Goal: Task Accomplishment & Management: Manage account settings

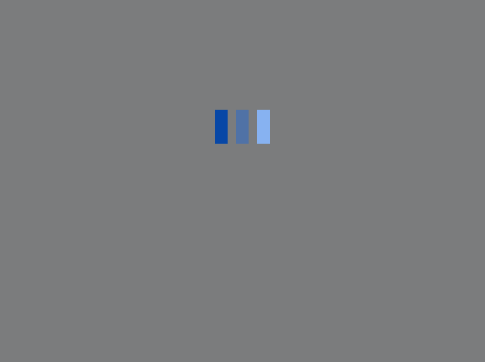
click at [437, 107] on div at bounding box center [242, 181] width 485 height 362
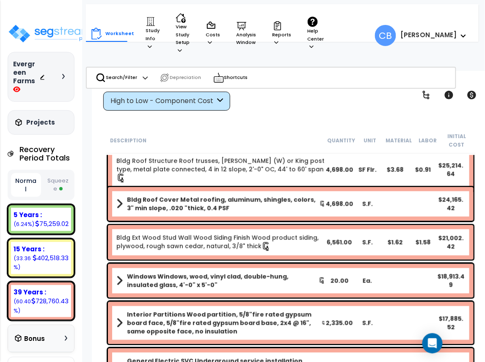
scroll to position [376, 0]
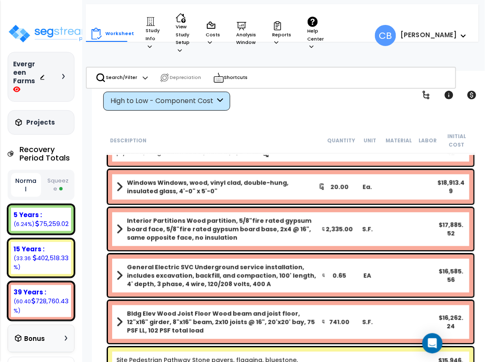
click at [429, 184] on div "Windows Windows, wood, vinyl clad, double-hung, insulated glass, 4'-0" x 5'-0" …" at bounding box center [290, 187] width 365 height 34
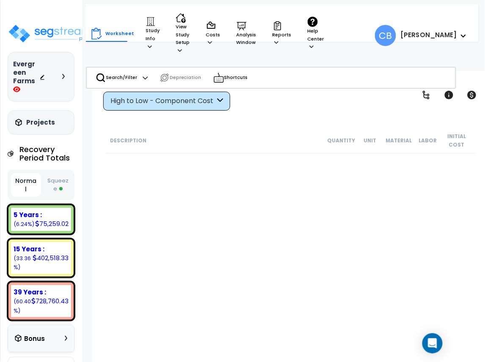
scroll to position [10164, 0]
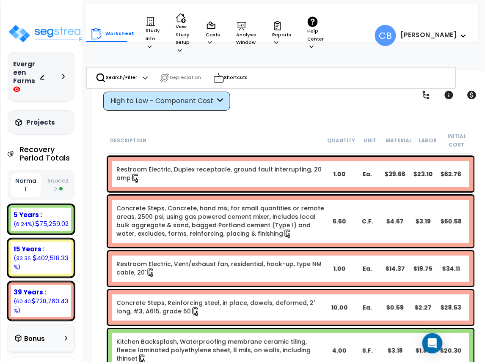
click at [415, 123] on div "Worksheet Study Info Study Setup Add Property Unit Template study Clone study CB" at bounding box center [290, 252] width 397 height 362
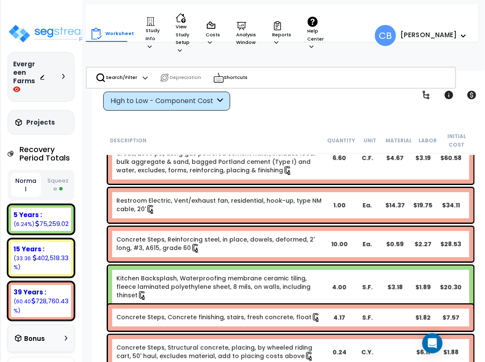
scroll to position [10228, 0]
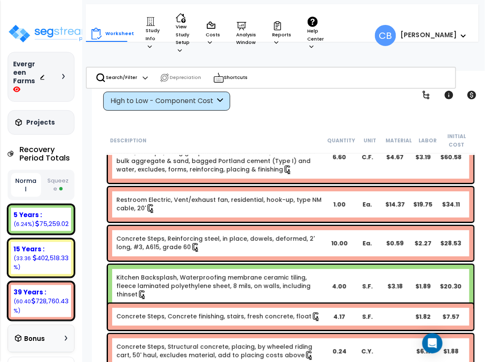
click at [424, 140] on small "Labor" at bounding box center [428, 140] width 18 height 7
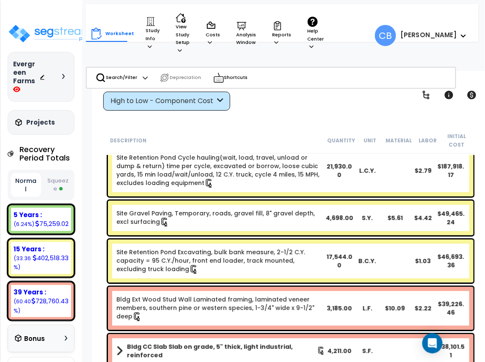
scroll to position [17, 0]
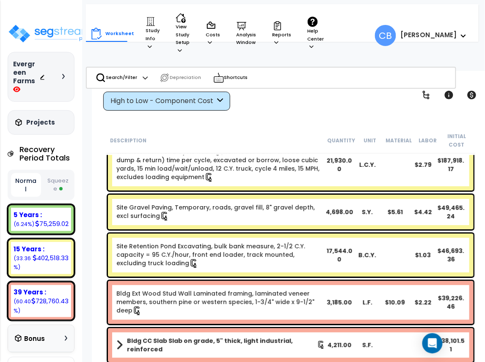
drag, startPoint x: 192, startPoint y: 230, endPoint x: 185, endPoint y: 201, distance: 30.0
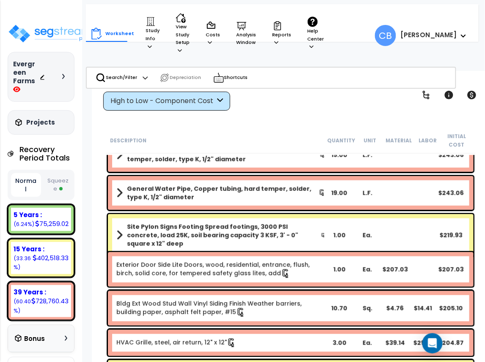
scroll to position [8832, 0]
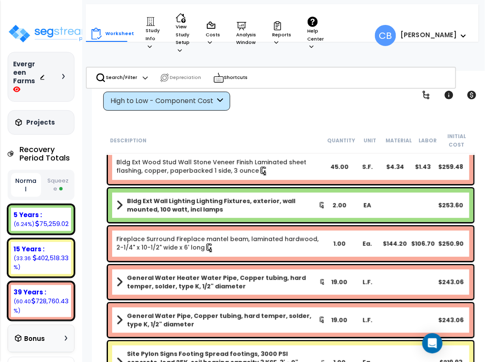
drag, startPoint x: 203, startPoint y: 222, endPoint x: 172, endPoint y: 134, distance: 94.0
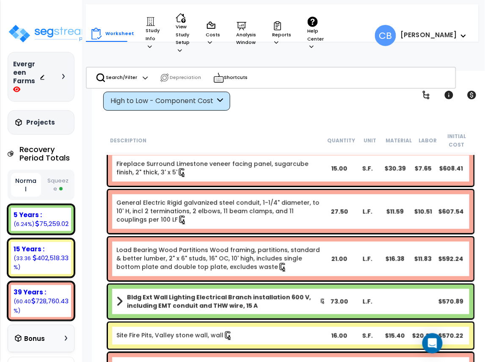
scroll to position [7456, 0]
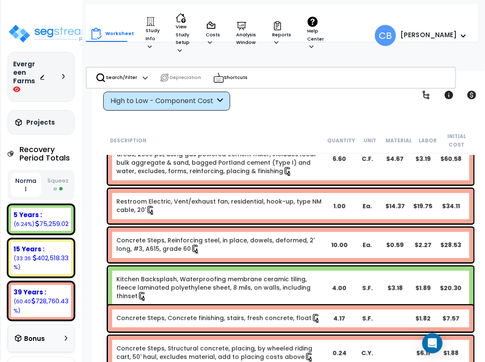
scroll to position [10228, 0]
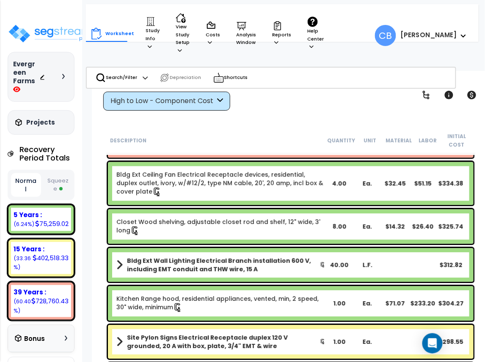
click at [181, 197] on div "Bldg Ext Ceiling Fan Electrical Receptacle devices, residential, duplex outlet,…" at bounding box center [290, 183] width 365 height 43
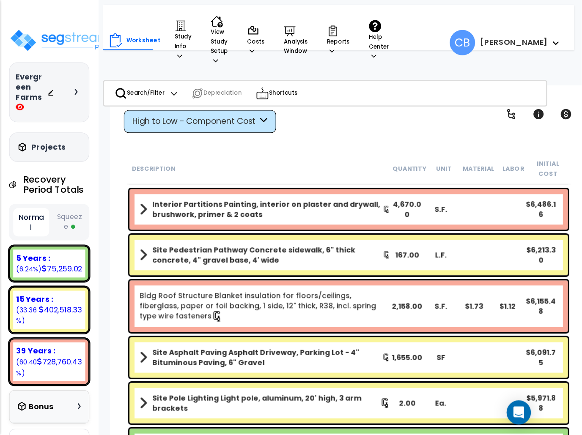
scroll to position [1889, 0]
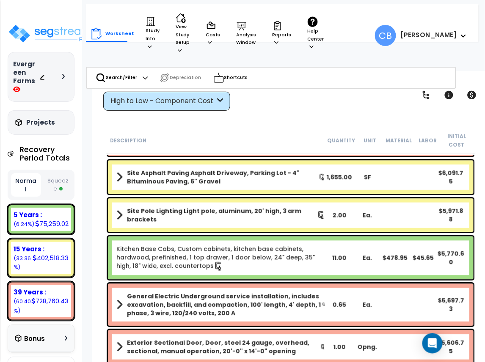
click at [419, 125] on div "Worksheet Study Info Study Setup Add Property Unit Template study Clone study CB" at bounding box center [290, 252] width 397 height 362
click at [274, 43] on icon at bounding box center [276, 42] width 4 height 5
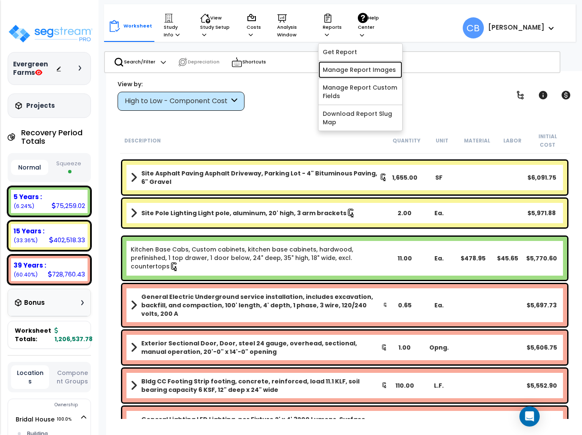
scroll to position [1889, 0]
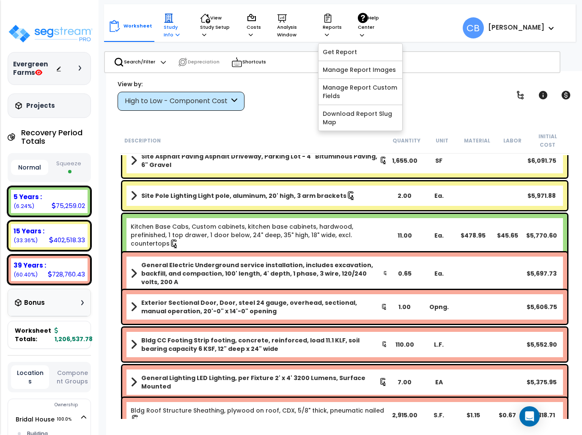
click at [178, 35] on p "Study Info" at bounding box center [174, 26] width 20 height 26
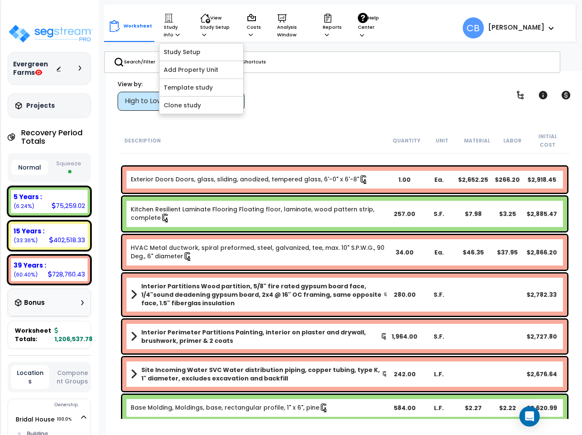
scroll to position [3524, 0]
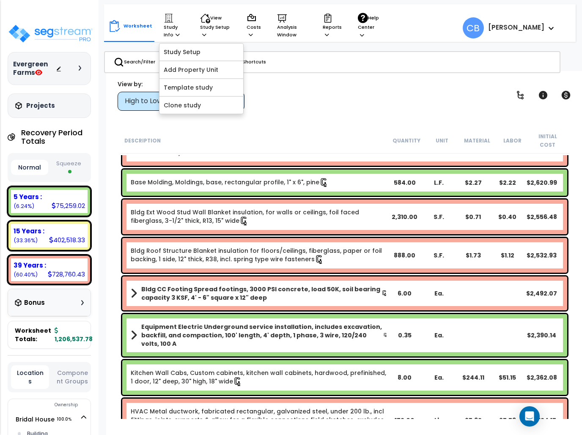
click at [304, 70] on div "Search/Filter Additional Search / Filter Depreciation" at bounding box center [332, 62] width 456 height 22
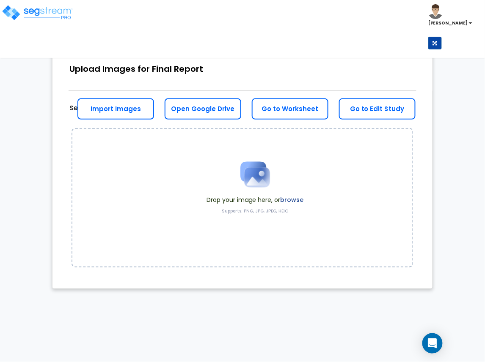
click at [291, 198] on label "browse" at bounding box center [291, 200] width 23 height 8
click at [290, 197] on label "browse" at bounding box center [291, 200] width 23 height 8
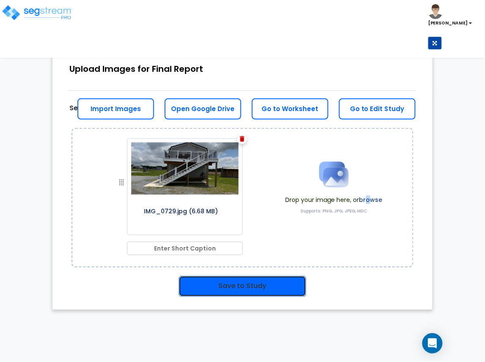
click at [272, 284] on button "Save to Study" at bounding box center [242, 286] width 128 height 21
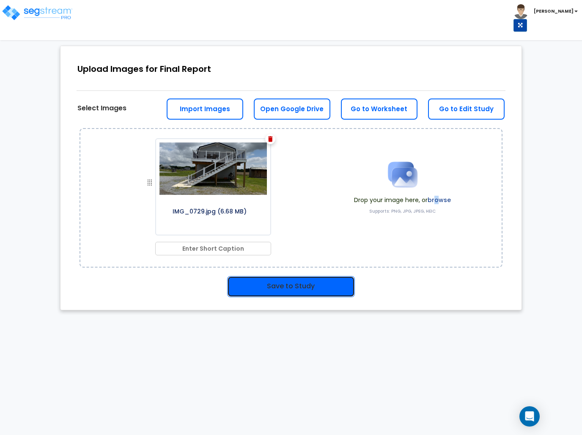
click at [263, 286] on button "Save to Study" at bounding box center [291, 286] width 128 height 21
click at [264, 286] on button "Save to Study" at bounding box center [291, 286] width 128 height 21
click at [300, 293] on button "Save to Study" at bounding box center [291, 286] width 128 height 21
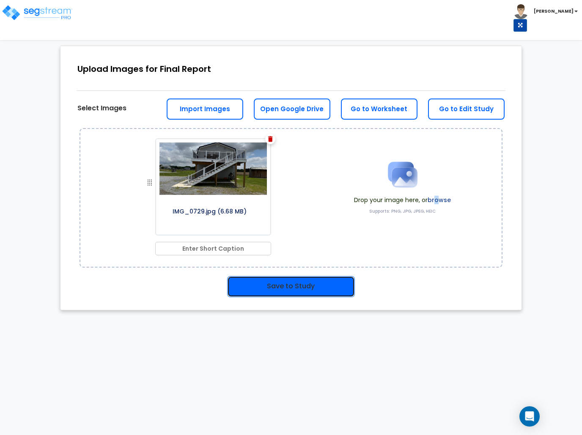
click at [299, 291] on button "Save to Study" at bounding box center [291, 286] width 128 height 21
click at [295, 327] on html "Toggle navigation Cherry Mae x" at bounding box center [291, 163] width 582 height 327
click at [276, 285] on button "Save to Study" at bounding box center [291, 286] width 128 height 21
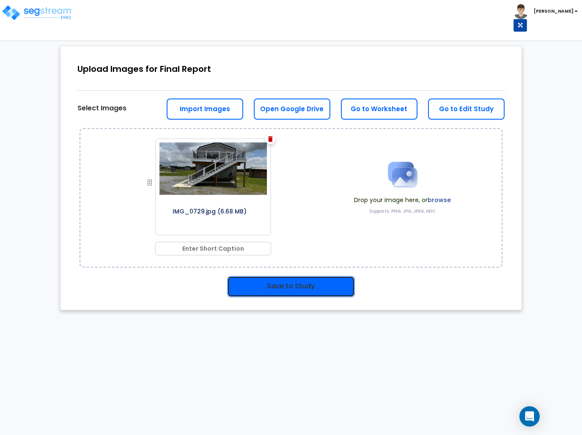
click at [276, 285] on button "Save to Study" at bounding box center [291, 286] width 128 height 21
click at [206, 249] on input "text" at bounding box center [213, 249] width 116 height 14
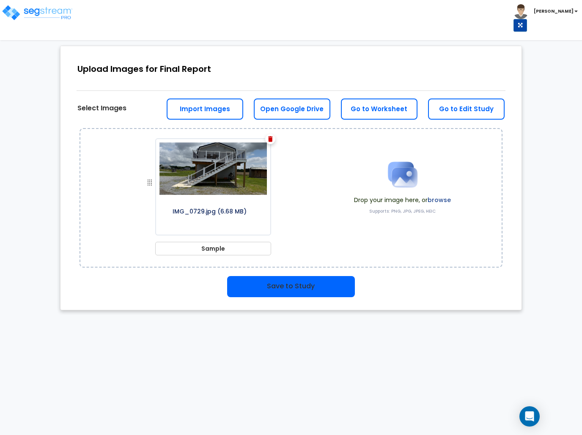
type input "Sample"
click at [300, 291] on button "Save to Study" at bounding box center [291, 286] width 128 height 21
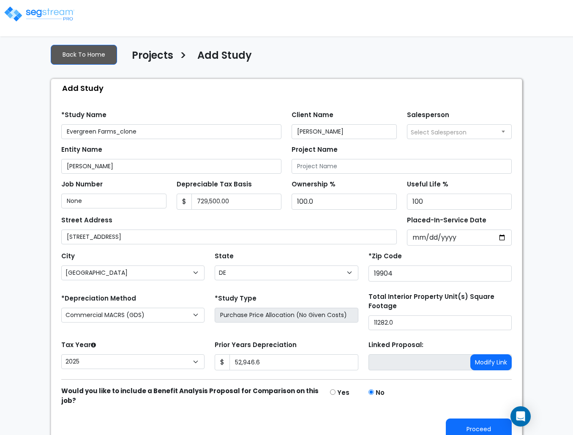
select select "[GEOGRAPHIC_DATA]"
select select "DE"
select select "2025"
click at [474, 420] on div "Proceed" at bounding box center [286, 423] width 461 height 34
click at [463, 425] on button "Proceed" at bounding box center [479, 430] width 66 height 22
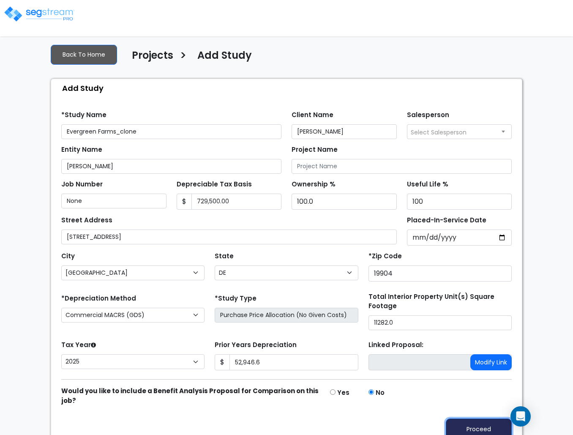
type input "52946.6"
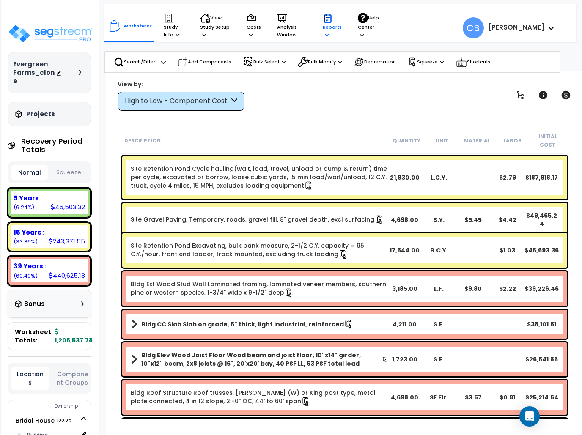
click at [328, 31] on p "Reports" at bounding box center [332, 26] width 19 height 26
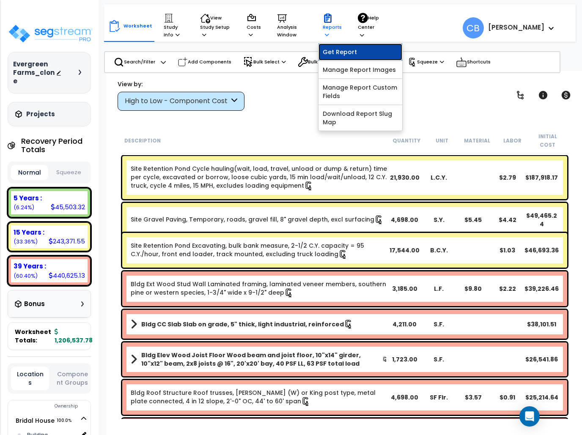
click at [354, 58] on link "Get Report" at bounding box center [360, 52] width 84 height 17
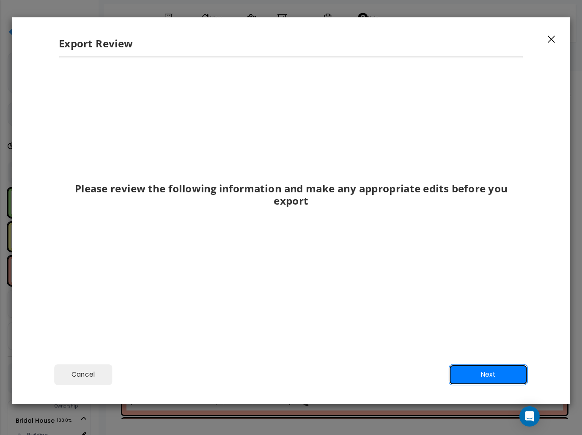
click at [482, 371] on button "Next" at bounding box center [488, 374] width 79 height 21
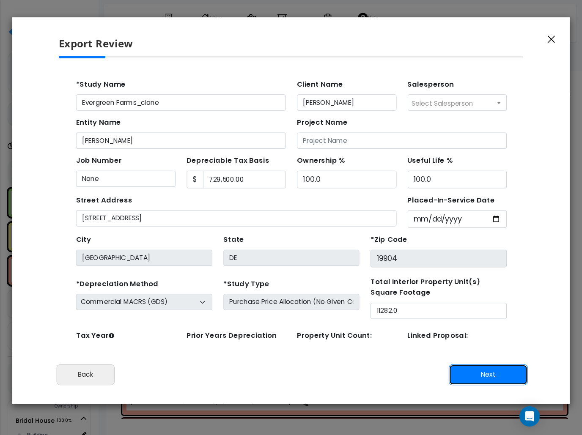
click at [482, 371] on button "Next" at bounding box center [488, 374] width 79 height 21
type input "52946.6"
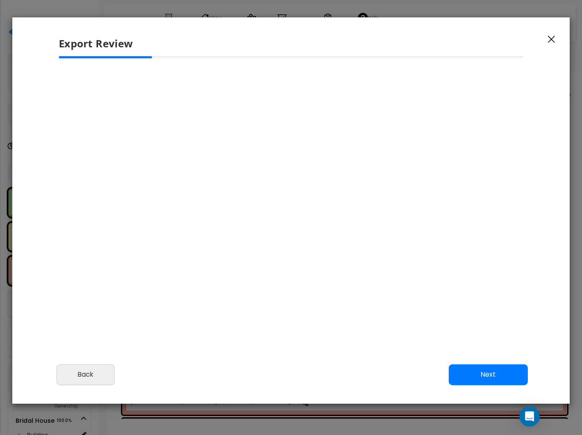
scroll to position [345, 21]
type input "52,946.6"
select select "2025"
click at [482, 371] on button "Next" at bounding box center [488, 374] width 79 height 21
click at [290, 362] on div "Cancel Back Next Export Edit Images" at bounding box center [290, 381] width 557 height 46
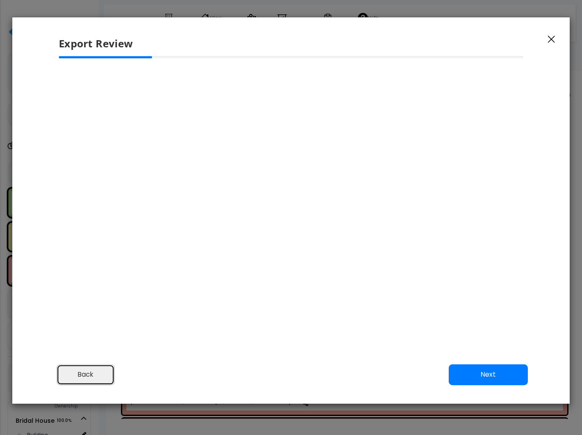
click at [83, 371] on button "Back" at bounding box center [86, 374] width 58 height 21
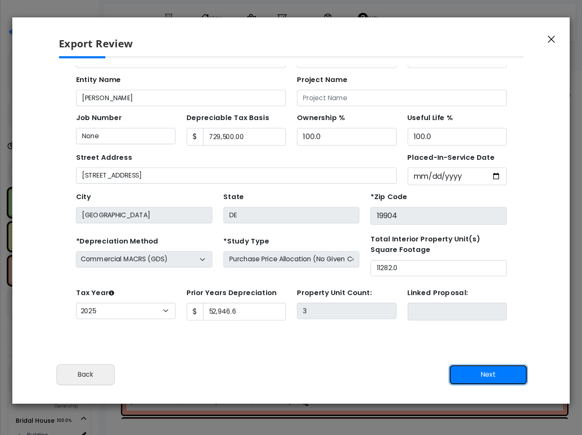
click at [467, 376] on button "Next" at bounding box center [488, 374] width 79 height 21
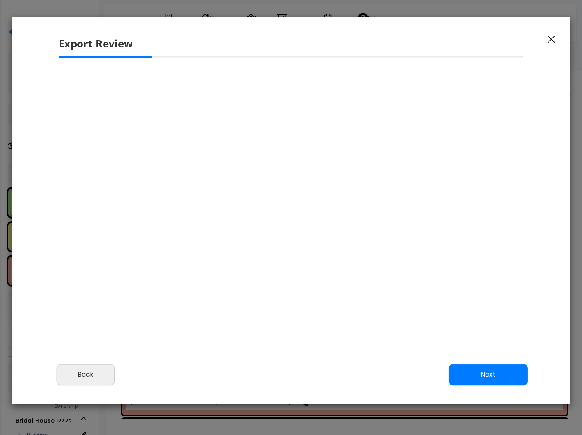
scroll to position [345, 21]
type input "52,946.6"
select select "2025"
click at [425, 288] on div at bounding box center [291, 172] width 478 height 233
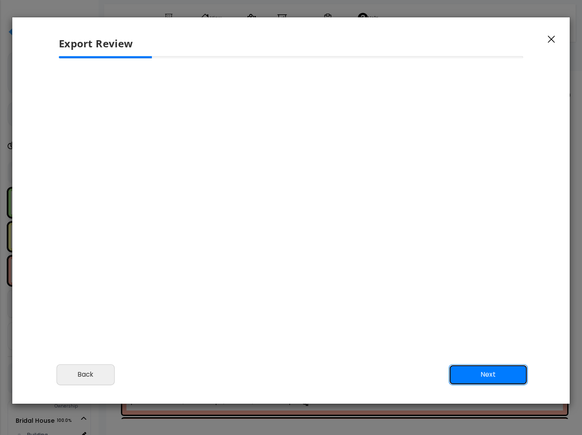
click at [476, 373] on button "Next" at bounding box center [488, 374] width 79 height 21
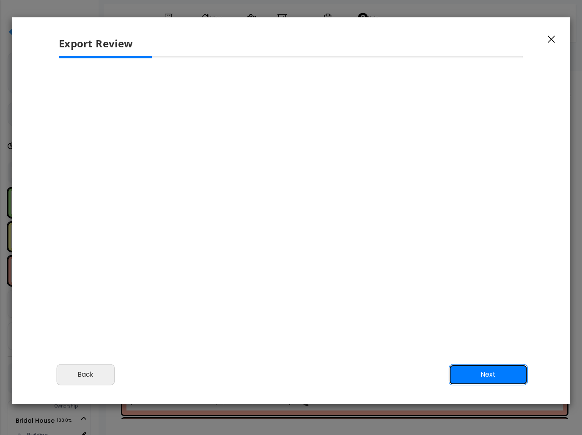
click at [476, 373] on button "Next" at bounding box center [488, 374] width 79 height 21
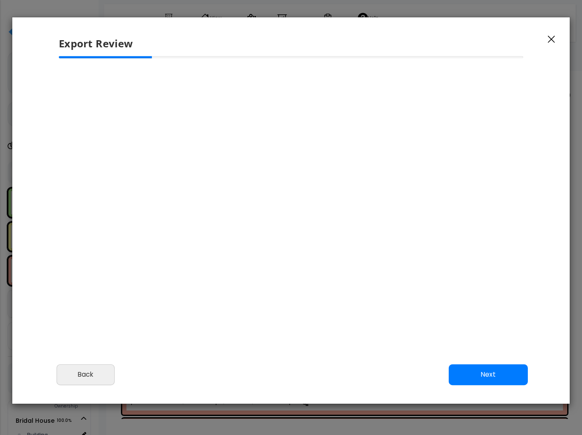
click at [487, 239] on div at bounding box center [291, 172] width 478 height 233
click at [484, 378] on button "Next" at bounding box center [488, 374] width 79 height 21
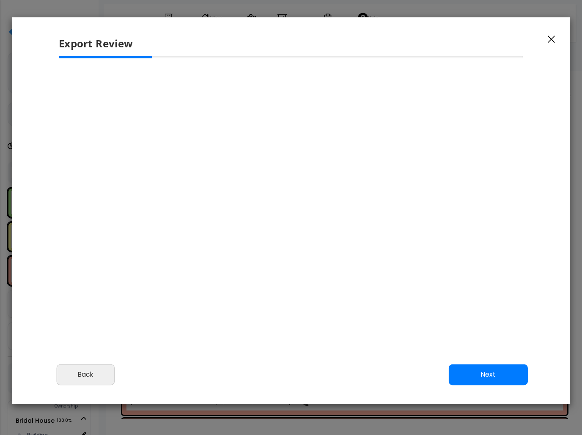
click at [507, 157] on div at bounding box center [291, 118] width 464 height 93
click at [474, 367] on button "Next" at bounding box center [488, 374] width 79 height 21
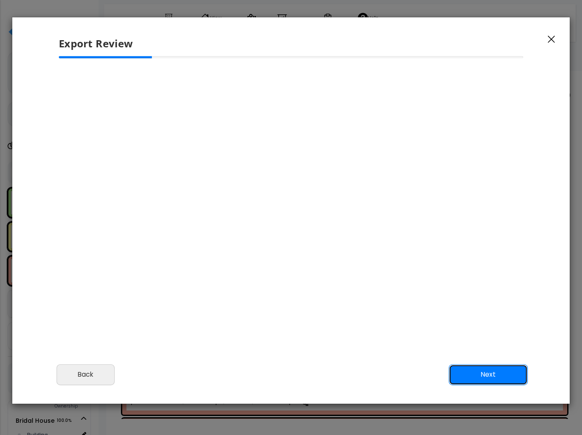
click at [494, 370] on button "Next" at bounding box center [488, 374] width 79 height 21
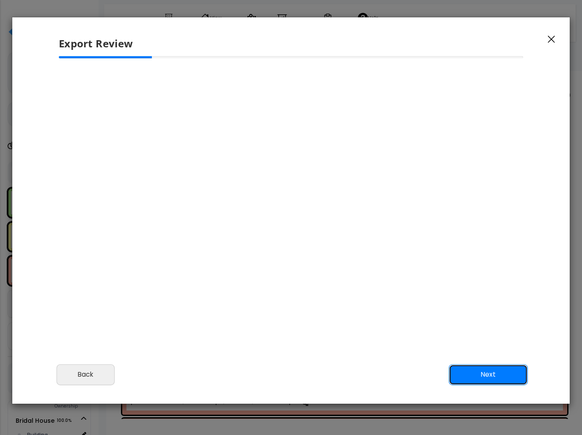
click at [494, 370] on button "Next" at bounding box center [488, 374] width 79 height 21
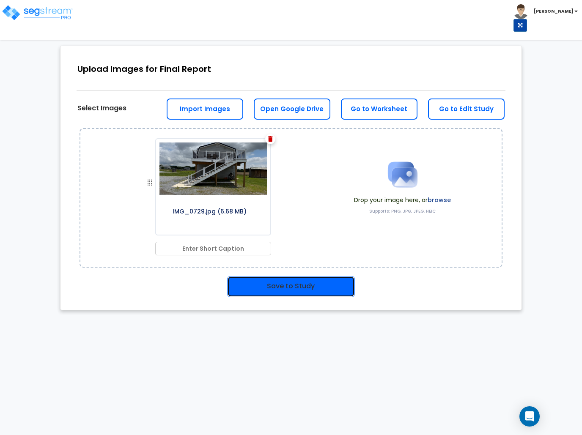
click at [323, 296] on button "Save to Study" at bounding box center [291, 286] width 128 height 21
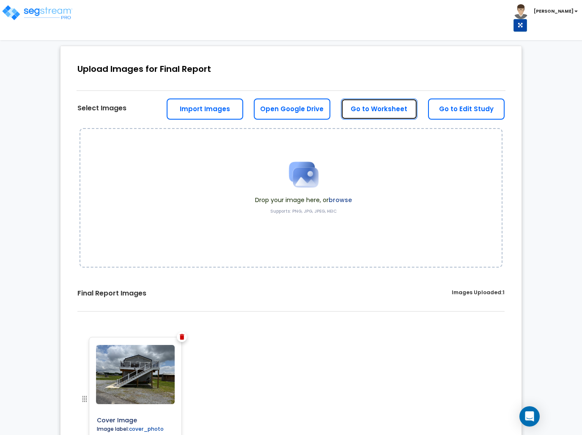
click at [370, 107] on link "Go to Worksheet" at bounding box center [379, 109] width 77 height 21
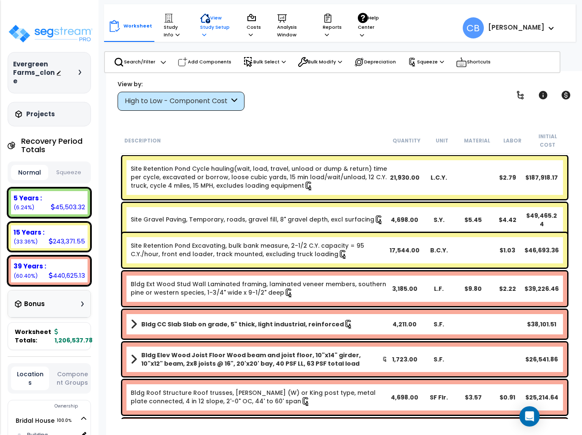
click at [200, 29] on p "View Study Setup" at bounding box center [215, 26] width 30 height 26
click at [244, 35] on div "Costs Indirect Costs Direct Costs" at bounding box center [254, 26] width 24 height 34
click at [251, 36] on p "Costs" at bounding box center [254, 26] width 14 height 26
click at [170, 24] on p "Study Info" at bounding box center [174, 26] width 20 height 26
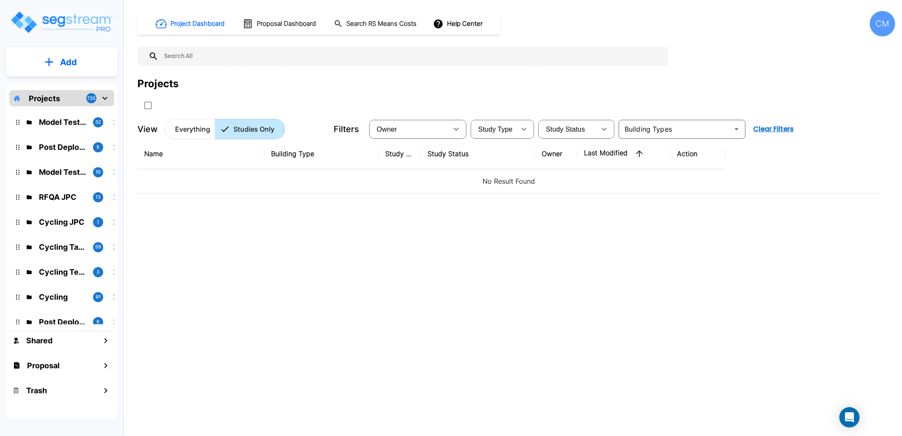
click at [880, 27] on div "CM" at bounding box center [882, 23] width 25 height 25
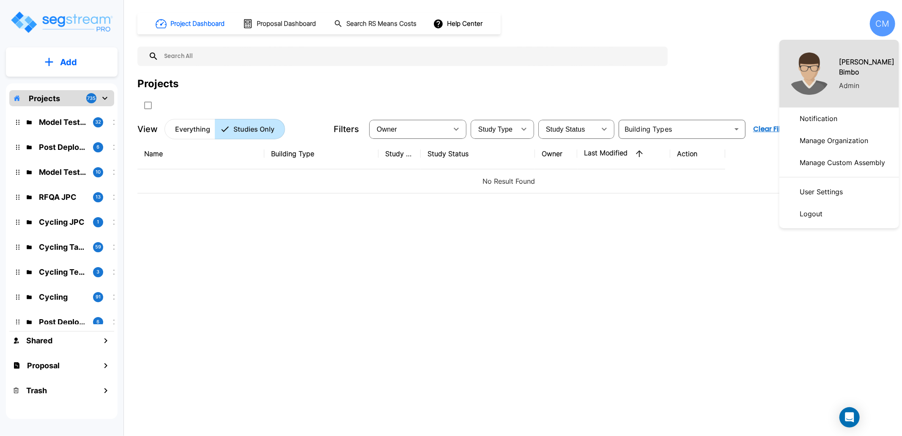
click at [853, 145] on p "Manage Organization" at bounding box center [833, 140] width 75 height 17
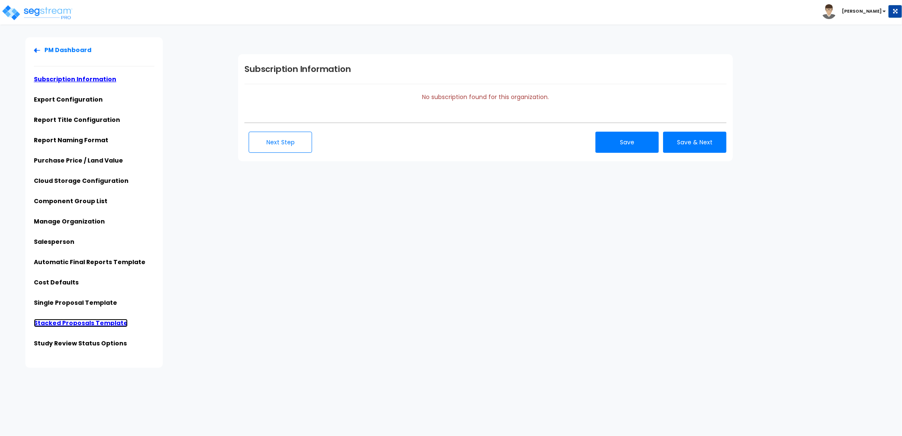
click at [102, 319] on link "Stacked Proposals Template" at bounding box center [81, 322] width 94 height 8
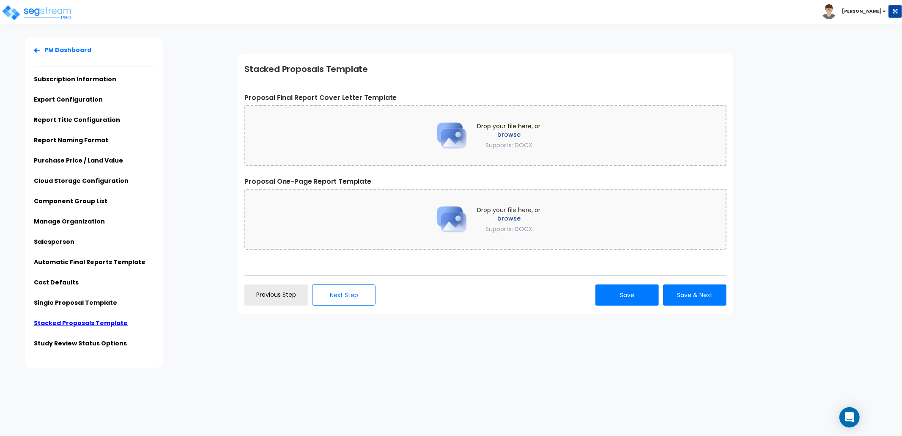
click at [559, 350] on div "PM Dashboard Subscription Information Export Configuration Report Title Configu…" at bounding box center [451, 202] width 902 height 330
click at [422, 94] on label "Proposal Final Report Cover Letter Template" at bounding box center [485, 98] width 482 height 10
click at [0, 0] on input "Proposal Final Report Template Download Sample Report" at bounding box center [0, 0] width 0 height 0
drag, startPoint x: 274, startPoint y: 96, endPoint x: 396, endPoint y: 96, distance: 121.8
click at [396, 96] on div "Stacked Proposals Template Proposal Final Report Cover Letter Template Drop you…" at bounding box center [485, 184] width 495 height 260
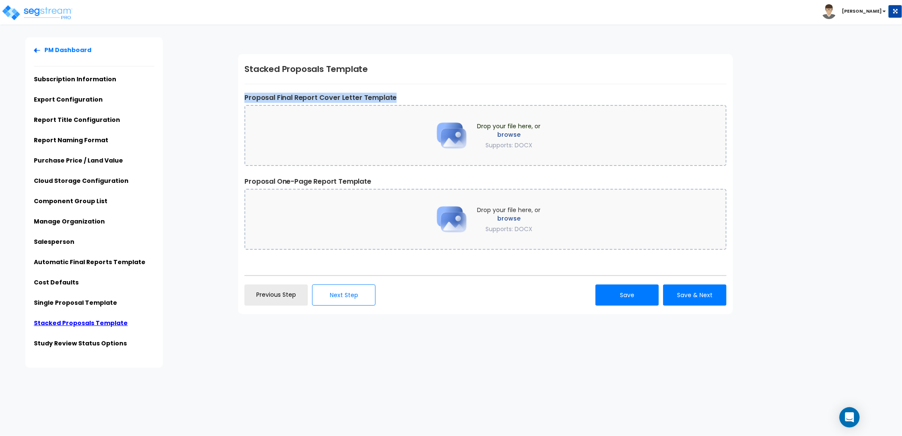
copy label "Proposal Final Report Cover Letter Template"
click at [493, 351] on div "PM Dashboard Subscription Information Export Configuration Report Title Configu…" at bounding box center [451, 202] width 902 height 330
drag, startPoint x: 235, startPoint y: 178, endPoint x: 366, endPoint y: 178, distance: 131.1
click at [366, 178] on div "Subscription Information No subscription found for this organization. Next Step" at bounding box center [567, 183] width 670 height 293
copy label "Proposal One-Page Report Templat"
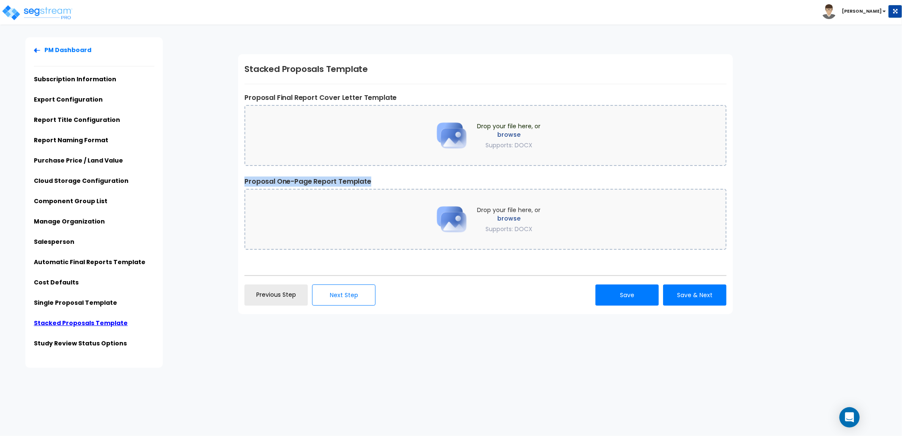
copy label "Proposal One-Page Report Template"
drag, startPoint x: 375, startPoint y: 178, endPoint x: 241, endPoint y: 178, distance: 134.0
click at [241, 178] on div "Stacked Proposals Template Proposal Final Report Cover Letter Template Drop you…" at bounding box center [485, 184] width 495 height 260
click at [512, 130] on label "browse" at bounding box center [508, 134] width 63 height 8
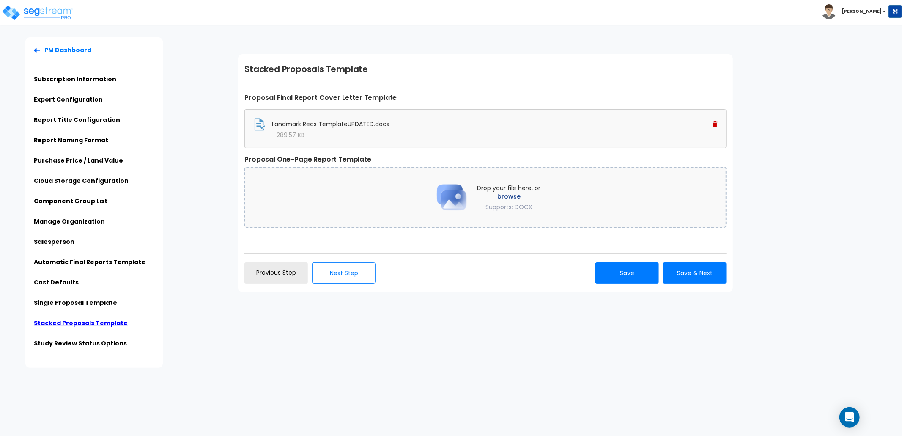
click at [518, 202] on span "Drop your file here, or browse Supports: DOCX" at bounding box center [508, 197] width 63 height 27
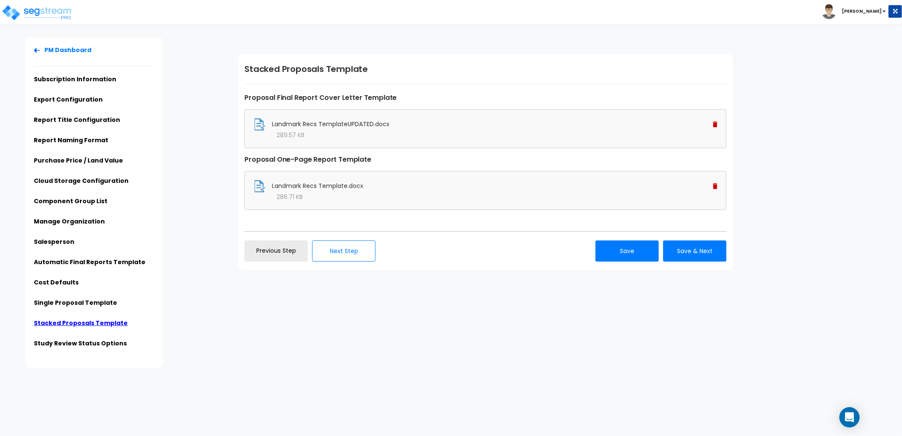
click at [719, 125] on div "Landmark Recs TemplateUPDATED.docx 289.57 KB" at bounding box center [485, 128] width 482 height 39
click at [713, 123] on img at bounding box center [715, 124] width 5 height 6
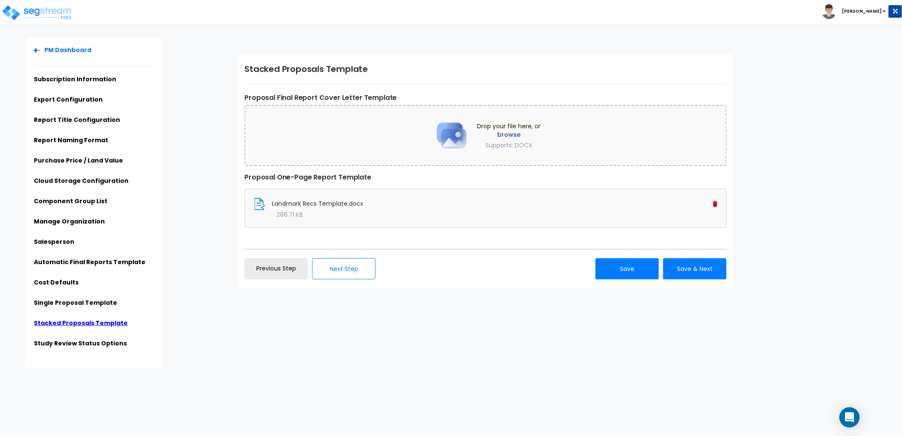
click at [711, 198] on div "Landmark Recs Template.docx" at bounding box center [485, 203] width 464 height 13
click at [716, 203] on img at bounding box center [715, 204] width 5 height 6
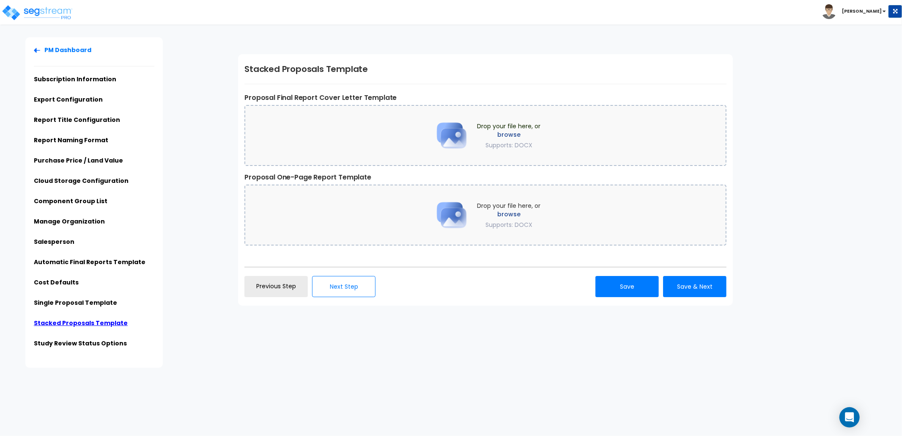
click at [864, 253] on div "Subscription Information No subscription found for this organization. Next Step" at bounding box center [567, 179] width 670 height 285
click at [86, 304] on link "Single Proposal Template" at bounding box center [75, 302] width 83 height 8
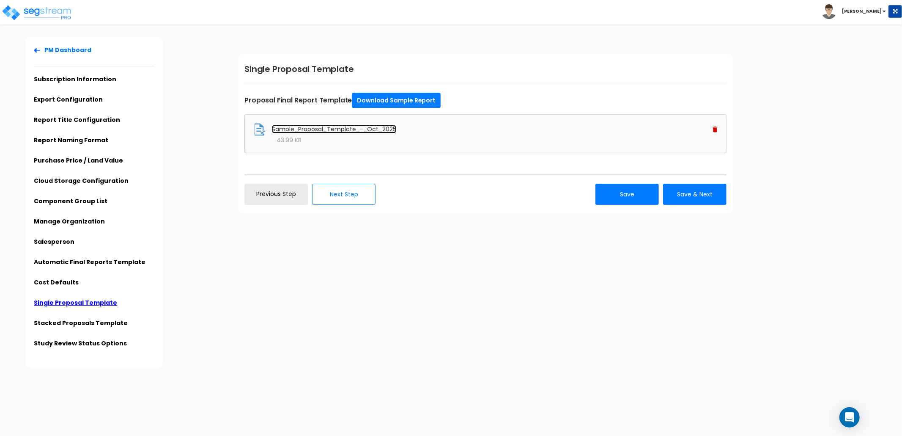
click at [364, 130] on link "Sample_Proposal_Template_-_Oct_2025" at bounding box center [334, 129] width 124 height 8
click at [85, 320] on link "Stacked Proposals Template" at bounding box center [81, 322] width 94 height 8
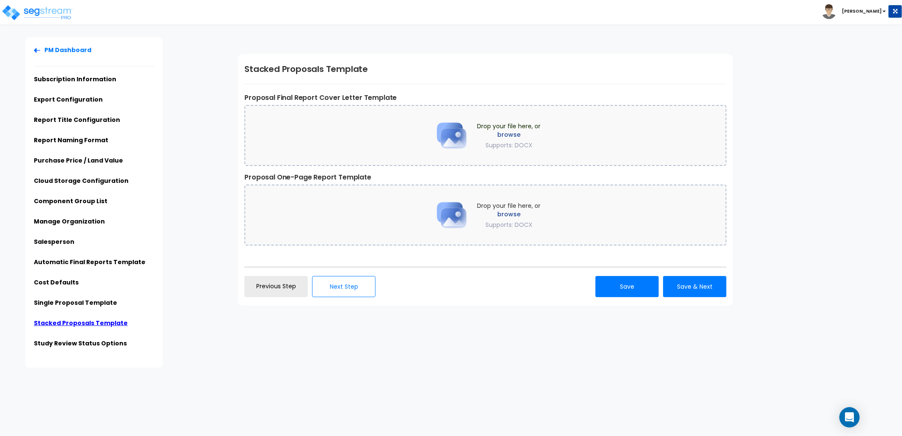
click at [510, 213] on label "browse" at bounding box center [508, 214] width 63 height 8
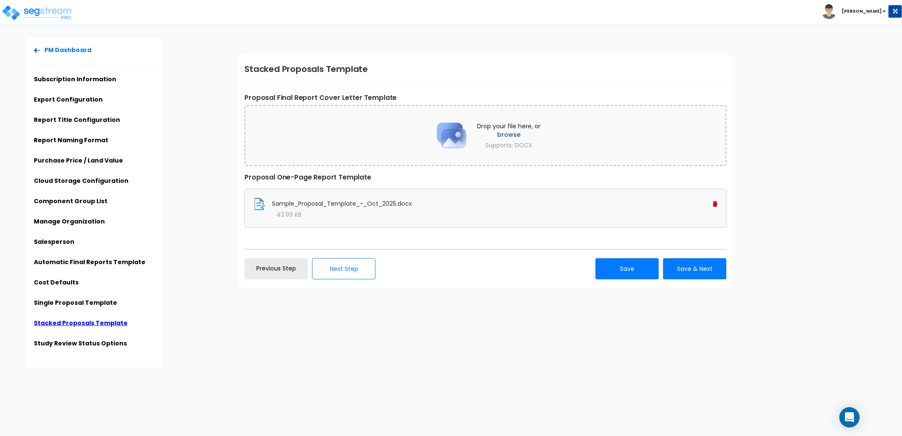
click at [508, 136] on label "browse" at bounding box center [508, 134] width 63 height 8
click at [454, 367] on html "Toggle navigation Cherry Mae x" at bounding box center [451, 183] width 902 height 367
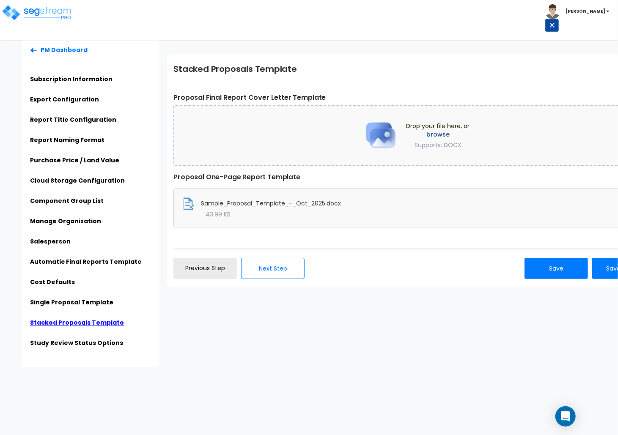
click at [265, 333] on div "PM Dashboard Subscription Information Export Configuration Report Title Configu…" at bounding box center [309, 202] width 618 height 330
click at [266, 331] on div "PM Dashboard Subscription Information Export Configuration Report Title Configu…" at bounding box center [309, 202] width 618 height 330
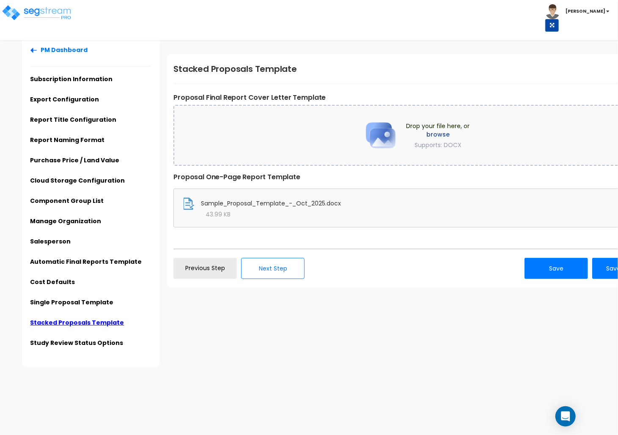
click at [266, 331] on div "PM Dashboard Subscription Information Export Configuration Report Title Configu…" at bounding box center [309, 202] width 618 height 330
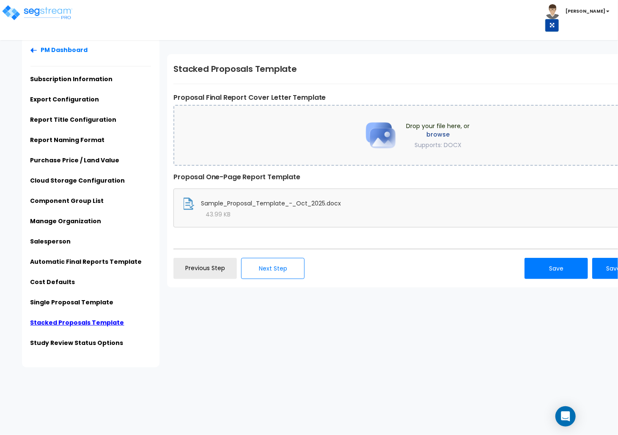
click at [266, 331] on div "PM Dashboard Subscription Information Export Configuration Report Title Configu…" at bounding box center [309, 202] width 618 height 330
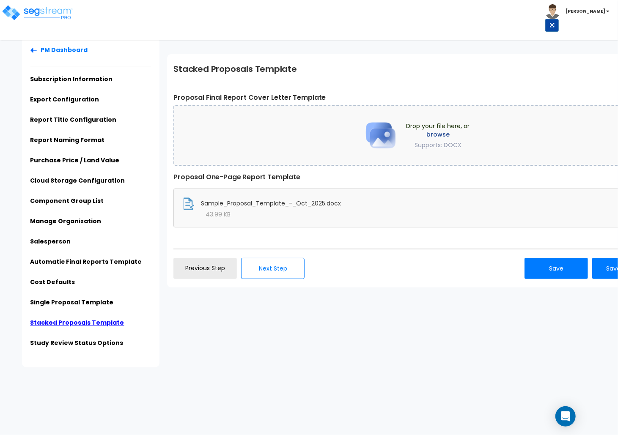
click at [266, 331] on div "PM Dashboard Subscription Information Export Configuration Report Title Configu…" at bounding box center [309, 202] width 618 height 330
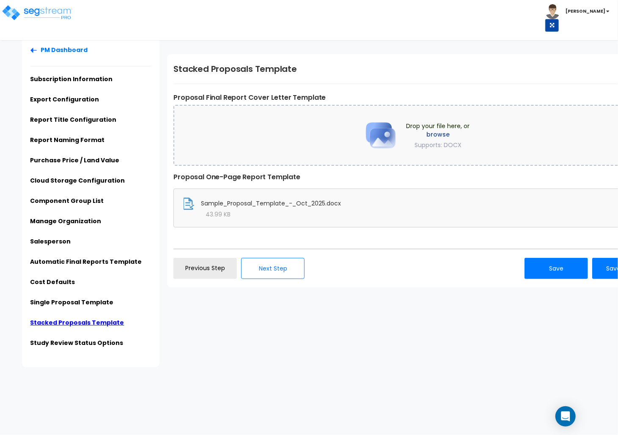
click at [266, 331] on div "PM Dashboard Subscription Information Export Configuration Report Title Configu…" at bounding box center [309, 202] width 618 height 330
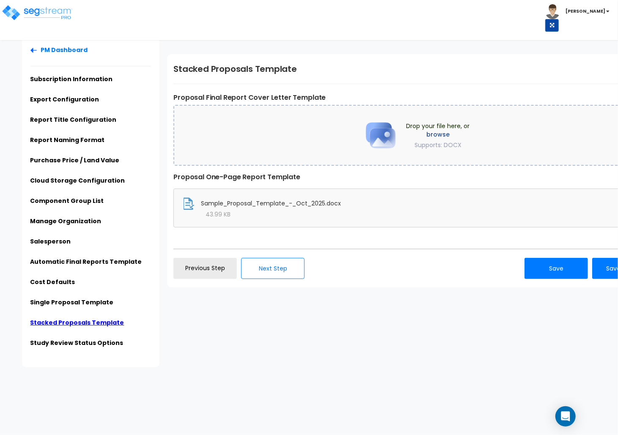
click at [266, 331] on div "PM Dashboard Subscription Information Export Configuration Report Title Configu…" at bounding box center [309, 202] width 618 height 330
click at [423, 348] on div "PM Dashboard Subscription Information Export Configuration Report Title Configu…" at bounding box center [309, 202] width 618 height 330
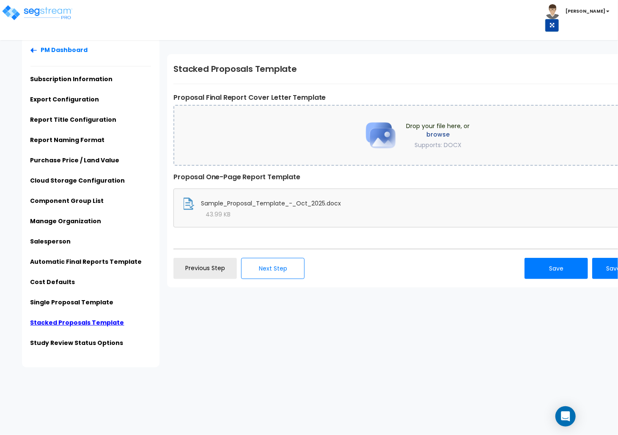
click at [296, 357] on div "PM Dashboard Subscription Information Export Configuration Report Title Configu…" at bounding box center [309, 202] width 618 height 330
click at [264, 335] on div "PM Dashboard Subscription Information Export Configuration Report Title Configu…" at bounding box center [309, 202] width 618 height 330
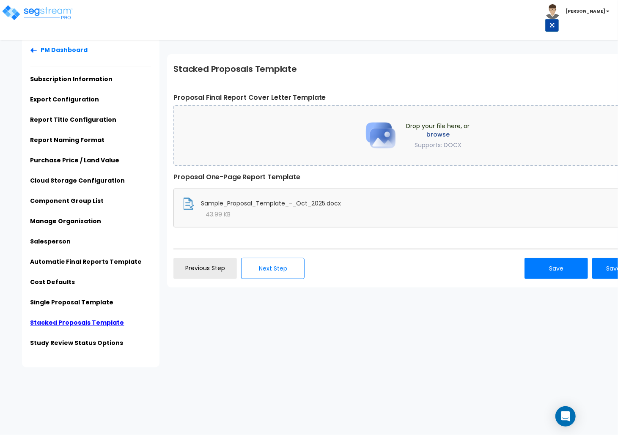
click at [264, 335] on div "PM Dashboard Subscription Information Export Configuration Report Title Configu…" at bounding box center [309, 202] width 618 height 330
click at [252, 376] on html "Toggle navigation Cherry Mae x" at bounding box center [309, 188] width 618 height 376
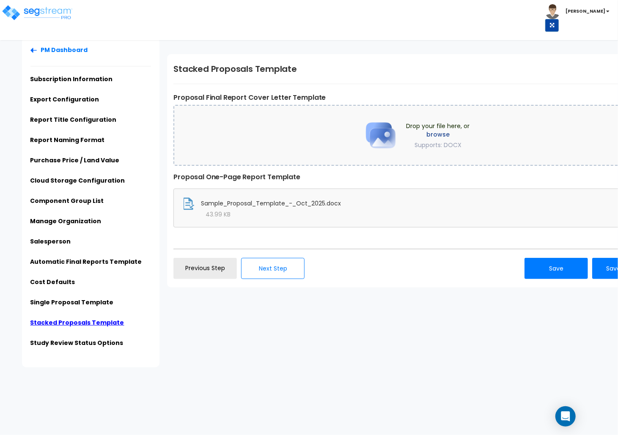
click at [252, 376] on html "Toggle navigation Cherry Mae x" at bounding box center [309, 188] width 618 height 376
click at [374, 297] on div "Subscription Information No subscription found for this organization. Next Step" at bounding box center [389, 170] width 457 height 267
click at [569, 129] on div "Drop your file here, or browse Supports: DOCX" at bounding box center [414, 135] width 482 height 61
click at [480, 376] on html "Toggle navigation Cherry Mae x" at bounding box center [309, 188] width 618 height 376
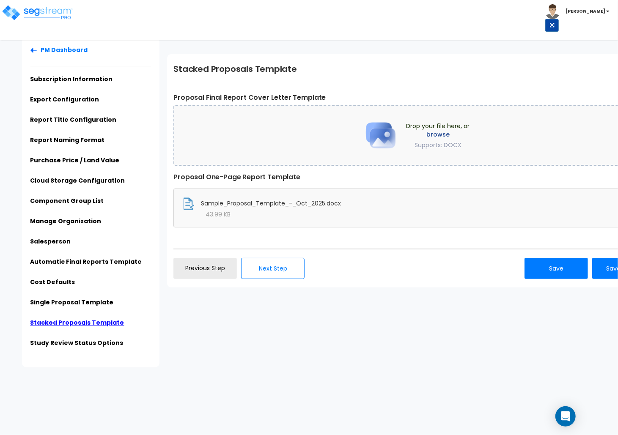
click at [480, 376] on html "Toggle navigation Cherry Mae x" at bounding box center [309, 188] width 618 height 376
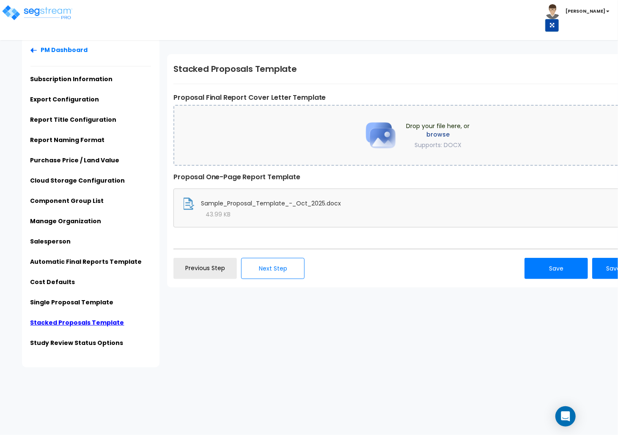
click at [480, 376] on html "Toggle navigation Cherry Mae x" at bounding box center [309, 188] width 618 height 376
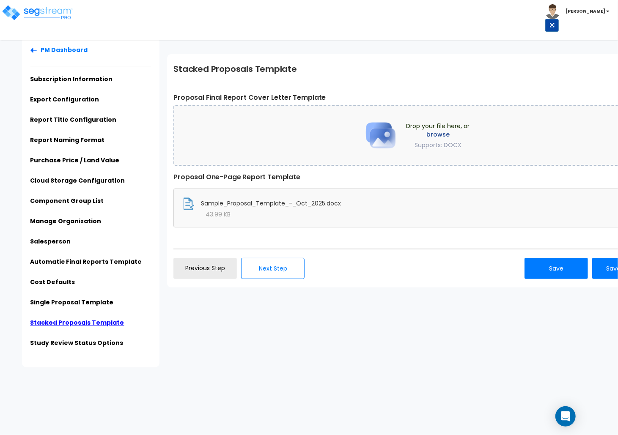
click at [480, 376] on html "Toggle navigation Cherry Mae x" at bounding box center [309, 188] width 618 height 376
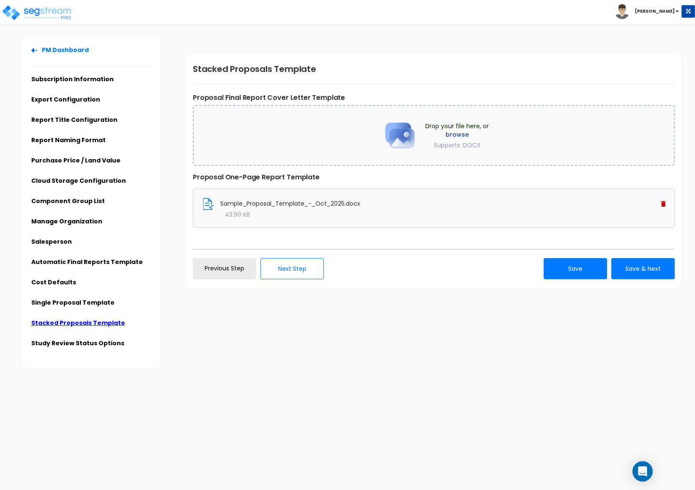
click at [467, 125] on span "Drop your file here, or browse Supports: DOCX" at bounding box center [456, 135] width 63 height 27
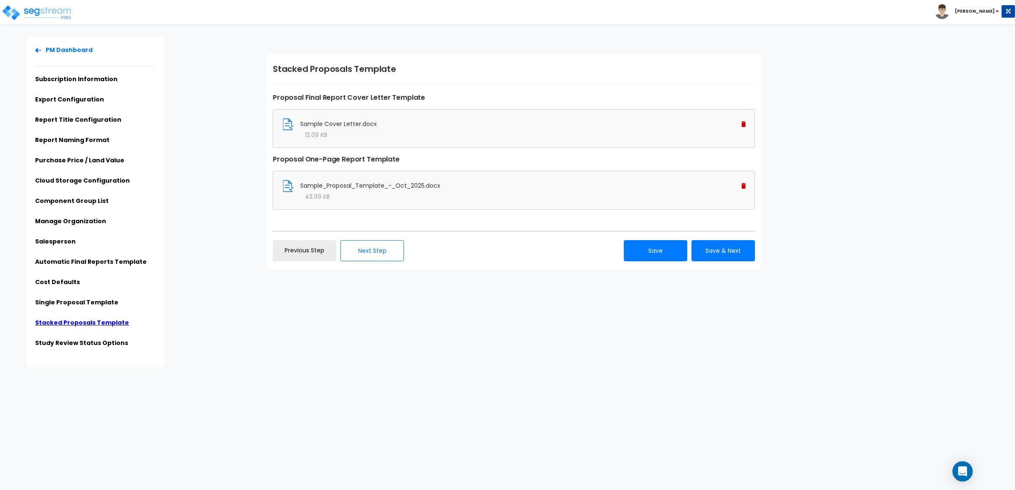
click at [902, 138] on div "Subscription Information No subscription found for this organization. Next Step" at bounding box center [637, 161] width 755 height 249
click at [666, 260] on button "Save" at bounding box center [655, 250] width 63 height 21
click at [51, 10] on div "Click to return on the top page" at bounding box center [43, 5] width 80 height 11
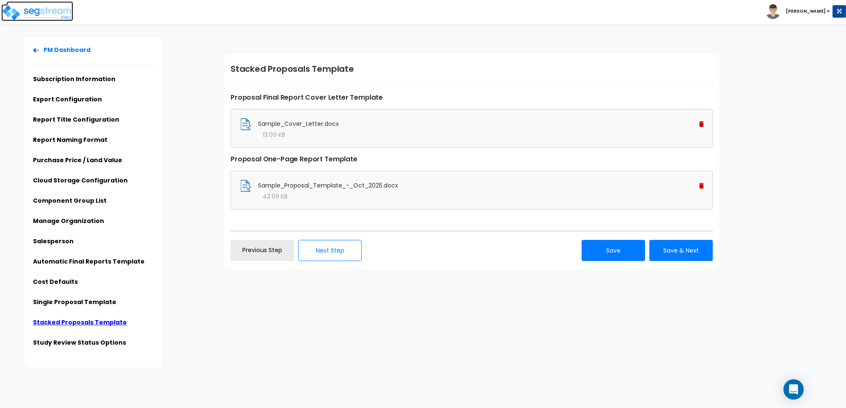
click at [37, 13] on img at bounding box center [37, 12] width 72 height 17
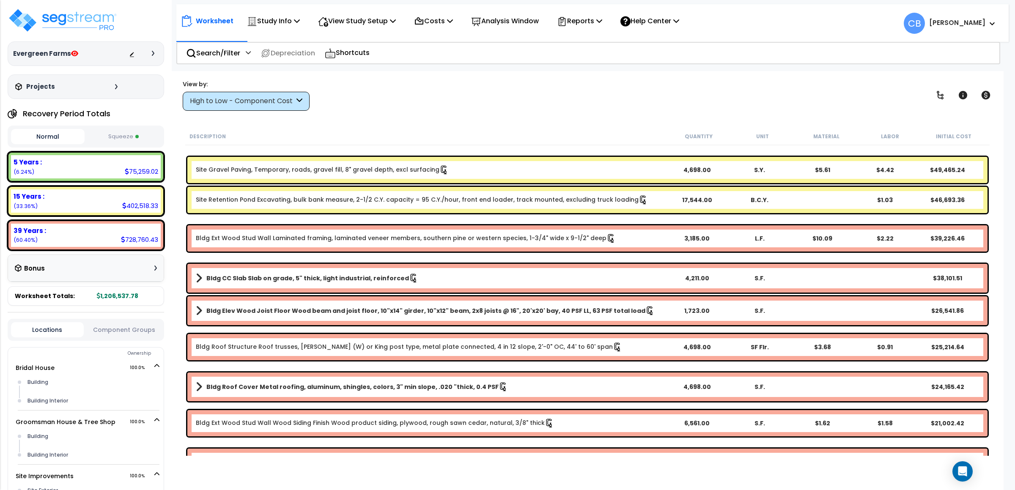
scroll to position [38, 0]
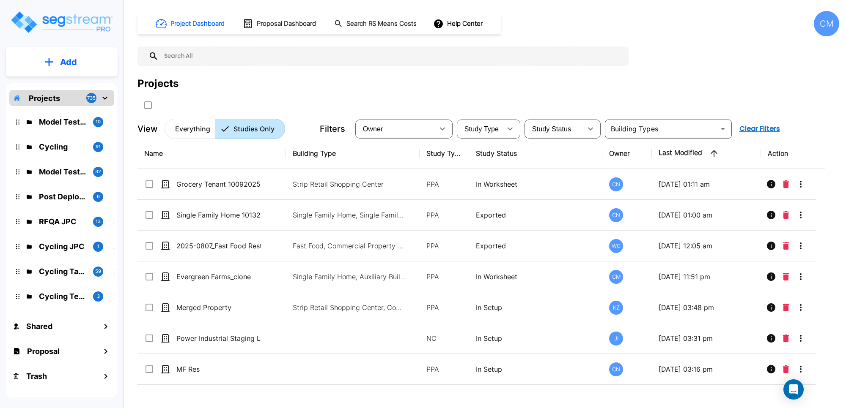
click at [828, 20] on div "CM" at bounding box center [826, 23] width 25 height 25
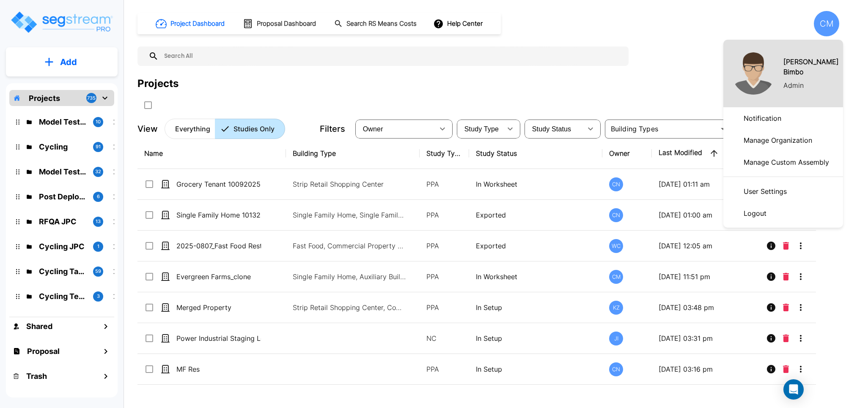
click at [680, 45] on div at bounding box center [423, 204] width 846 height 408
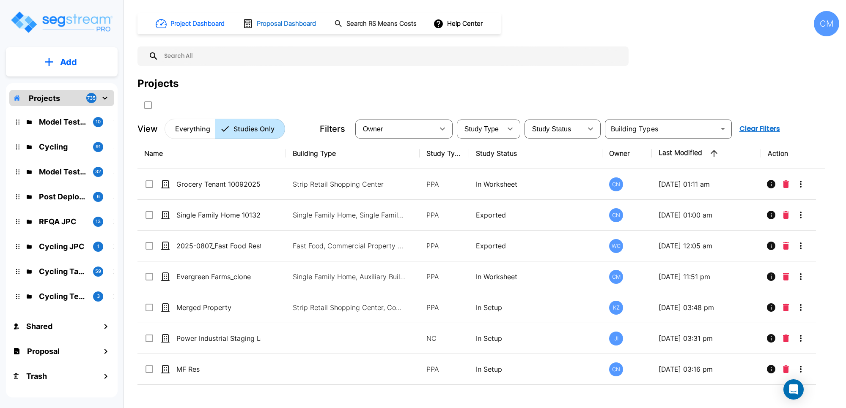
click at [262, 30] on button "Proposal Dashboard" at bounding box center [279, 24] width 81 height 18
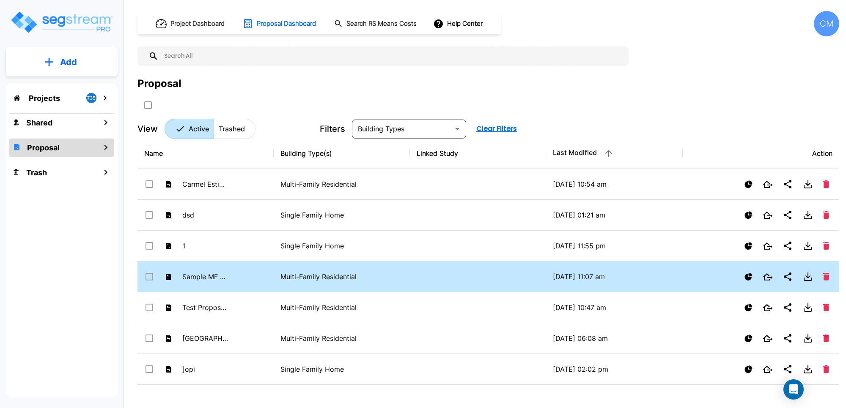
click at [233, 280] on td "Sample MF Res" at bounding box center [205, 277] width 136 height 31
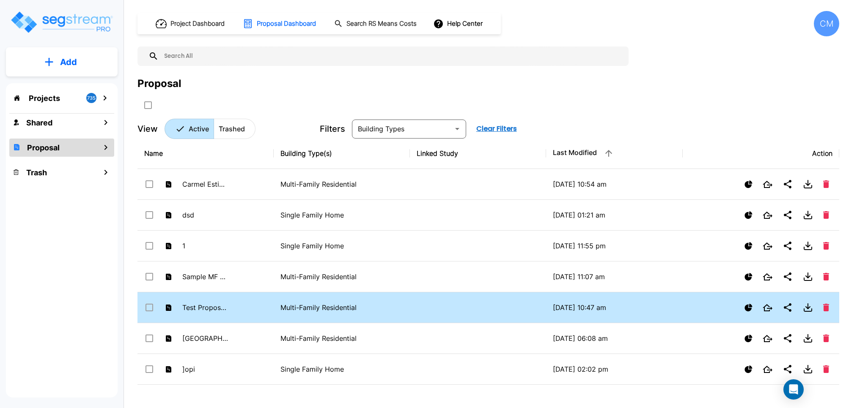
click at [222, 299] on td "Test Proposal City" at bounding box center [205, 308] width 136 height 31
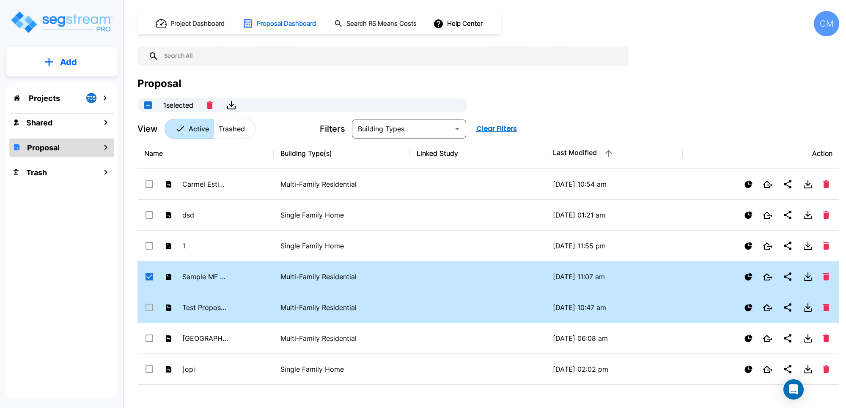
checkbox input "true"
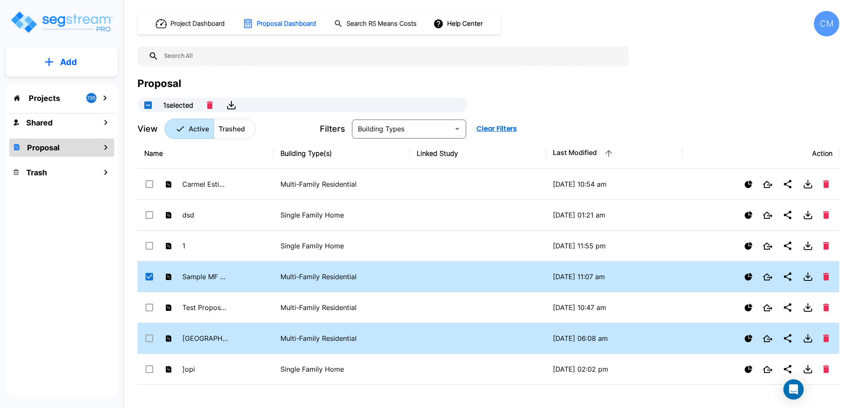
click at [230, 341] on td "[GEOGRAPHIC_DATA] Apartments" at bounding box center [205, 338] width 136 height 31
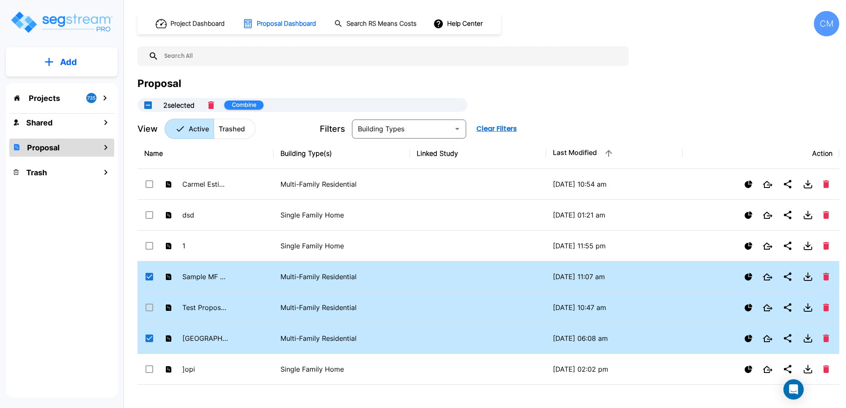
checkbox input "true"
click at [214, 310] on p "Test Proposal City" at bounding box center [205, 308] width 47 height 10
checkbox input "true"
click at [269, 24] on h1 "Proposal Dashboard" at bounding box center [286, 24] width 59 height 10
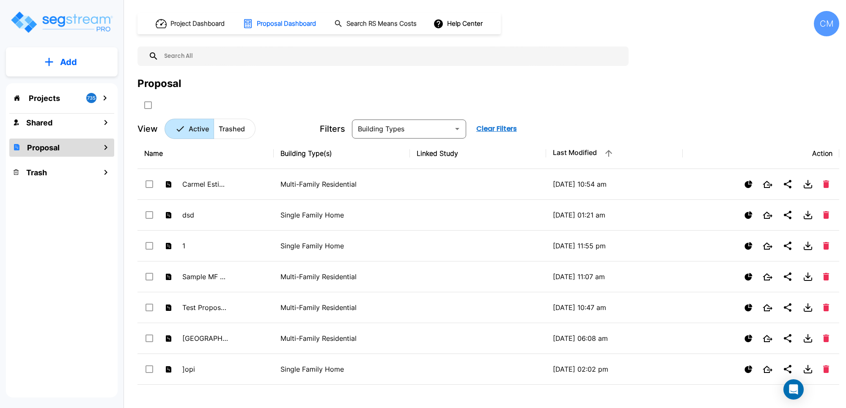
checkbox input "false"
click at [72, 188] on div "Projects 735 Shared Proposal Trash" at bounding box center [62, 240] width 112 height 315
click at [55, 65] on button "Add" at bounding box center [62, 62] width 112 height 25
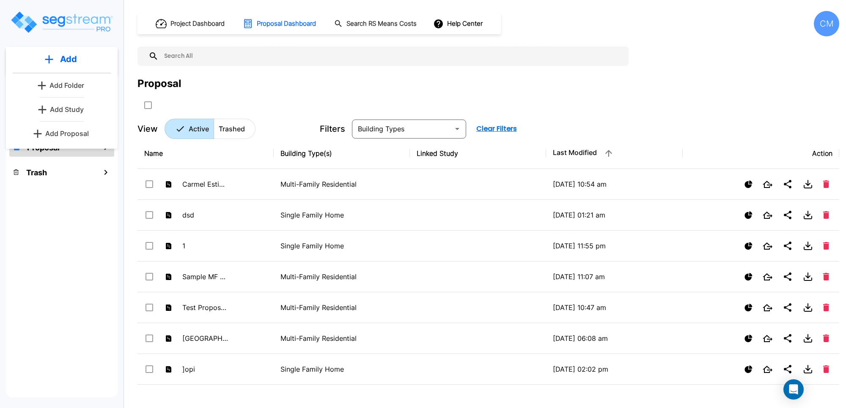
click at [47, 133] on p "Add Proposal" at bounding box center [67, 134] width 44 height 10
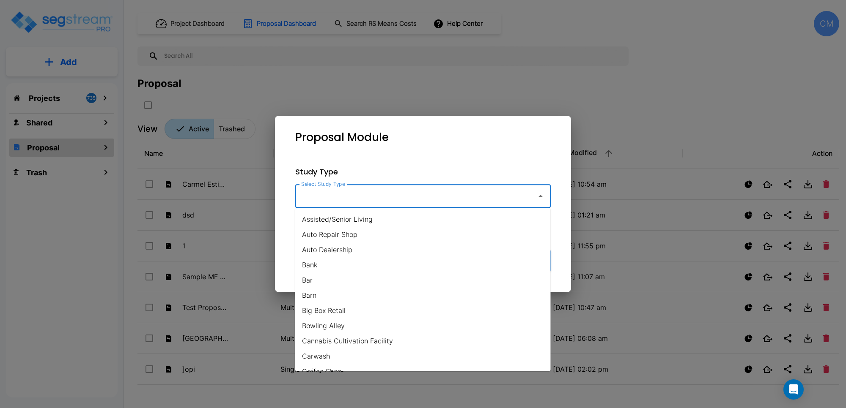
click at [433, 195] on input "Select Study Type" at bounding box center [414, 196] width 230 height 16
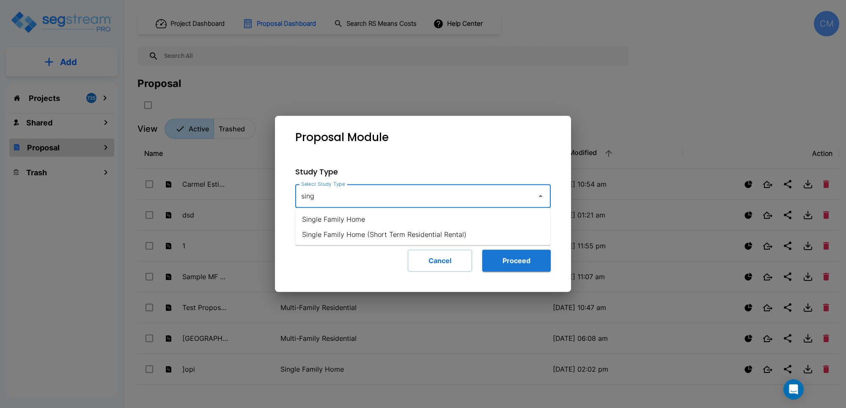
click at [408, 217] on li "Single Family Home" at bounding box center [422, 219] width 255 height 15
type input "Single Family Home"
click at [515, 255] on button "Proceed" at bounding box center [516, 261] width 69 height 22
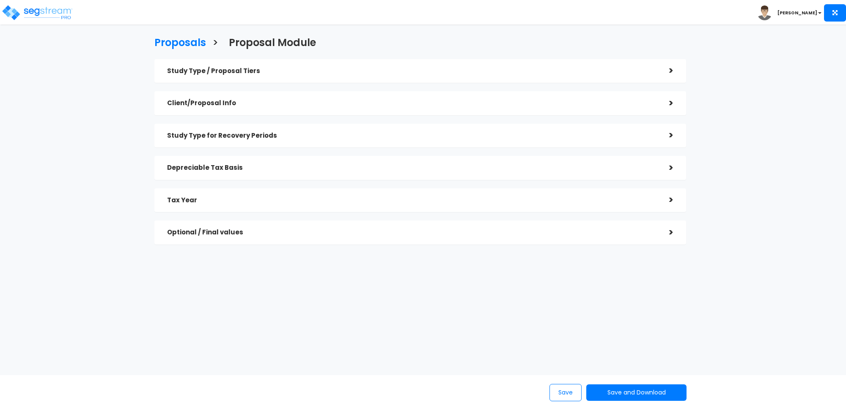
checkbox input "true"
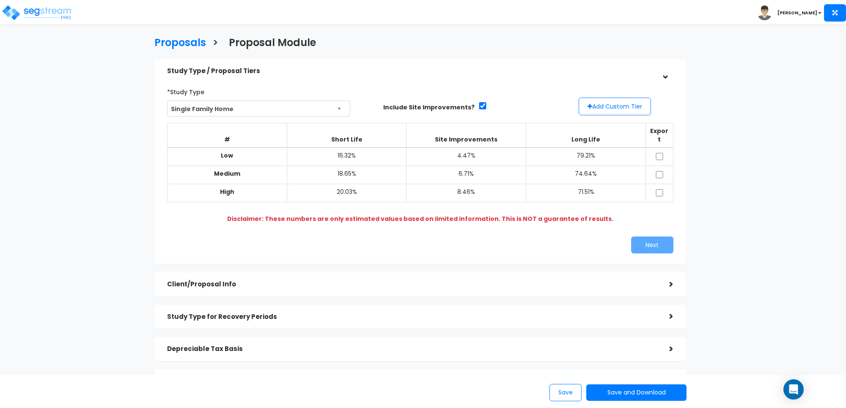
click at [787, 73] on div "Proposals > Proposal Module Study Type / Proposal Tiers > *Study Type Single Fa…" at bounding box center [423, 275] width 846 height 477
click at [655, 153] on input "checkbox" at bounding box center [659, 156] width 8 height 7
checkbox input "true"
click at [658, 171] on input "checkbox" at bounding box center [659, 174] width 8 height 7
checkbox input "true"
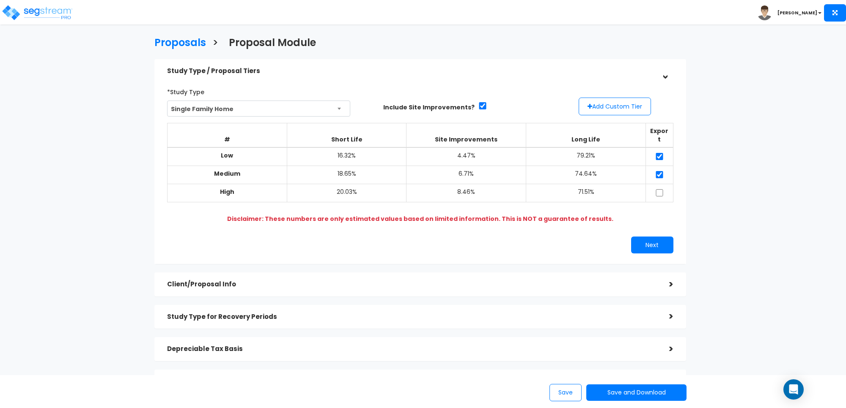
click at [658, 174] on td at bounding box center [658, 175] width 27 height 18
click at [658, 189] on input "checkbox" at bounding box center [659, 192] width 8 height 7
checkbox input "true"
click at [842, 212] on div "Proposals > Proposal Module Study Type / Proposal Tiers > *Study Type Single Fa…" at bounding box center [423, 275] width 846 height 477
click at [45, 14] on img at bounding box center [37, 12] width 72 height 17
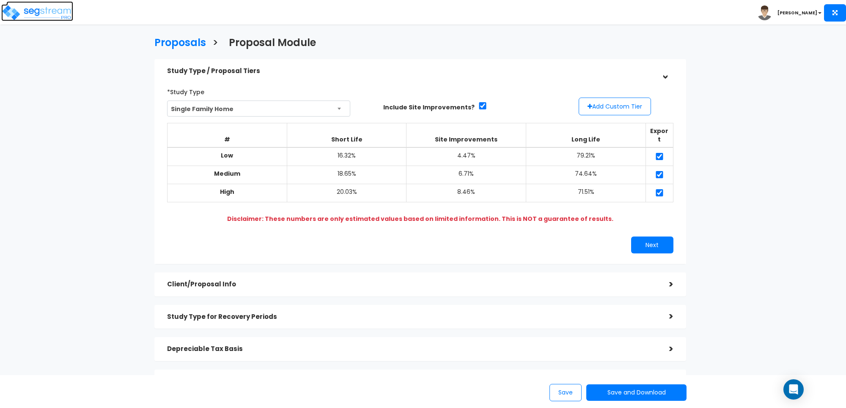
click at [45, 14] on img at bounding box center [37, 12] width 72 height 17
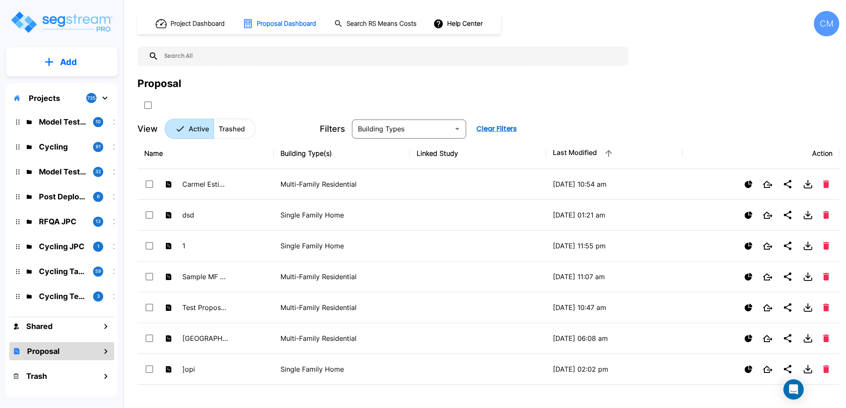
click at [94, 69] on button "Add" at bounding box center [62, 62] width 112 height 25
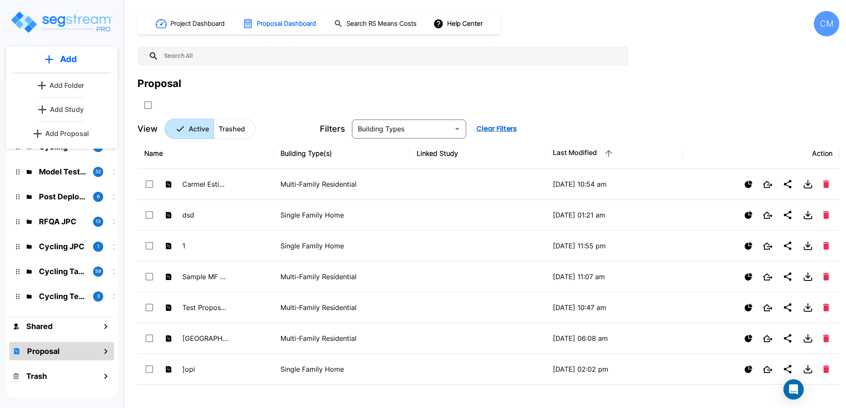
click at [205, 26] on h1 "Project Dashboard" at bounding box center [197, 24] width 54 height 10
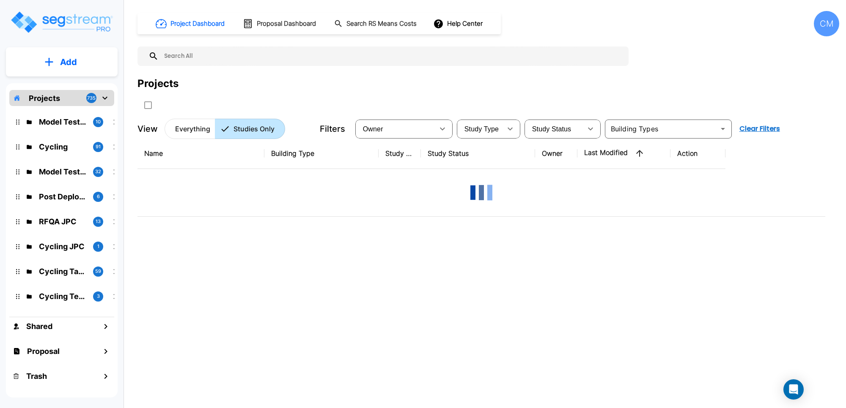
click at [69, 69] on button "Add" at bounding box center [62, 62] width 112 height 25
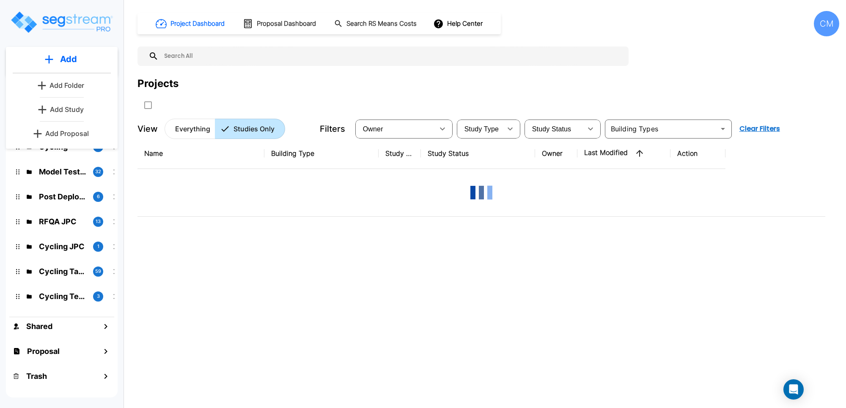
click at [466, 240] on div "Name Building Type Study Type Study Status Owner Last Modified Action" at bounding box center [481, 264] width 688 height 253
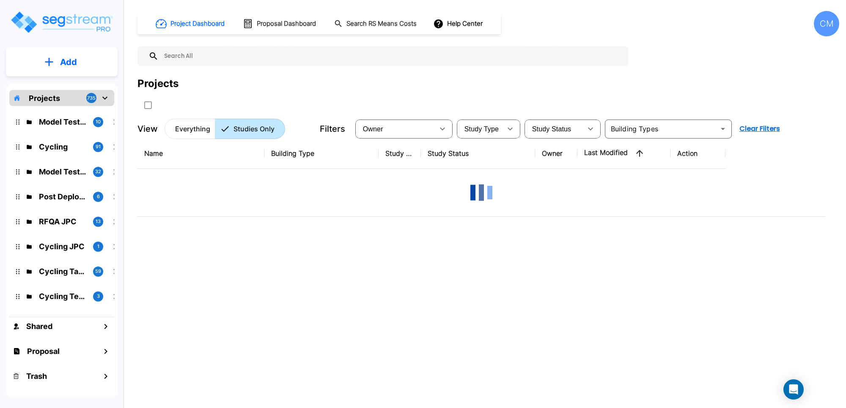
click at [36, 68] on button "Add" at bounding box center [62, 62] width 112 height 25
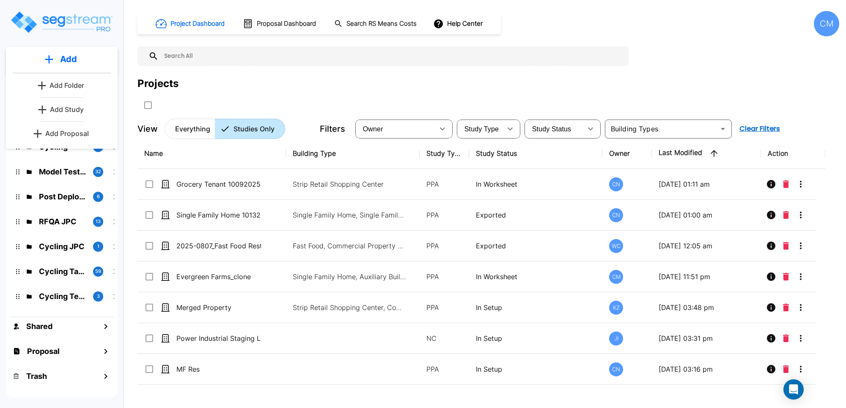
click at [51, 88] on p "Add Folder" at bounding box center [66, 85] width 35 height 10
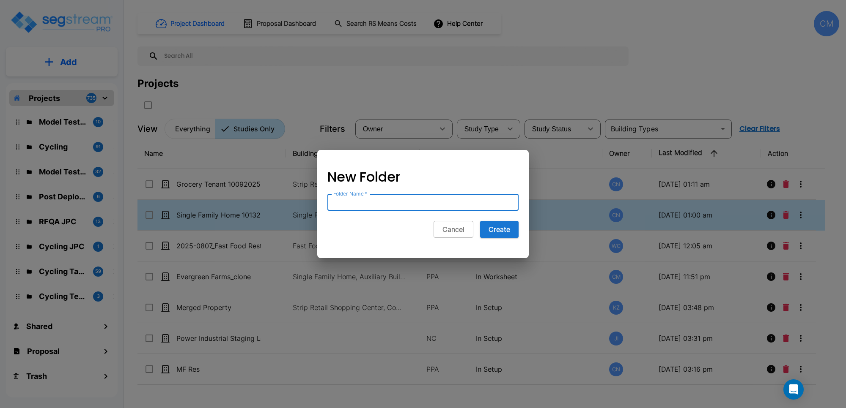
click at [229, 146] on div at bounding box center [423, 204] width 846 height 408
click at [450, 228] on td "PPA" at bounding box center [443, 215] width 49 height 31
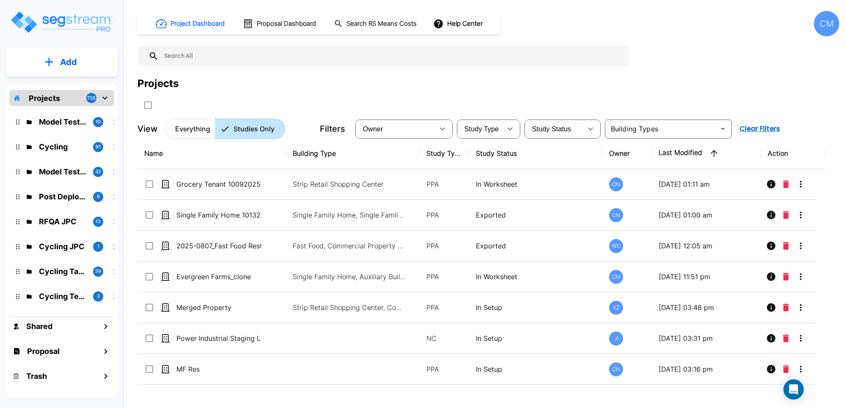
click at [81, 72] on button "Add" at bounding box center [62, 62] width 112 height 25
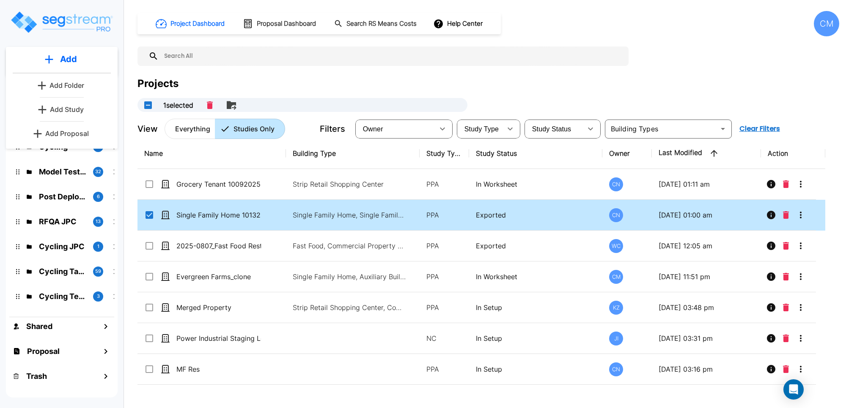
click at [148, 214] on input "select row Single Family Home 10132025" at bounding box center [148, 213] width 8 height 7
checkbox input "false"
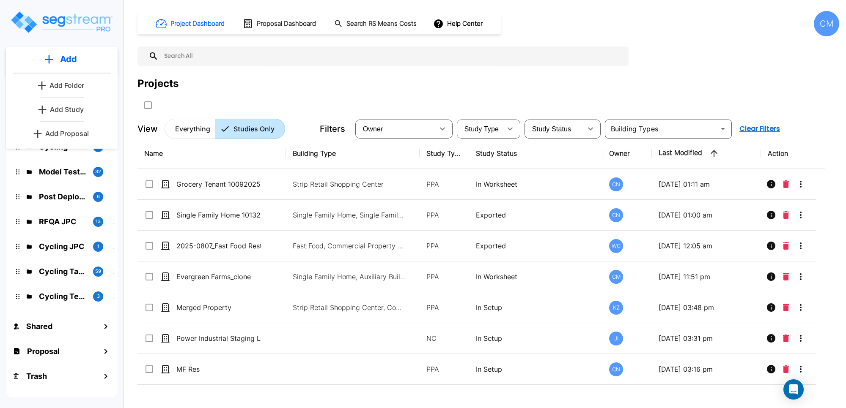
click at [69, 106] on p "Add Study" at bounding box center [67, 109] width 34 height 10
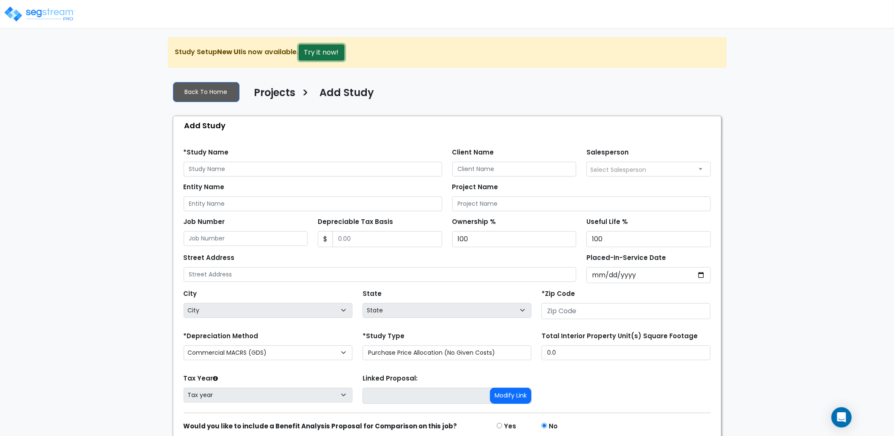
click at [337, 58] on button "Try it now!" at bounding box center [322, 52] width 46 height 16
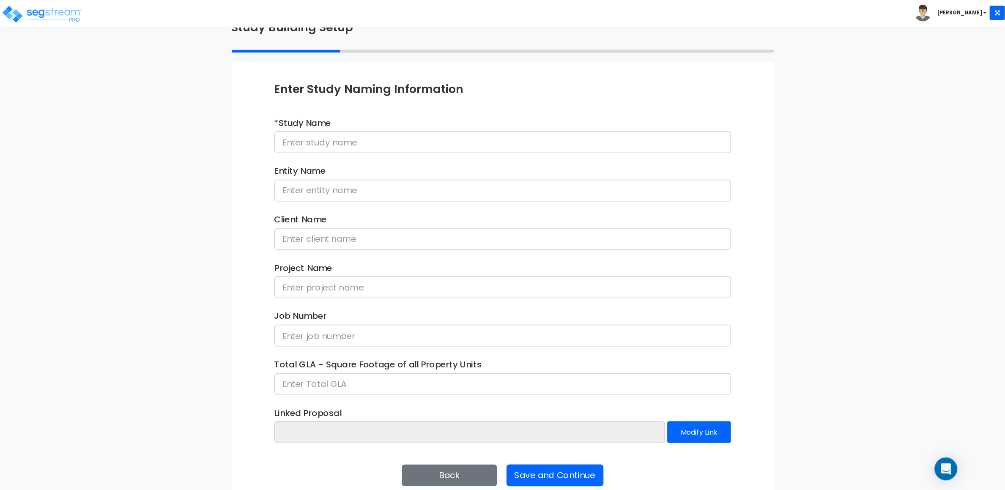
scroll to position [16, 0]
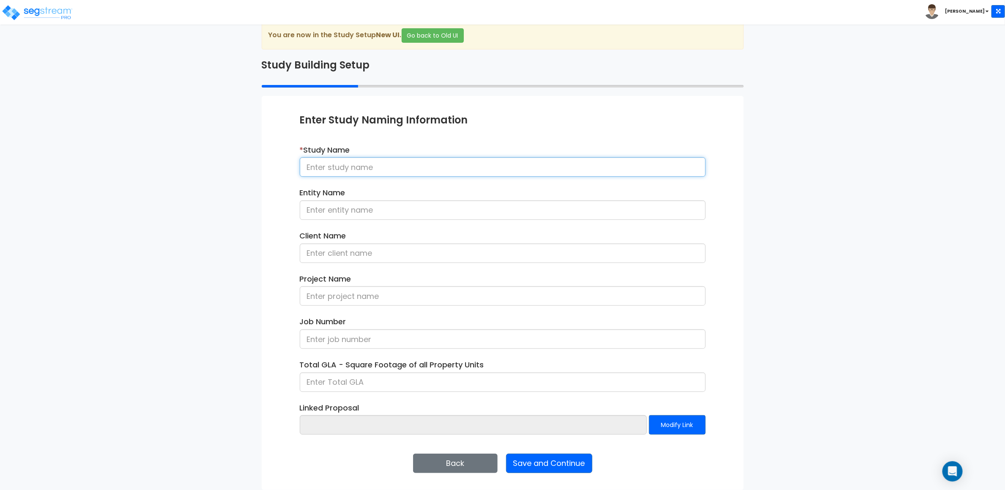
click at [326, 159] on input at bounding box center [503, 166] width 406 height 19
type input "Sample Study Name"
click at [902, 232] on div "We are Building your Study. So please grab a coffee and let us do the heavy lif…" at bounding box center [502, 256] width 1005 height 469
click at [537, 435] on div "Enter Study Naming Information * Study Name Sample Study Name Entity Name Clien…" at bounding box center [503, 293] width 482 height 394
click at [548, 435] on button "Save and Continue" at bounding box center [549, 463] width 86 height 19
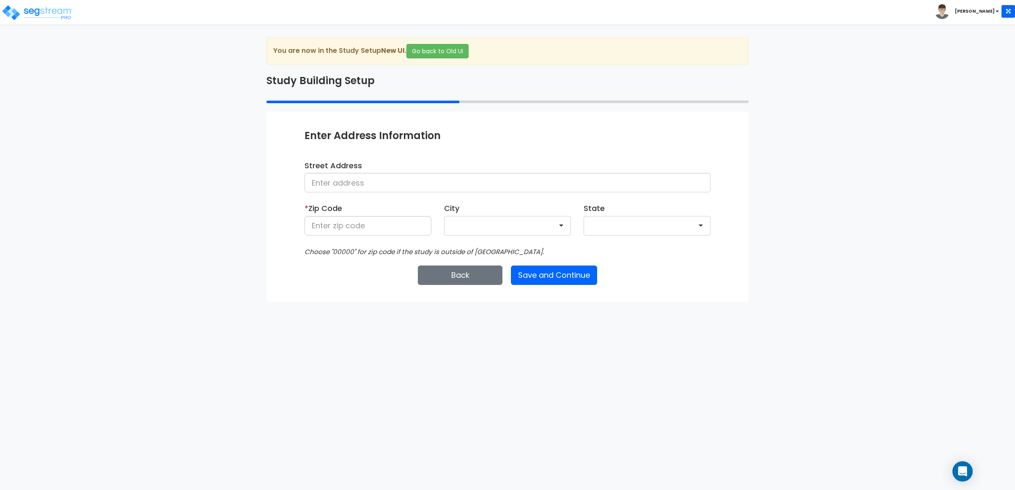
click at [90, 205] on div "We are Building your Study. So please grab a coffee and let us do the heavy lif…" at bounding box center [507, 169] width 1015 height 265
click at [326, 227] on input at bounding box center [367, 225] width 127 height 19
type input "90250"
click at [339, 302] on html "Toggle navigation [PERSON_NAME] x" at bounding box center [507, 151] width 1015 height 302
click at [869, 281] on div "We are Building your Study. So please grab a coffee and let us do the heavy lif…" at bounding box center [507, 169] width 1015 height 265
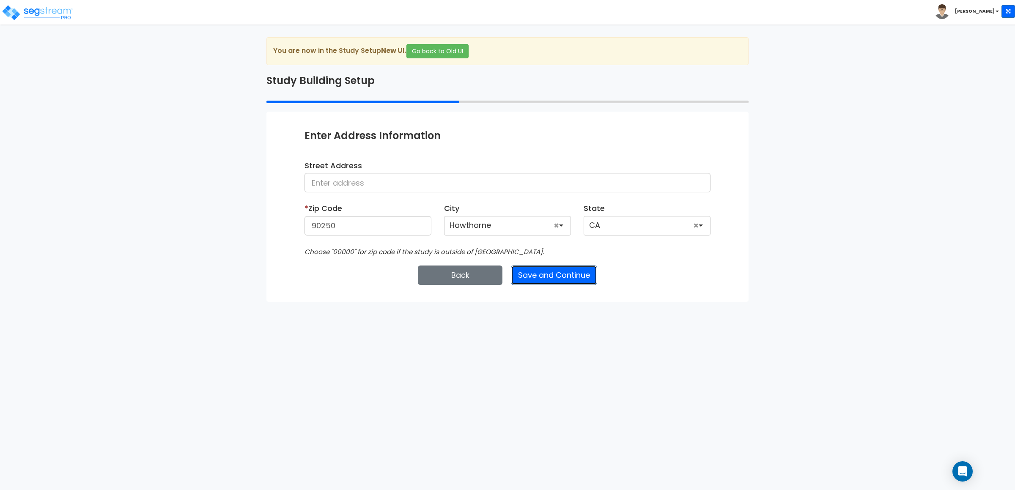
click at [543, 277] on button "Save and Continue" at bounding box center [554, 275] width 86 height 19
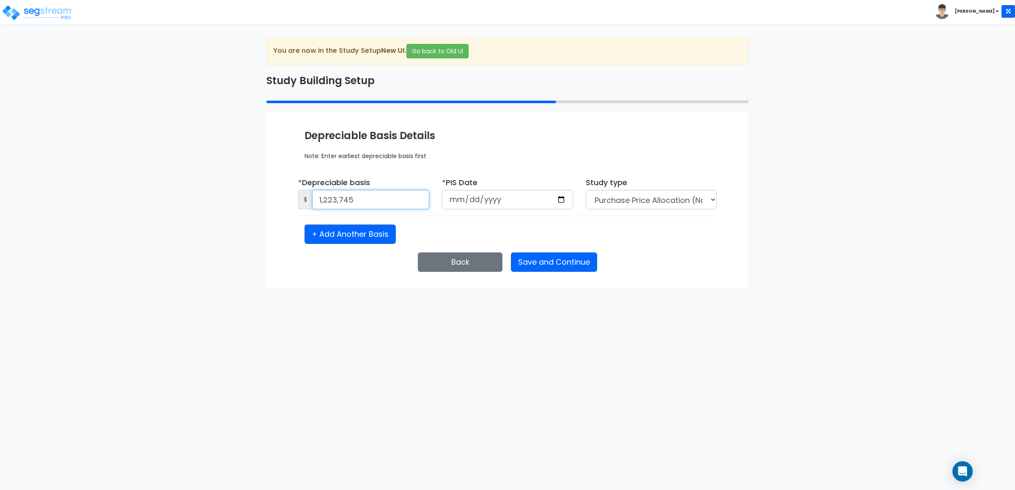
type input "1,223,745"
click at [560, 203] on input "date" at bounding box center [507, 199] width 131 height 19
type input "[DATE]"
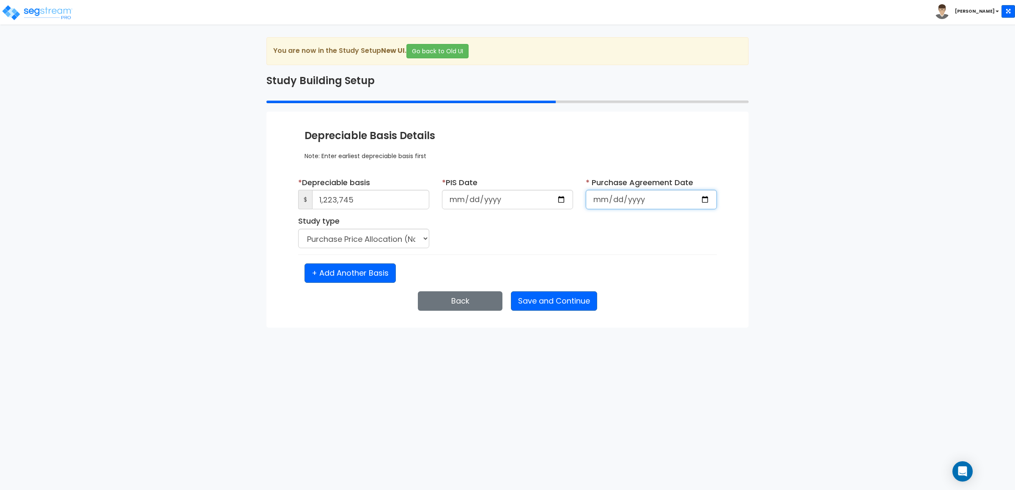
click at [699, 202] on input "date" at bounding box center [651, 199] width 131 height 19
type input "[DATE]"
click at [412, 235] on select "Purchase Price Allocation (No Given Costs) New Construction / Reno / TI's (Give…" at bounding box center [363, 238] width 131 height 19
click at [298, 229] on select "Purchase Price Allocation (No Given Costs) New Construction / Reno / TI's (Give…" at bounding box center [363, 238] width 131 height 19
click at [307, 328] on html "Toggle navigation [PERSON_NAME] x" at bounding box center [507, 164] width 1015 height 328
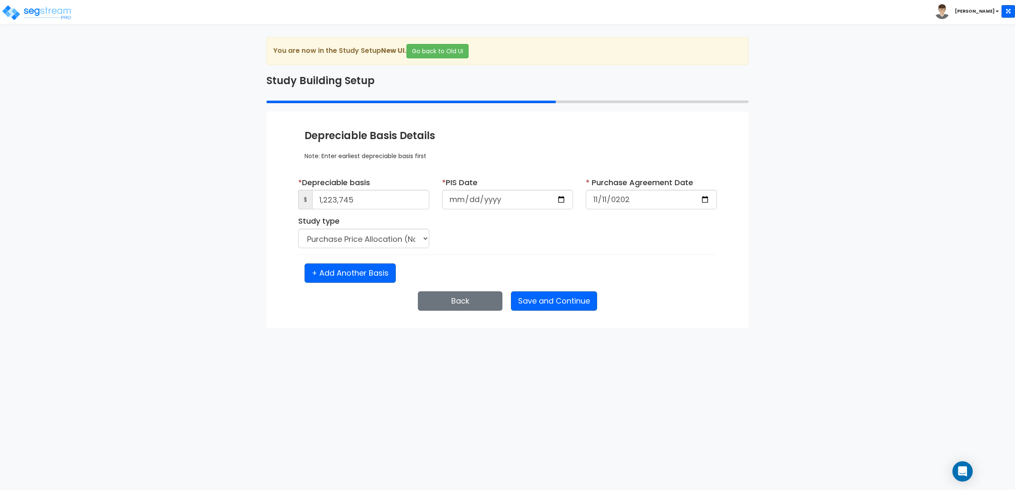
drag, startPoint x: 933, startPoint y: 189, endPoint x: 848, endPoint y: 59, distance: 155.9
click at [933, 189] on div "We are Building your Study. So please grab a coffee and let us do the heavy lif…" at bounding box center [507, 182] width 1015 height 291
drag, startPoint x: 592, startPoint y: 183, endPoint x: 693, endPoint y: 182, distance: 100.6
click at [693, 182] on div "* Purchase Agreement Date 2024-11-11" at bounding box center [651, 193] width 131 height 33
copy span "Purchase Agreement Date"
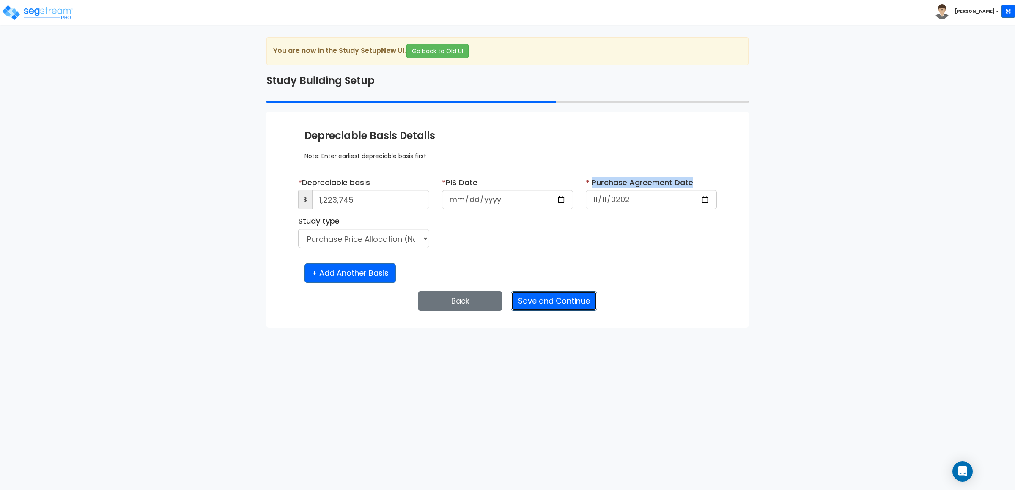
click at [547, 303] on button "Save and Continue" at bounding box center [554, 300] width 86 height 19
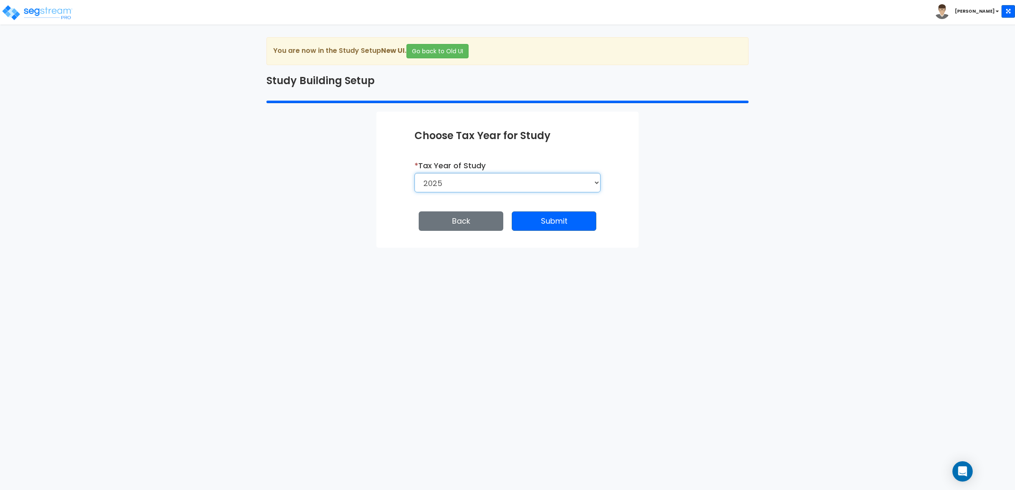
click at [501, 183] on select "2026 2025" at bounding box center [507, 182] width 186 height 19
click at [414, 174] on select "2026 2025" at bounding box center [507, 182] width 186 height 19
click at [847, 236] on div "We are Building your Study. So please grab a coffee and let us do the heavy lif…" at bounding box center [507, 142] width 1015 height 211
click at [547, 219] on button "Submit" at bounding box center [554, 220] width 85 height 19
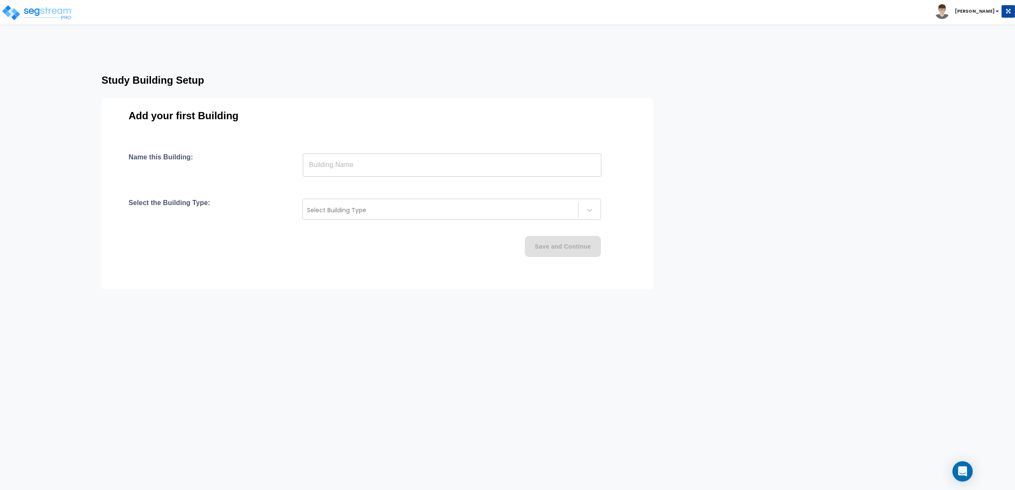
click at [440, 173] on input "text" at bounding box center [452, 165] width 299 height 24
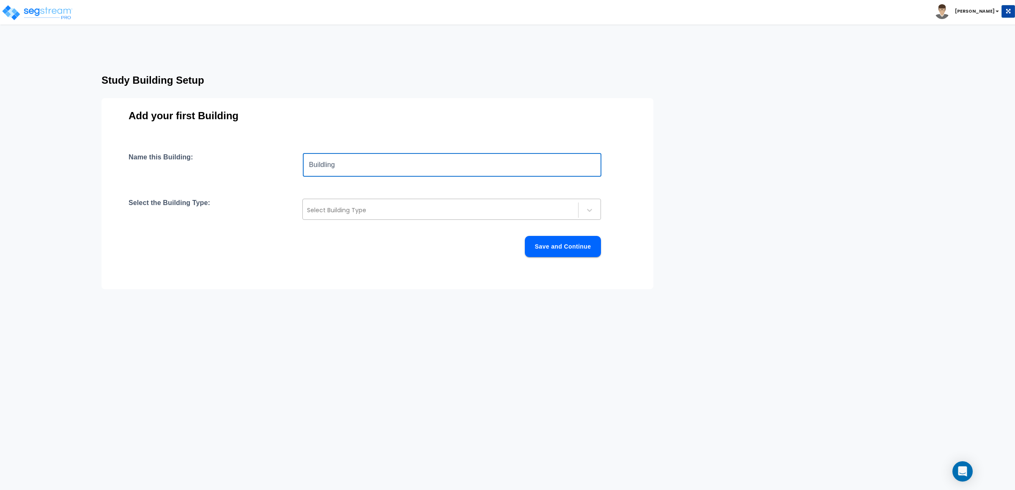
type input "Buildling"
click at [335, 217] on div "Select Building Type" at bounding box center [440, 210] width 275 height 14
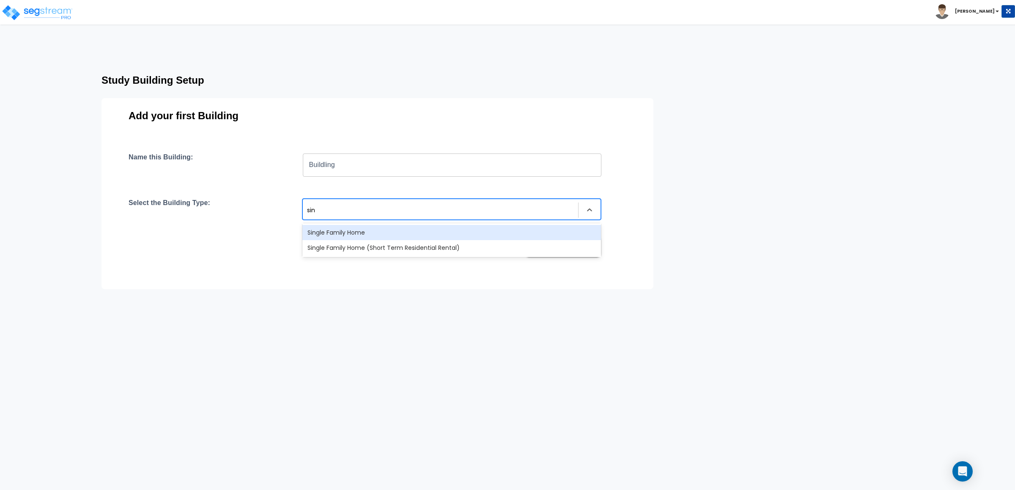
type input "sing"
click at [322, 236] on div "Single Family Home" at bounding box center [451, 232] width 299 height 15
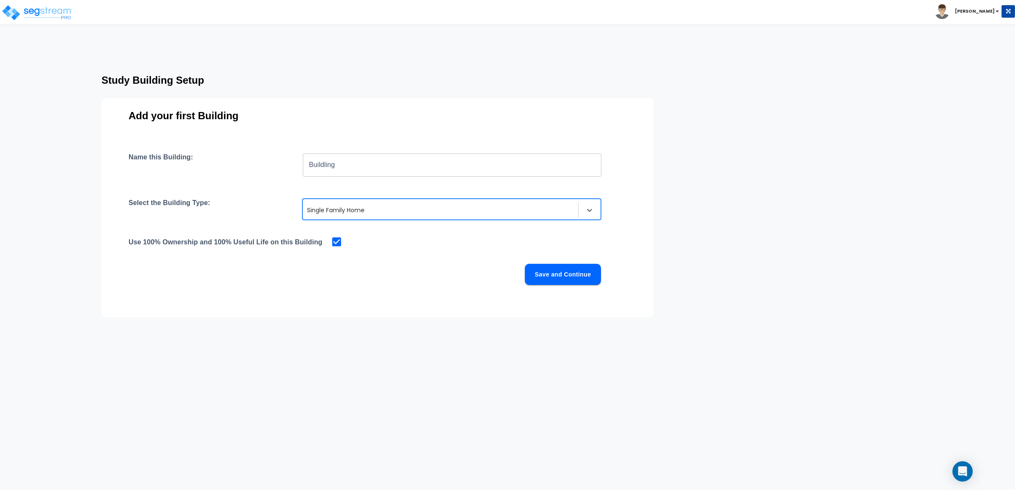
click at [538, 270] on button "Save and Continue" at bounding box center [563, 274] width 76 height 21
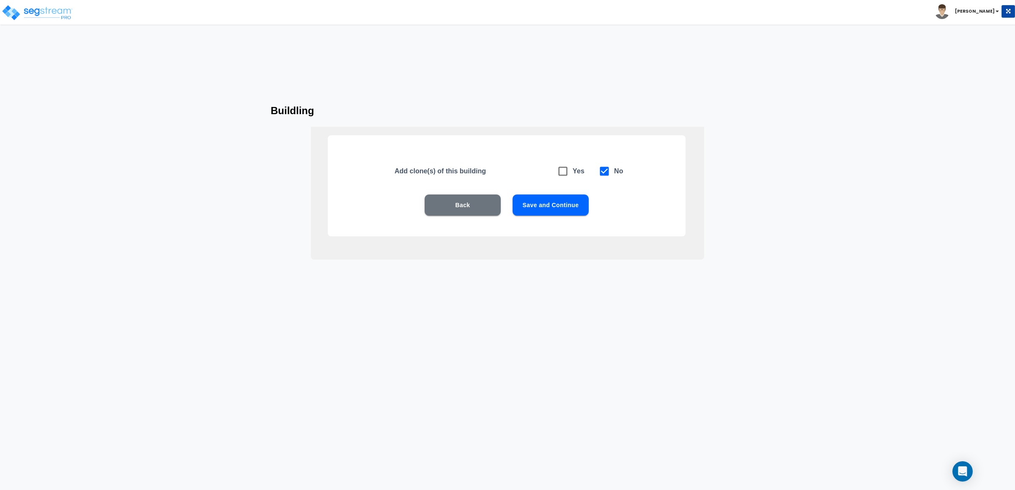
click at [571, 205] on button "Save and Continue" at bounding box center [551, 205] width 76 height 21
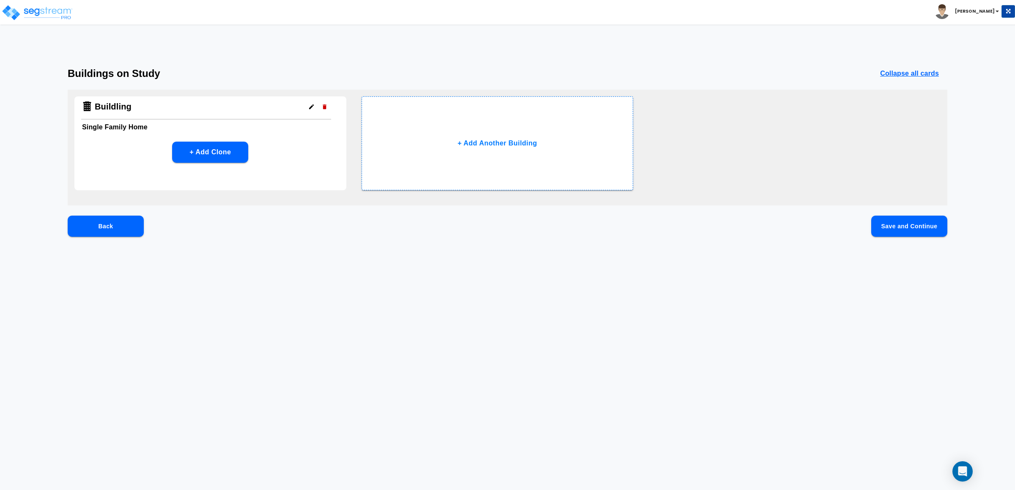
click at [316, 108] on button "button" at bounding box center [311, 106] width 13 height 13
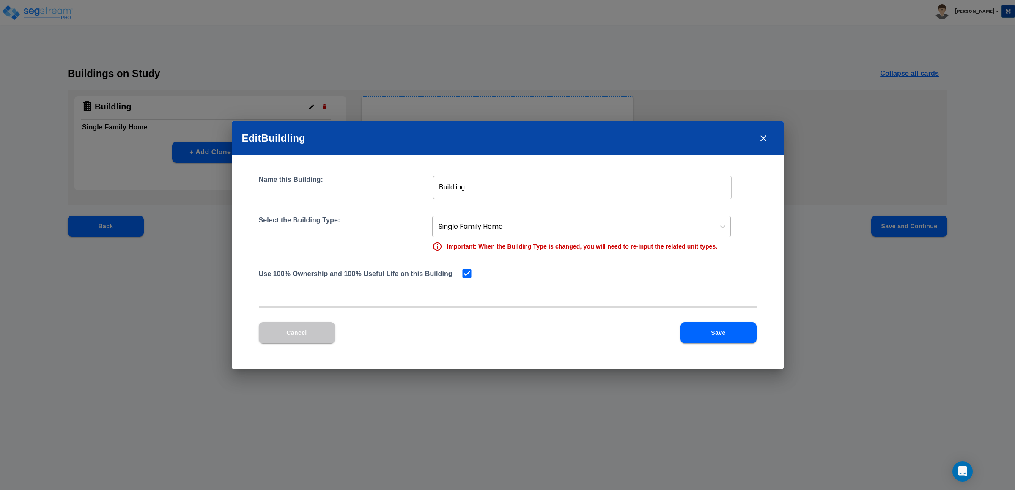
click at [471, 223] on div at bounding box center [575, 226] width 272 height 11
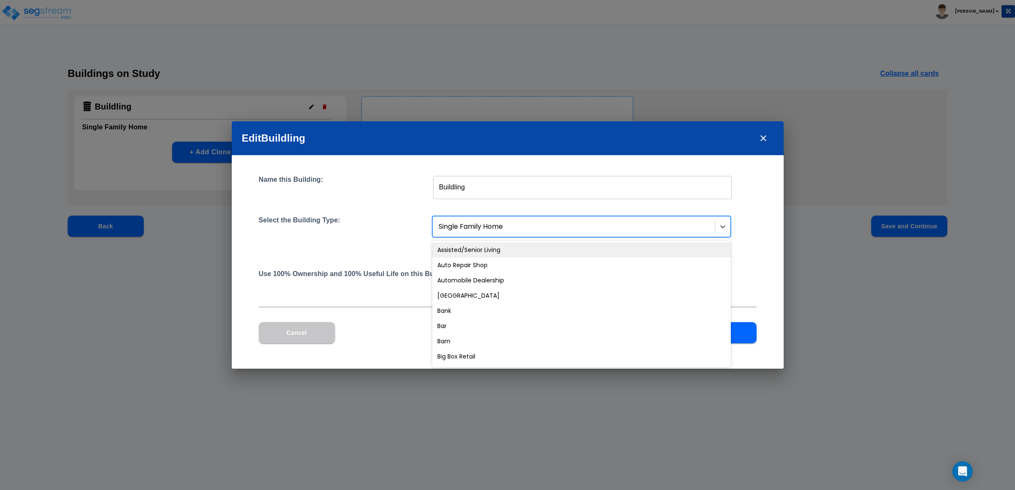
click at [471, 223] on div at bounding box center [575, 226] width 272 height 11
type input "mo"
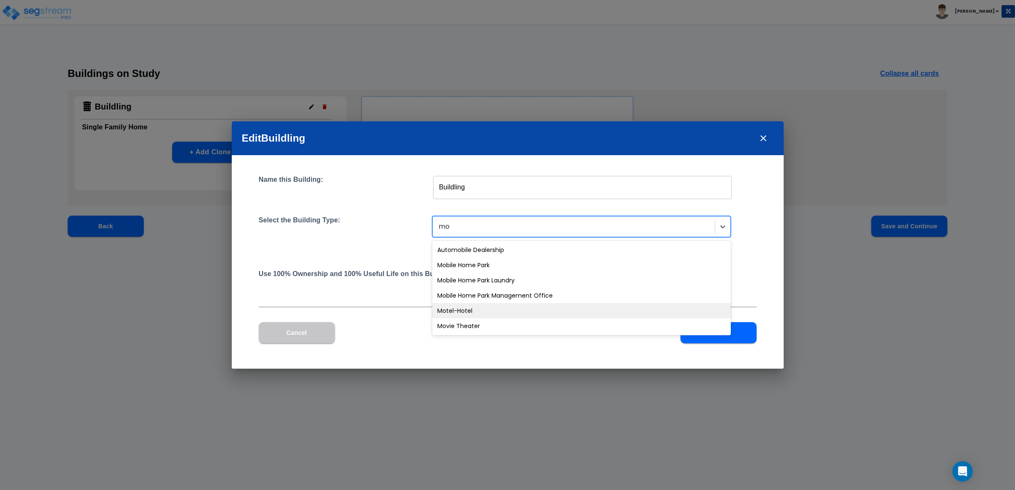
click at [460, 308] on div "Motel-Hotel" at bounding box center [581, 310] width 299 height 15
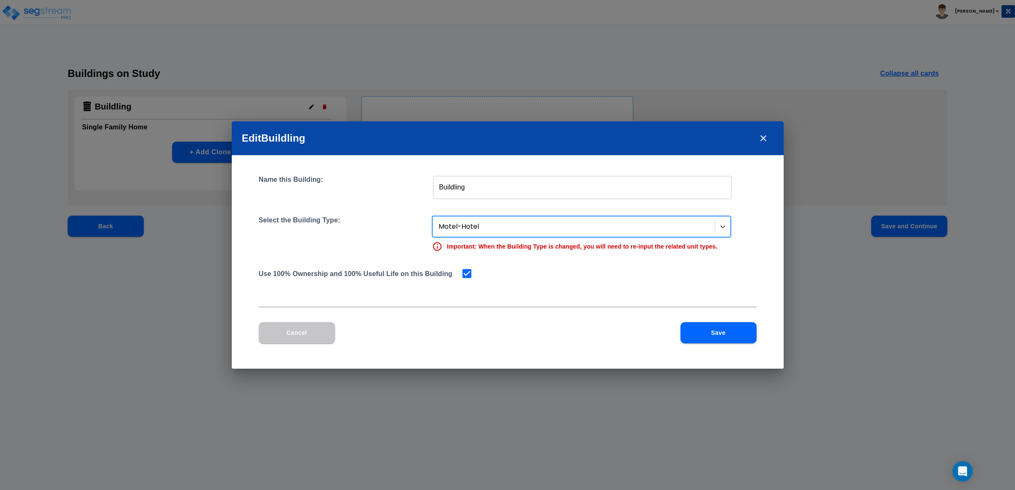
click at [476, 189] on input "Buildling" at bounding box center [582, 187] width 299 height 24
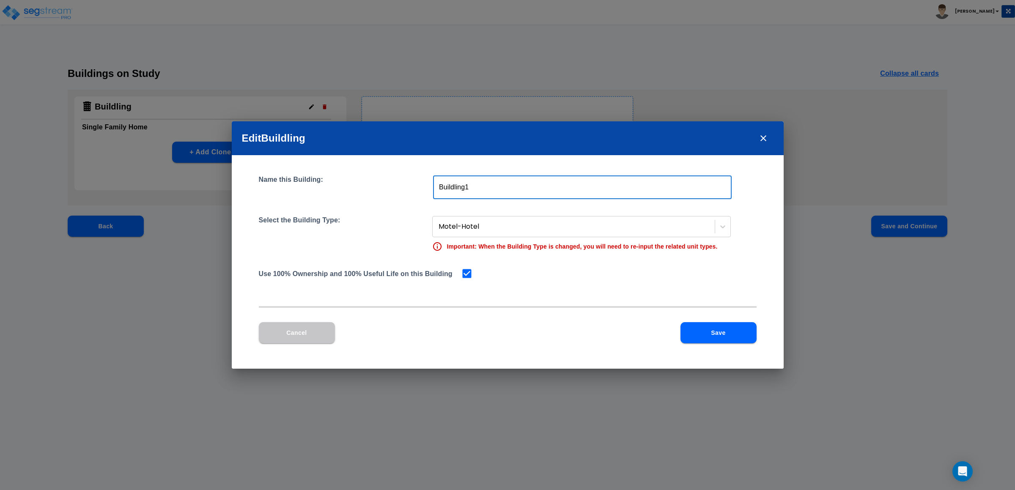
click at [463, 186] on input "Buildling1" at bounding box center [582, 187] width 299 height 24
type input "Buildling 1"
click at [696, 329] on button "Save" at bounding box center [718, 332] width 76 height 21
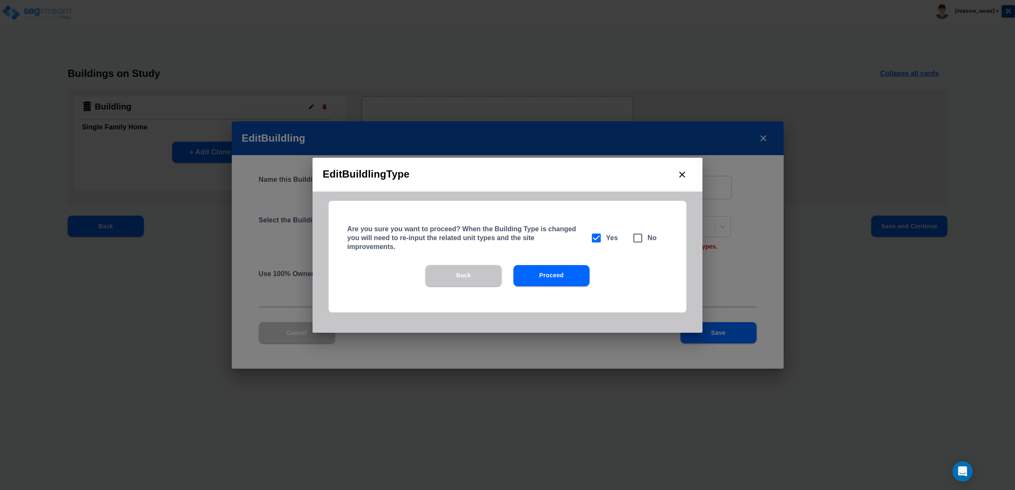
click at [547, 277] on button "Proceed" at bounding box center [551, 275] width 76 height 21
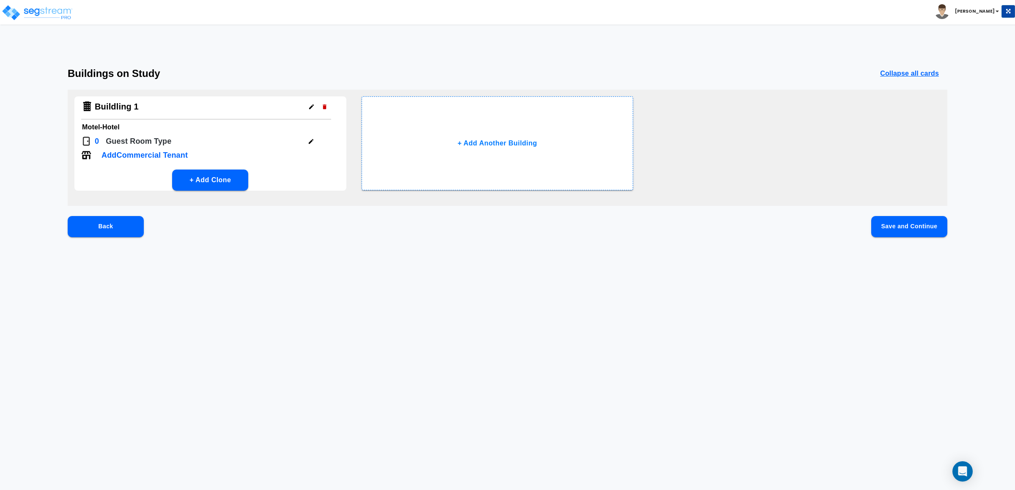
click at [306, 141] on button "button" at bounding box center [310, 141] width 13 height 13
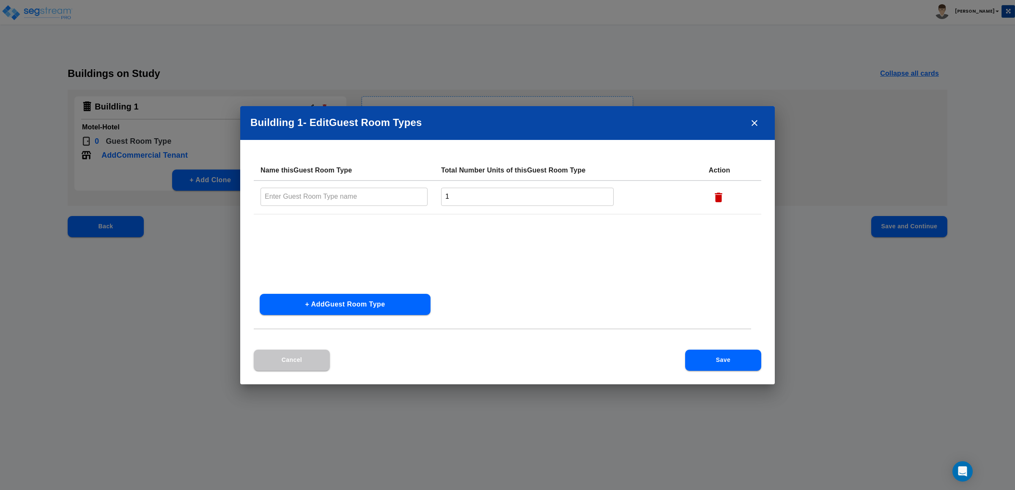
click at [298, 196] on input "text" at bounding box center [343, 197] width 167 height 18
type input "Room 1"
click at [489, 186] on td "1 ​" at bounding box center [568, 198] width 268 height 34
click at [484, 198] on input "1" at bounding box center [527, 197] width 173 height 18
type input "10"
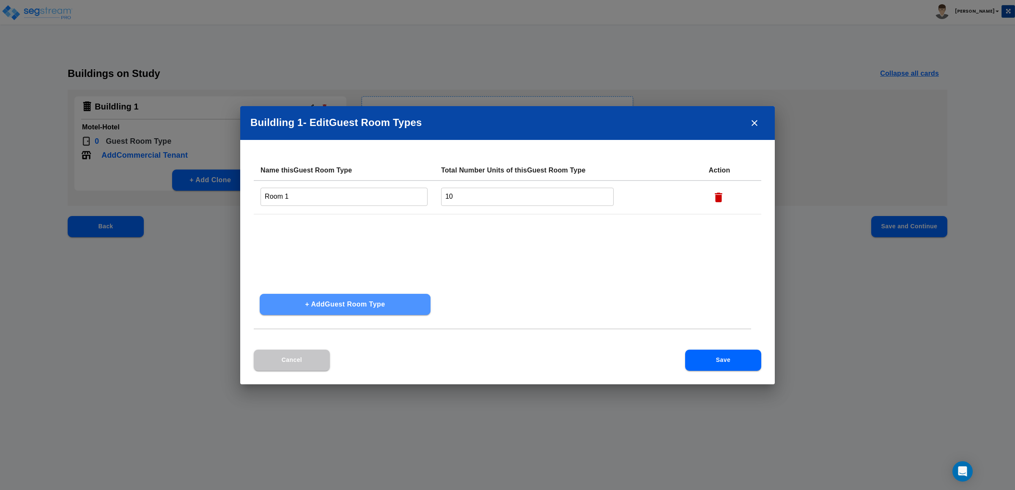
click at [388, 302] on button "+ Add Guest Room Type" at bounding box center [345, 304] width 171 height 21
click at [311, 227] on input "text" at bounding box center [343, 231] width 167 height 18
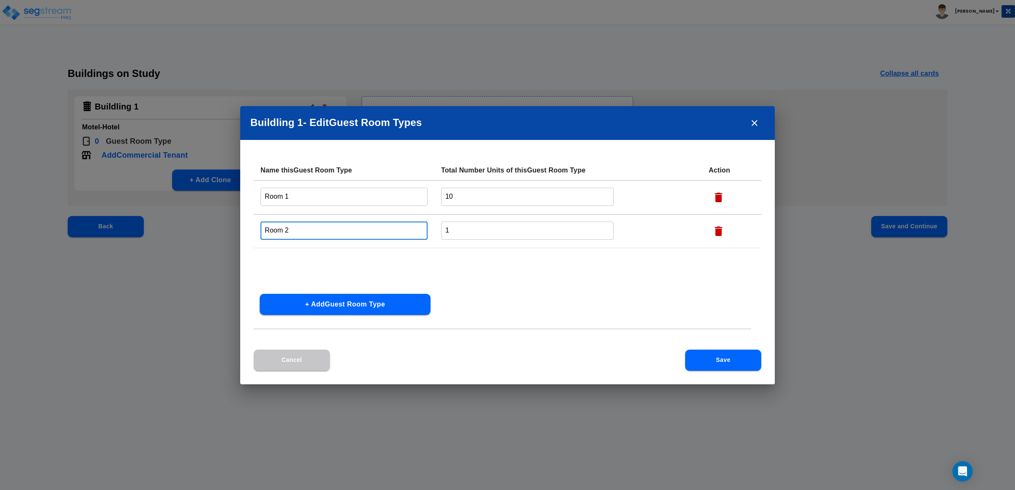
type input "Room 2"
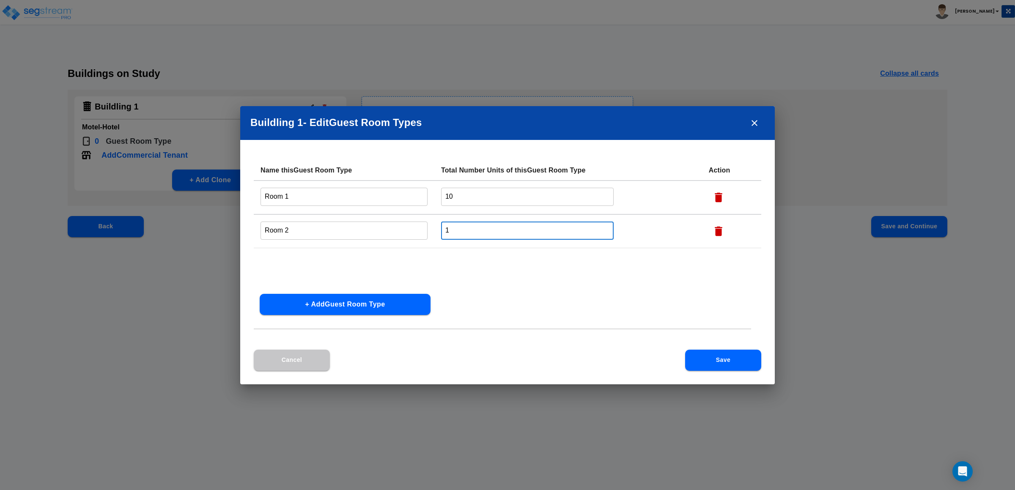
click at [469, 222] on input "1" at bounding box center [527, 231] width 173 height 18
type input "10"
click at [720, 362] on button "Save" at bounding box center [723, 360] width 76 height 21
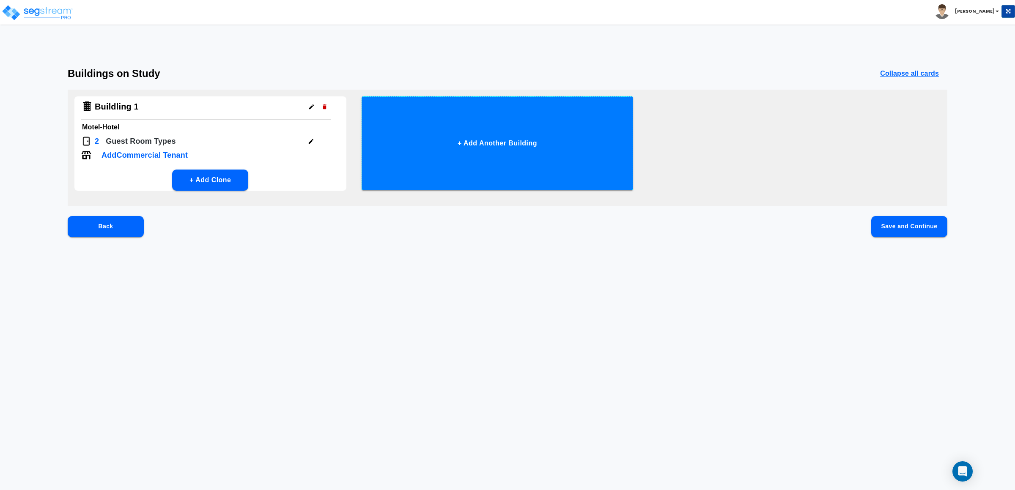
click at [481, 173] on button "+ Add Another Building" at bounding box center [498, 143] width 272 height 94
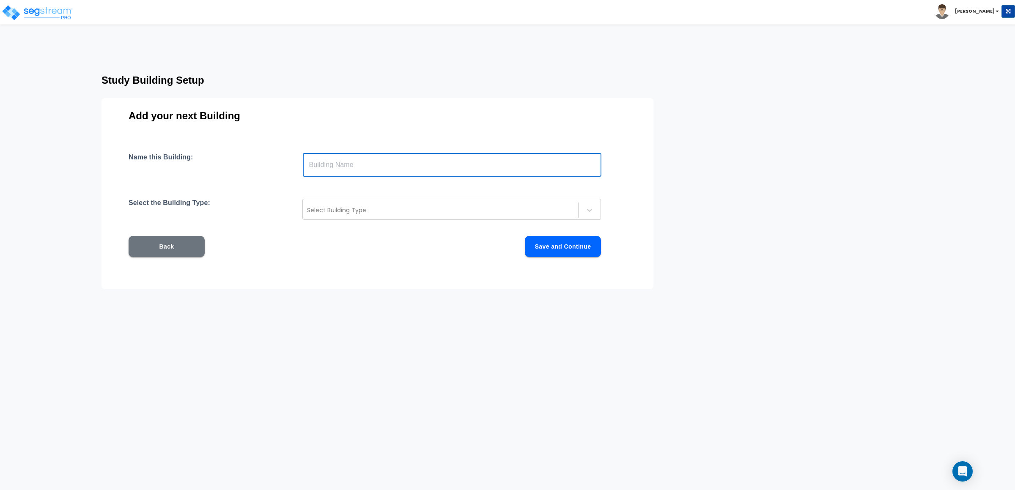
click at [452, 157] on input "text" at bounding box center [452, 165] width 299 height 24
type input "Building 2"
click at [420, 234] on div "Name this Building: Building 2 ​ Select the Building Type: Select Building Type…" at bounding box center [378, 215] width 498 height 124
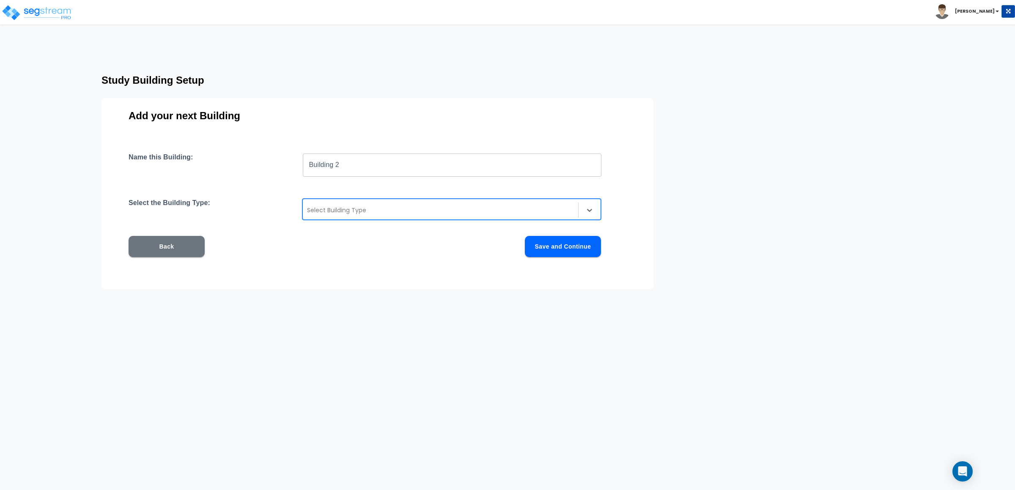
click at [415, 217] on div "Select Building Type" at bounding box center [440, 210] width 275 height 14
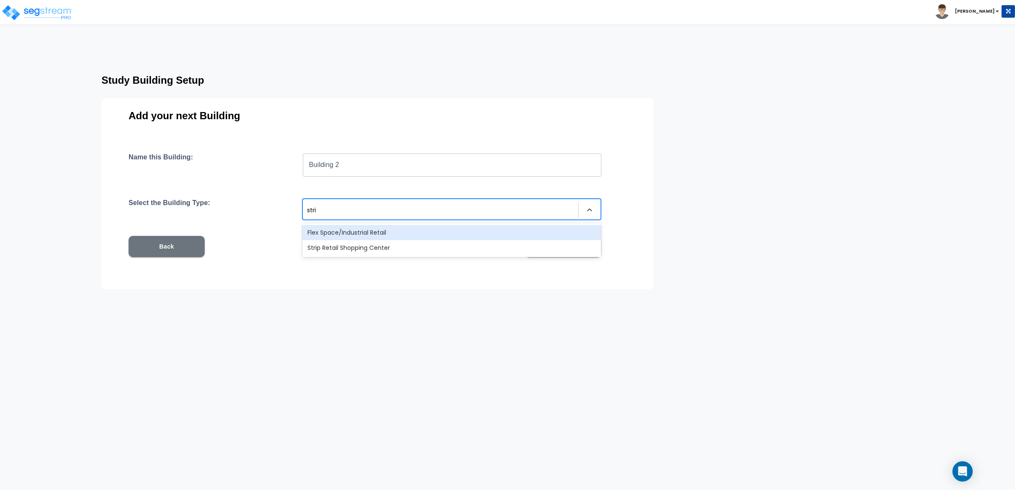
type input "strip"
click at [362, 230] on div "Strip Retail Shopping Center" at bounding box center [451, 232] width 299 height 15
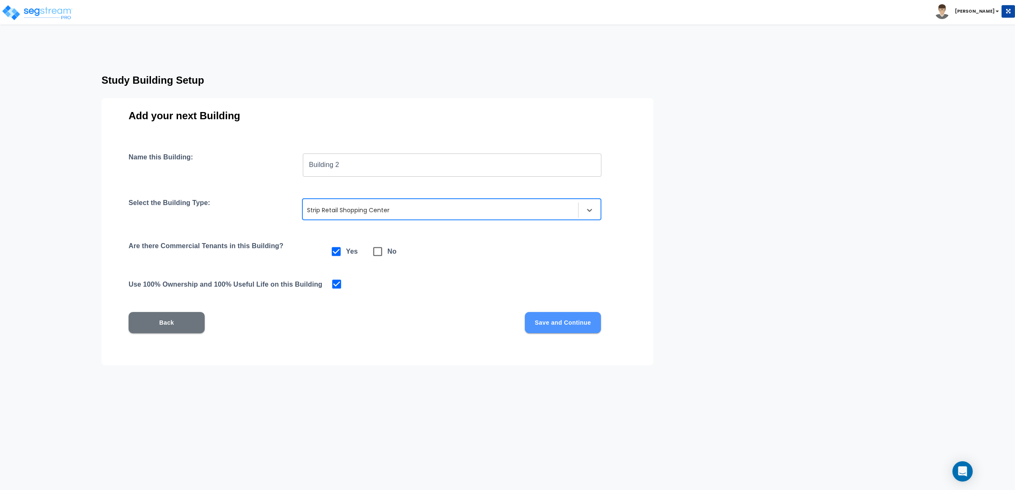
click at [585, 317] on button "Save and Continue" at bounding box center [563, 322] width 76 height 21
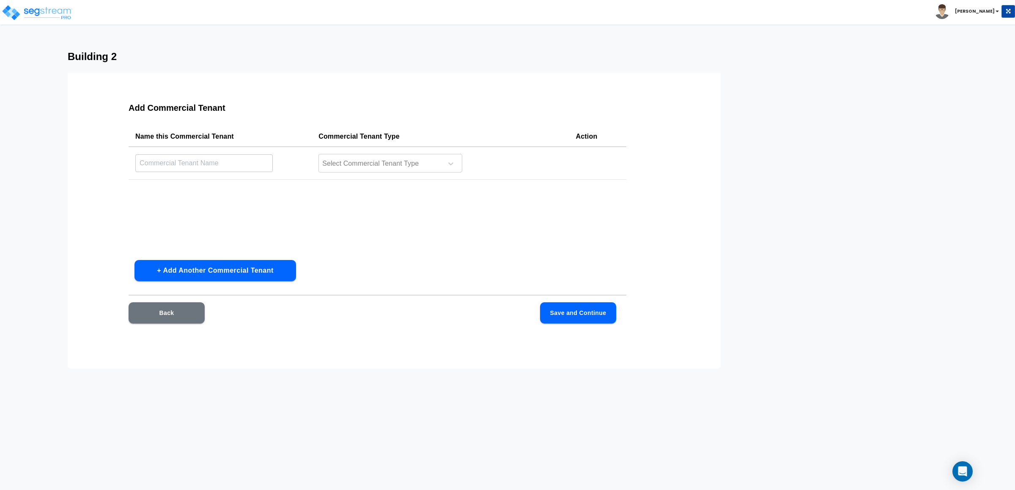
click at [223, 153] on td "​" at bounding box center [220, 163] width 183 height 33
click at [224, 162] on input "text" at bounding box center [203, 163] width 137 height 18
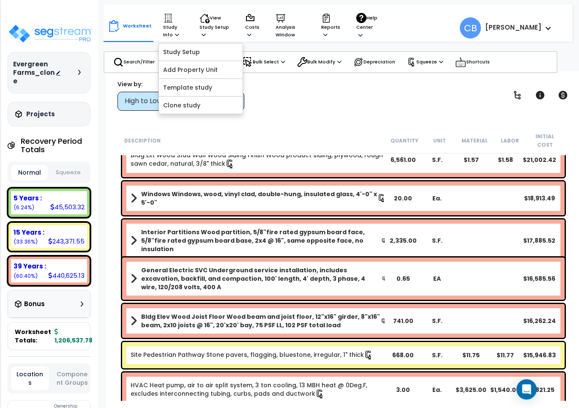
click at [291, 199] on div "Windows Windows, wood, vinyl clad, double-hung, insulated glass, 4'-0" x 5'-0" …" at bounding box center [343, 198] width 443 height 34
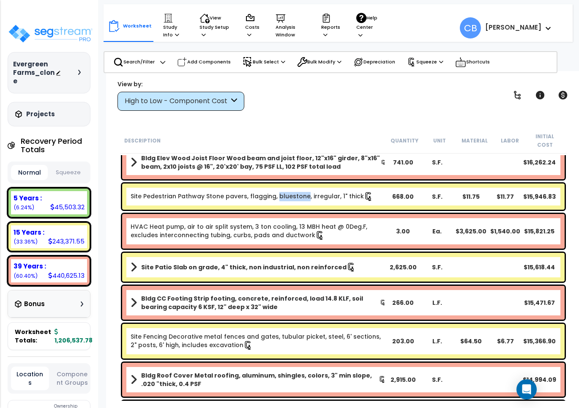
click at [291, 199] on div "Site Pedestrian Pathway Stone pavers, flagging, bluestone, irregular, 1" thick …" at bounding box center [343, 197] width 443 height 26
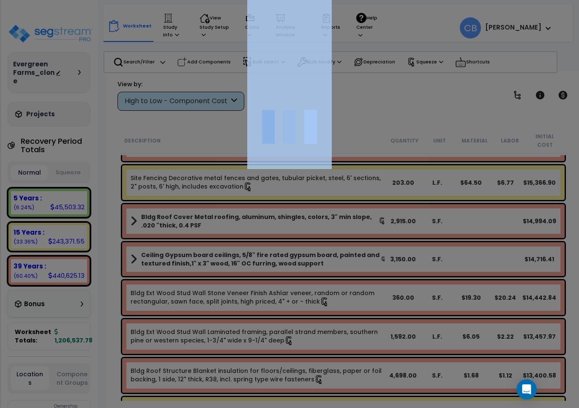
click at [291, 199] on div at bounding box center [289, 204] width 579 height 408
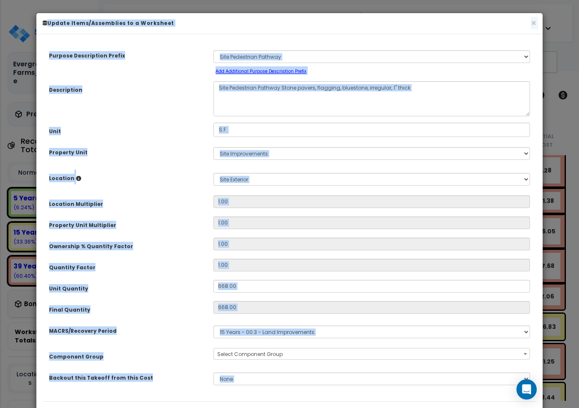
click at [530, 25] on h6 "Update Items/Assemblies to a Worksheet" at bounding box center [290, 22] width 494 height 7
click at [533, 25] on button "×" at bounding box center [533, 23] width 5 height 9
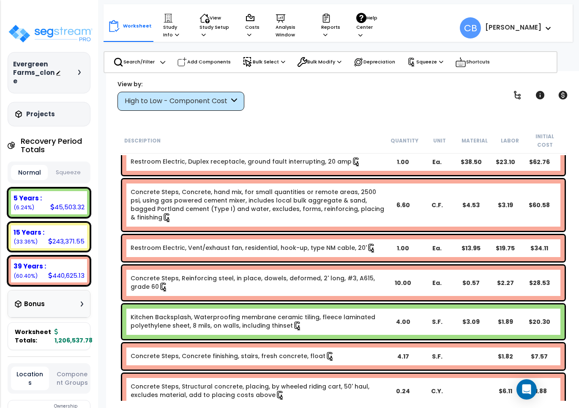
scroll to position [9848, 0]
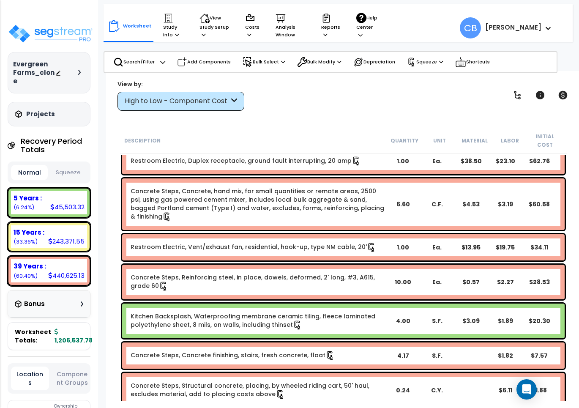
drag, startPoint x: 211, startPoint y: 193, endPoint x: 210, endPoint y: 189, distance: 4.2
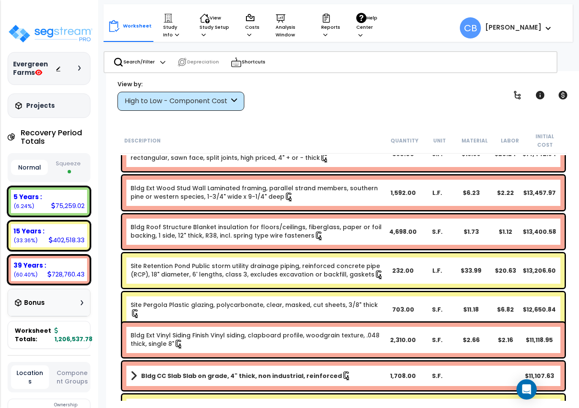
click at [381, 223] on link "Bldg Roof Structure Blanket insulation for floors/ceilings, fiberglass, paper o…" at bounding box center [258, 232] width 255 height 18
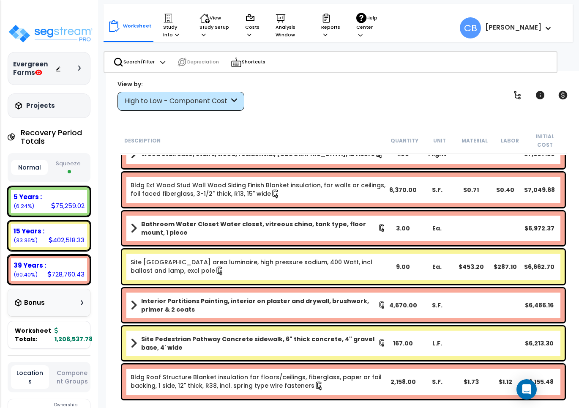
scroll to position [1677, 0]
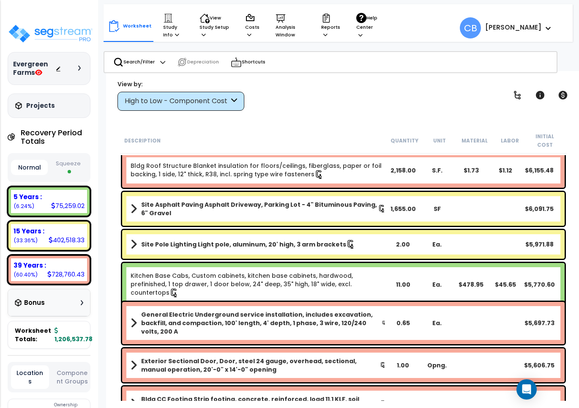
click at [349, 192] on div "Site Asphalt Paving Asphalt Driveway, Parking Lot - 4" Bituminous Paving, 6" Gr…" at bounding box center [343, 209] width 443 height 34
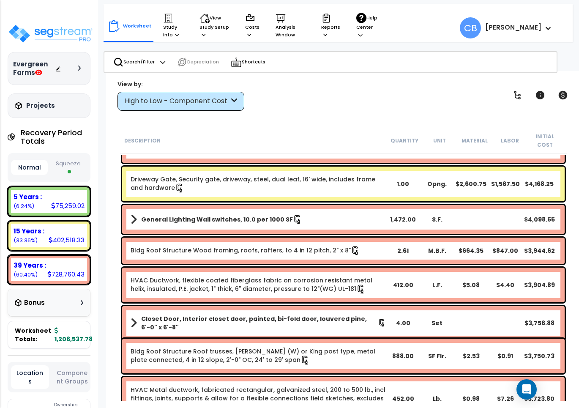
drag, startPoint x: 366, startPoint y: 234, endPoint x: 341, endPoint y: 229, distance: 25.8
click at [366, 236] on div "Bldg Roof Structure Wood framing, roofs, rafters, to 4 in 12 pitch, 2" x 8" 2.6…" at bounding box center [343, 251] width 447 height 30
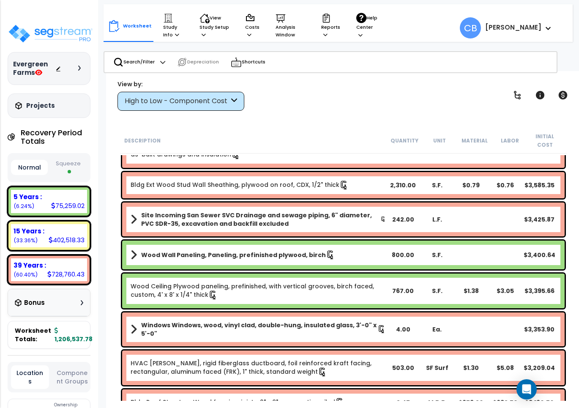
click at [337, 229] on div "Site Incoming San Sewer SVC Drainage and sewage piping, 6" diameter, PVC SDR-35…" at bounding box center [343, 219] width 447 height 38
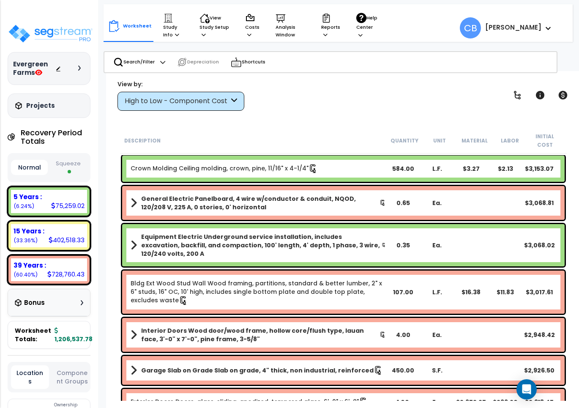
click at [390, 231] on div "Equipment Electric Underground service installation, includes excavation, backf…" at bounding box center [343, 245] width 443 height 42
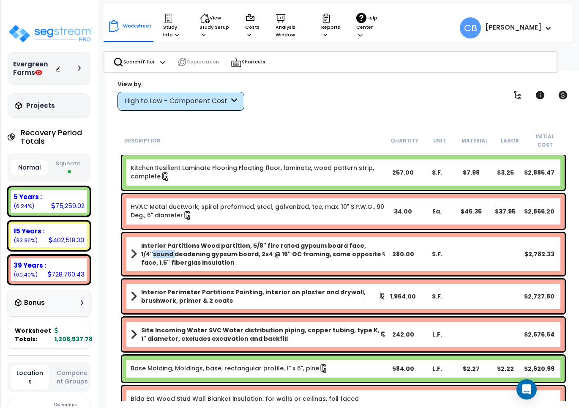
click at [390, 233] on div "Interior Partitions Wood partition, 5/8" fire rated gypsum board face, 1/4"soun…" at bounding box center [343, 254] width 443 height 42
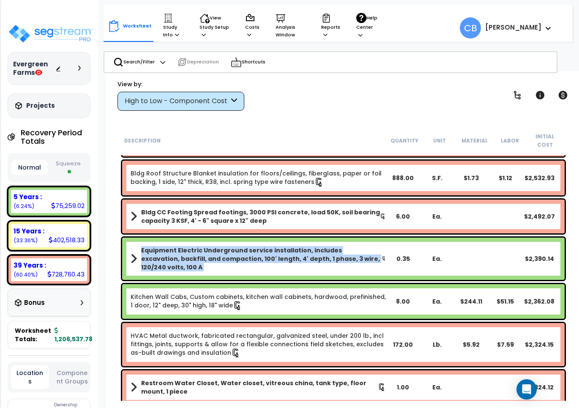
click at [390, 238] on div "Equipment Electric Underground service installation, includes excavation, backf…" at bounding box center [343, 259] width 443 height 42
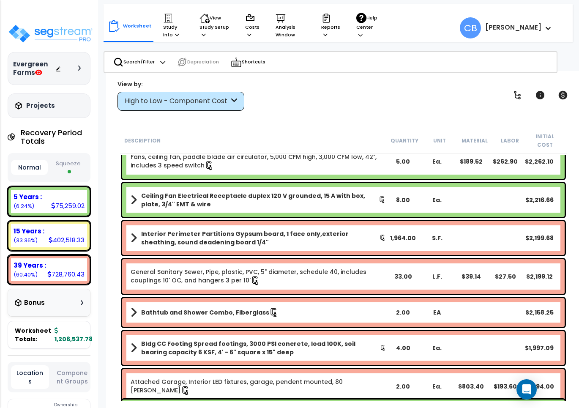
drag, startPoint x: 388, startPoint y: 218, endPoint x: 409, endPoint y: 183, distance: 40.8
click at [390, 221] on div "Interior Perimeter Partitions Gypsum board, 1 face only,exterior sheathing, sou…" at bounding box center [343, 238] width 443 height 34
drag, startPoint x: 274, startPoint y: 225, endPoint x: 306, endPoint y: 225, distance: 31.7
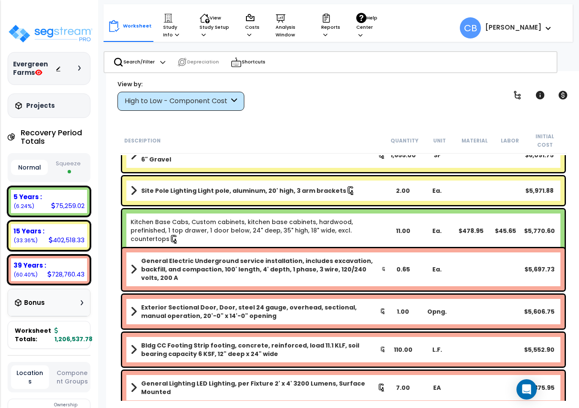
scroll to position [1734, 0]
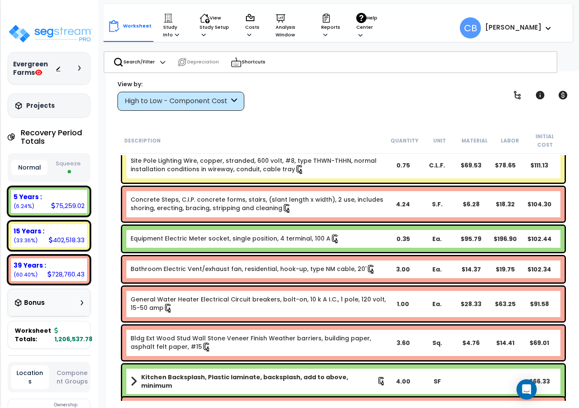
scroll to position [9312, 0]
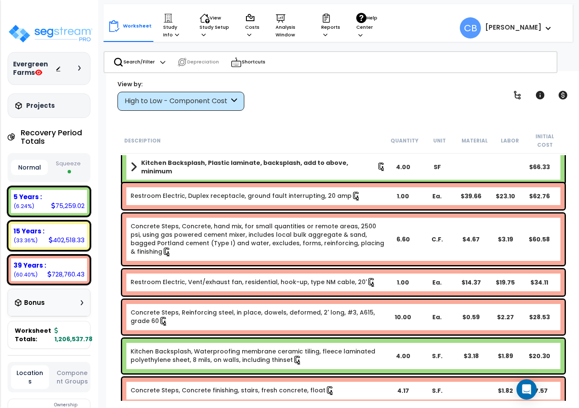
click at [252, 300] on div "Concrete Steps, Reinforcing steel, in place, dowels, deformed, 2' long, #3, A61…" at bounding box center [343, 317] width 443 height 35
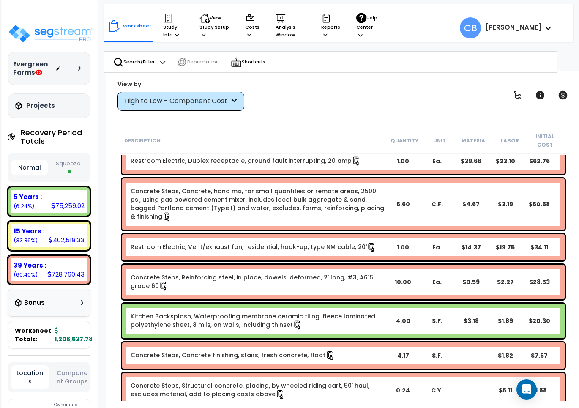
click at [324, 304] on div "Kitchen Backsplash, Waterproofing membrane ceramic tiling, fleece laminated pol…" at bounding box center [343, 321] width 443 height 35
click at [305, 304] on div "Kitchen Backsplash, Waterproofing membrane ceramic tiling, fleece laminated pol…" at bounding box center [343, 321] width 443 height 35
click at [397, 307] on div "Kitchen Backsplash, Waterproofing membrane ceramic tiling, fleece laminated pol…" at bounding box center [343, 321] width 443 height 35
click at [373, 312] on link "Kitchen Backsplash, Waterproofing membrane ceramic tiling, fleece laminated pol…" at bounding box center [258, 321] width 255 height 18
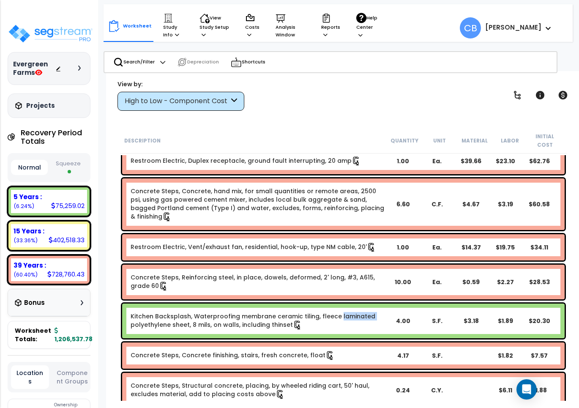
click at [373, 312] on link "Kitchen Backsplash, Waterproofing membrane ceramic tiling, fleece laminated pol…" at bounding box center [258, 321] width 255 height 18
click at [276, 221] on div "Concrete Steps, Concrete, hand mix, for small quantities or remote areas, 2500 …" at bounding box center [343, 204] width 443 height 52
drag, startPoint x: 276, startPoint y: 221, endPoint x: 507, endPoint y: 218, distance: 231.3
drag, startPoint x: 243, startPoint y: 218, endPoint x: 244, endPoint y: 203, distance: 14.4
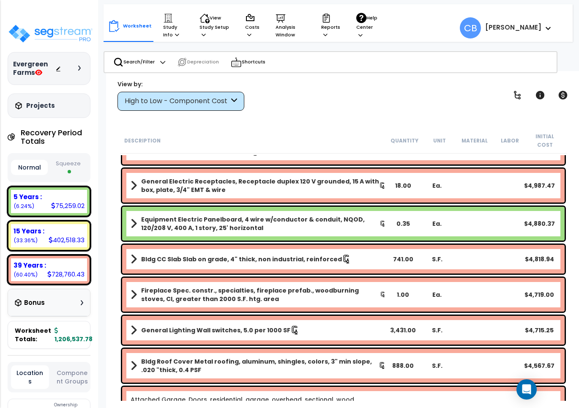
scroll to position [2085, 0]
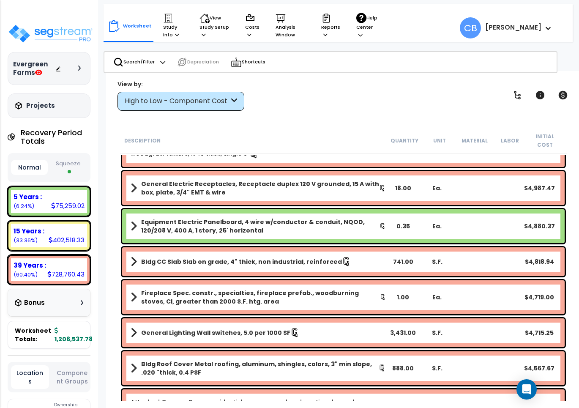
click at [244, 209] on div "Equipment Electric Panelboard, 4 wire w/conductor & conduit, NQOD, 120/208 V, 4…" at bounding box center [343, 226] width 443 height 34
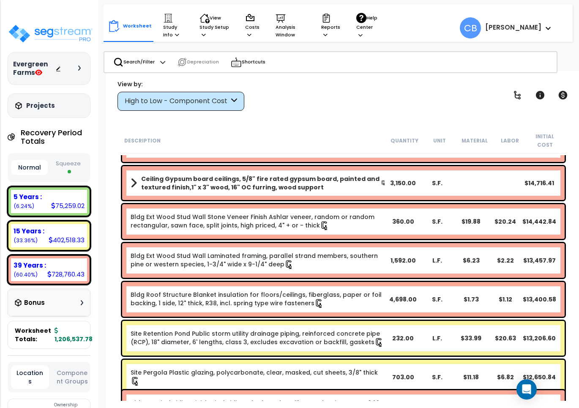
click at [267, 219] on link "Bldg Ext Wood Stud Wall Stone Veneer Finish Ashlar veneer, random or random rec…" at bounding box center [258, 222] width 255 height 18
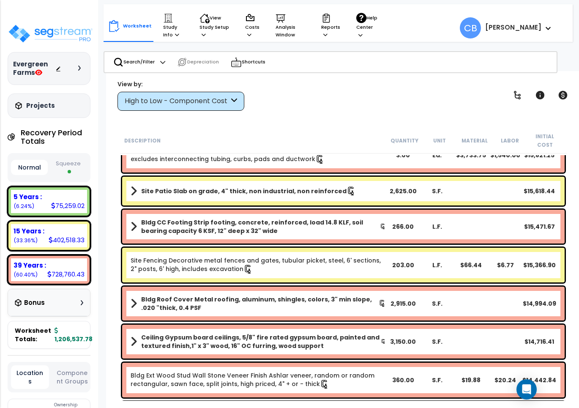
click at [267, 219] on b "Bldg CC Footing Strip footing, concrete, reinforced, load 14.8 KLF, soil bearin…" at bounding box center [260, 226] width 239 height 17
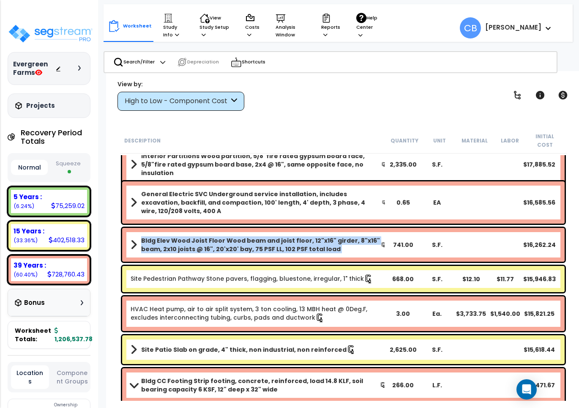
click at [267, 228] on div "Bldg Elev Wood Joist Floor Wood beam and joist floor, 12"x16" girder, 8"x16" be…" at bounding box center [343, 245] width 443 height 34
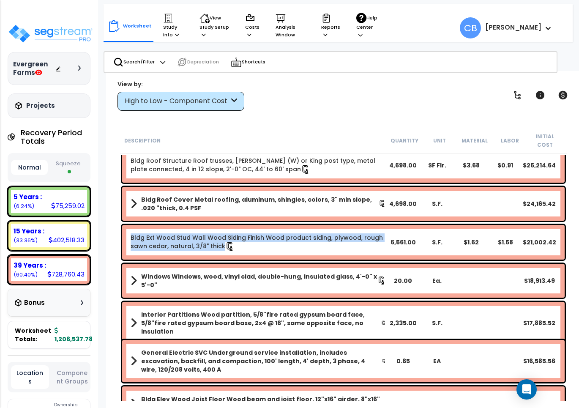
click at [269, 225] on div "Bldg Ext Wood Stud Wall Wood Siding Finish Wood product siding, plywood, rough …" at bounding box center [343, 242] width 443 height 35
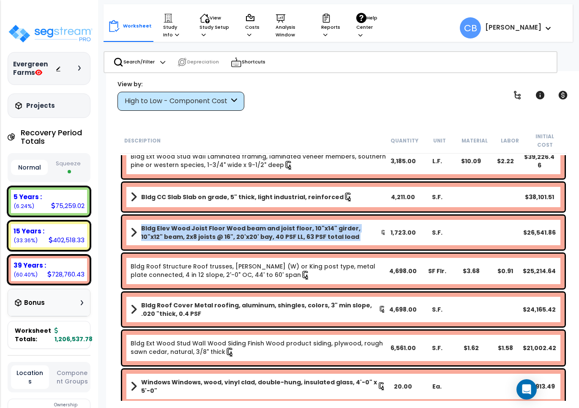
click at [269, 224] on b "Bldg Elev Wood Joist Floor Wood beam and joist floor, 10"x14" girder, 10"x12" b…" at bounding box center [261, 232] width 240 height 17
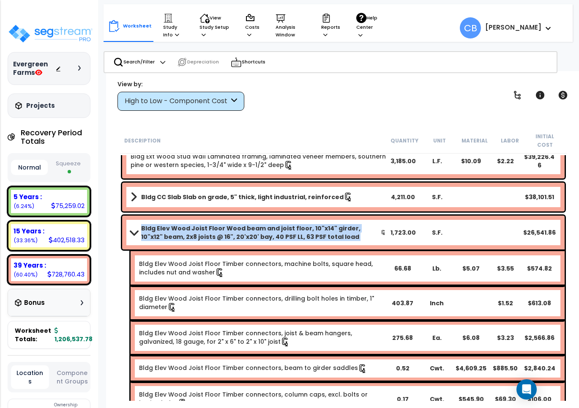
scroll to position [0, 0]
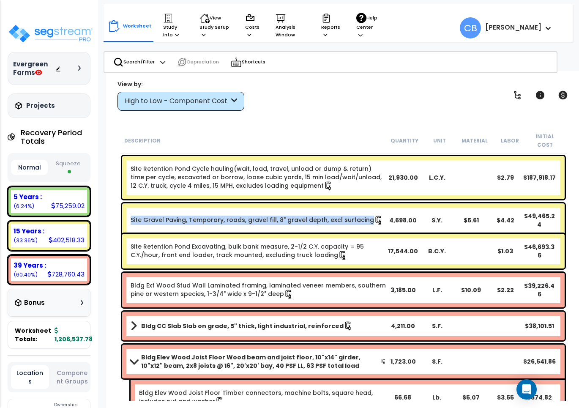
click at [269, 220] on div "Site Gravel Paving, Temporary, roads, gravel fill, 8" gravel depth, excl surfac…" at bounding box center [343, 220] width 443 height 34
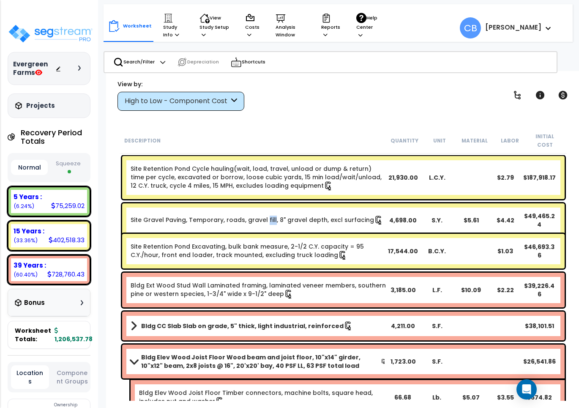
click at [269, 220] on div "Site Gravel Paving, Temporary, roads, gravel fill, 8" gravel depth, excl surfac…" at bounding box center [343, 220] width 443 height 34
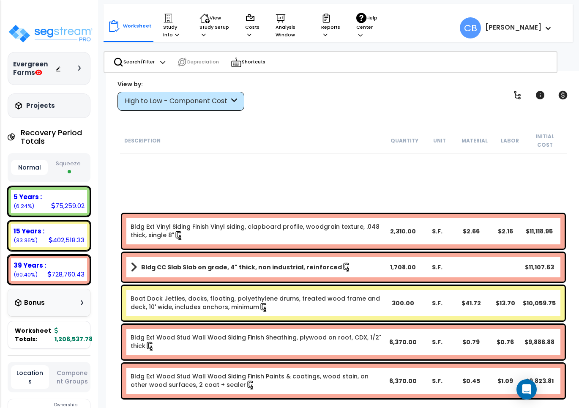
scroll to position [1797, 0]
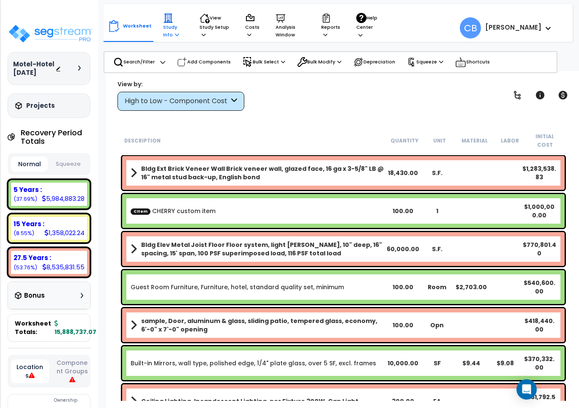
click at [169, 35] on p "Study Info" at bounding box center [173, 26] width 20 height 26
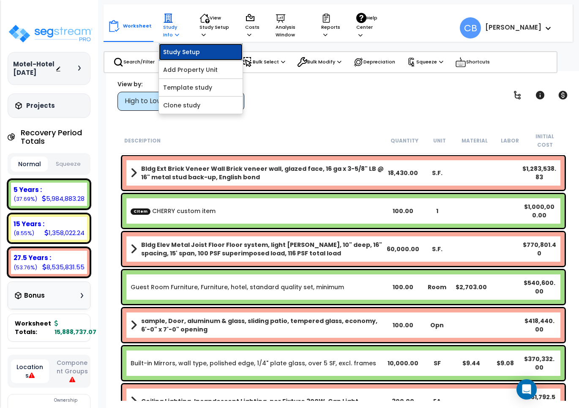
click at [178, 51] on link "Study Setup" at bounding box center [201, 52] width 84 height 17
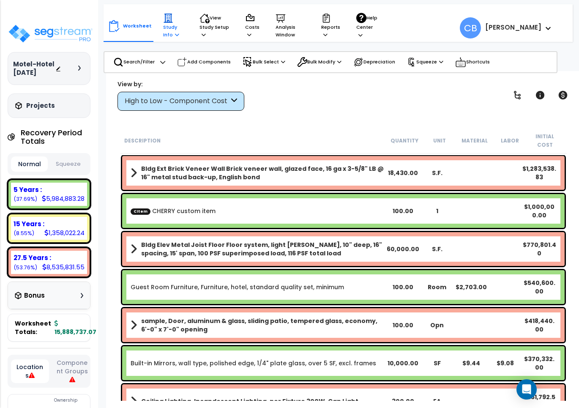
click at [167, 30] on p "Study Info" at bounding box center [173, 26] width 20 height 26
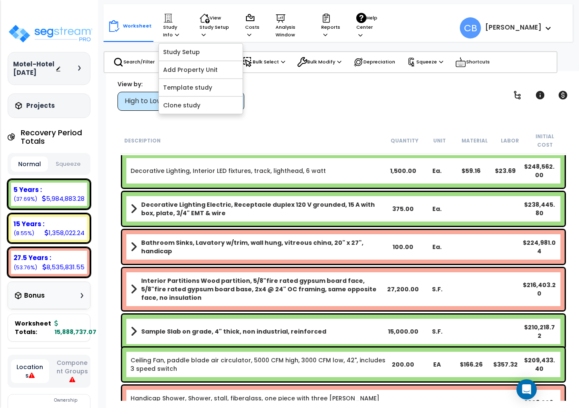
click at [376, 192] on div "Decorative Lighting Electric, Receptacle duplex 120 V grounded, 15 A with box, …" at bounding box center [343, 209] width 443 height 34
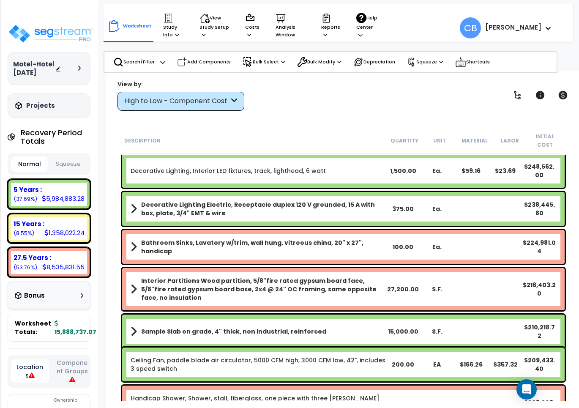
scroll to position [951, 0]
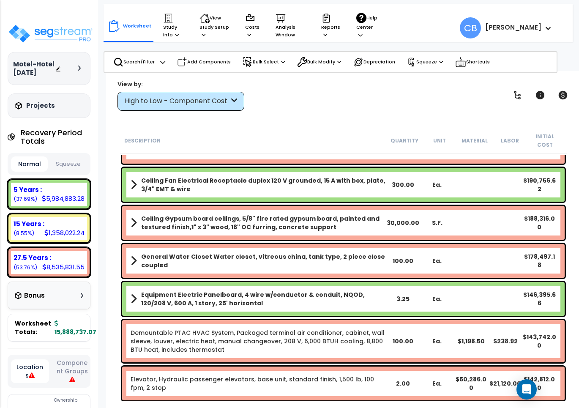
click at [376, 185] on div "Ceiling Fan Electrical Receptacle duplex 120 V grounded, 15 A with box, plate, …" at bounding box center [343, 185] width 443 height 34
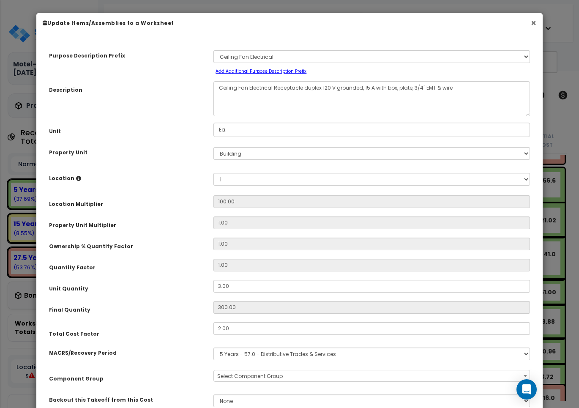
click at [535, 23] on button "×" at bounding box center [533, 23] width 5 height 9
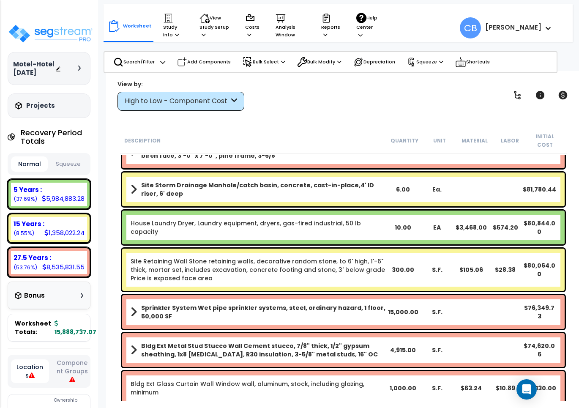
click at [391, 228] on div "House Laundry Dryer, Laundry equipment, dryers, gas-fired industrial, 50 lb cap…" at bounding box center [343, 228] width 443 height 34
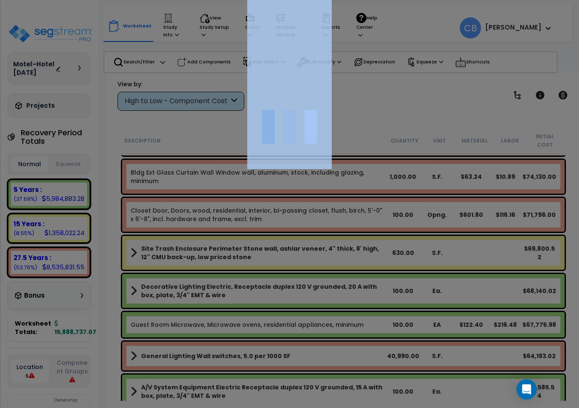
click at [391, 228] on div at bounding box center [289, 204] width 579 height 408
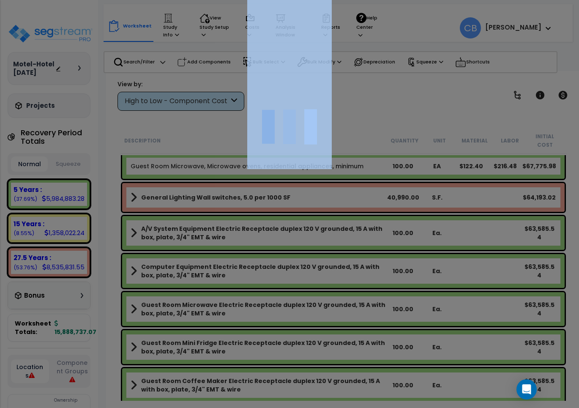
click at [391, 228] on div at bounding box center [289, 204] width 579 height 408
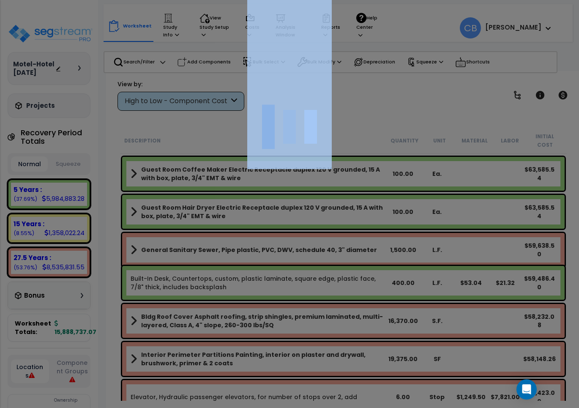
click at [391, 228] on div at bounding box center [289, 204] width 579 height 408
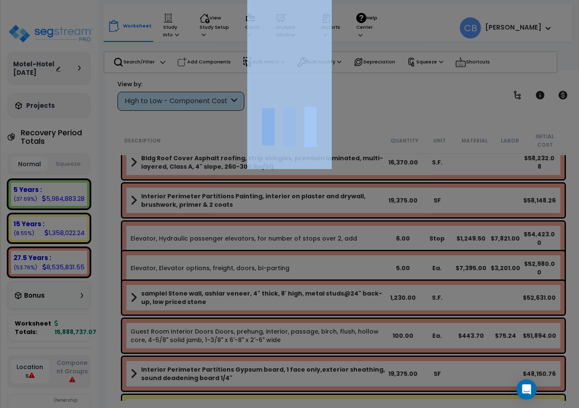
click at [391, 228] on div at bounding box center [289, 204] width 579 height 408
click at [391, 34] on div "We are Building your Study. So please grab a coffee and let us do the heavy lif…" at bounding box center [289, 17] width 579 height 34
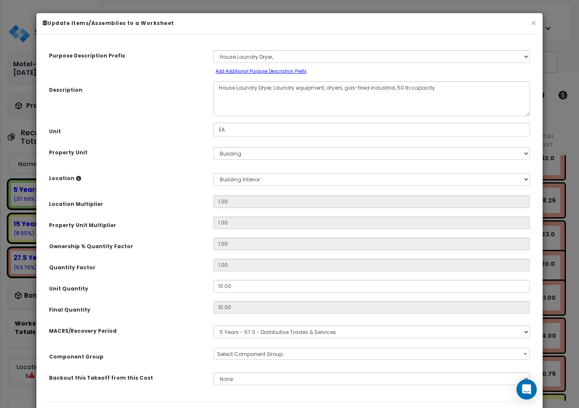
click at [391, 228] on input "1.00" at bounding box center [372, 223] width 317 height 13
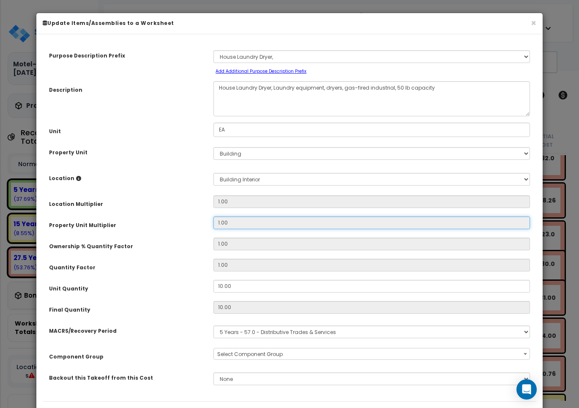
click at [391, 228] on input "1.00" at bounding box center [372, 223] width 317 height 13
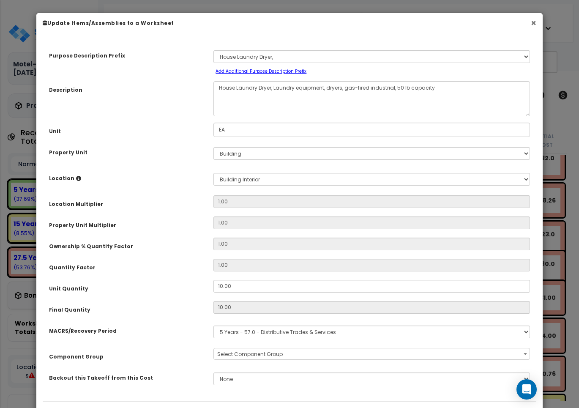
click at [536, 23] on button "×" at bounding box center [533, 23] width 5 height 9
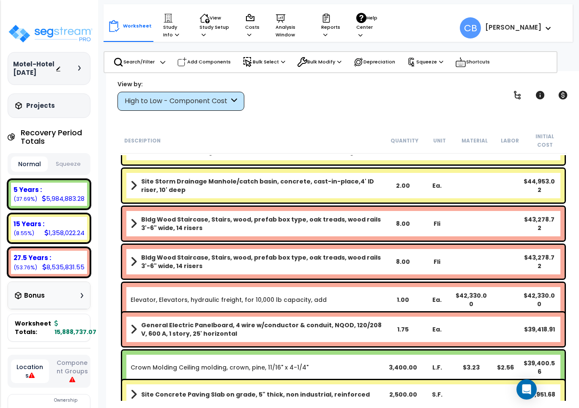
click at [285, 227] on div "Bldg Wood Staircase, Stairs, wood, prefab box type, oak treads, wood rails 3'-6…" at bounding box center [343, 224] width 443 height 34
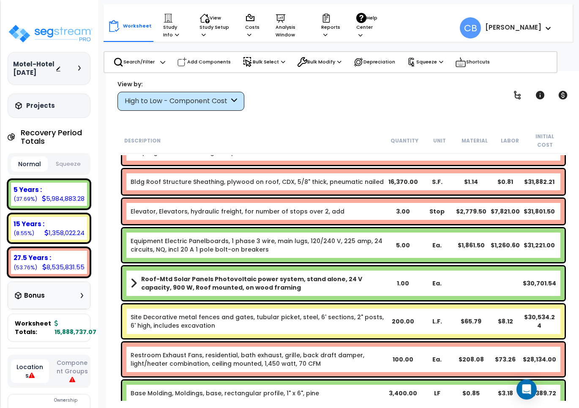
click at [285, 228] on div "Equipment Electric Panelboards, 1 phase 3 wire, main lugs, 120/240 V, 225 amp, …" at bounding box center [343, 245] width 443 height 34
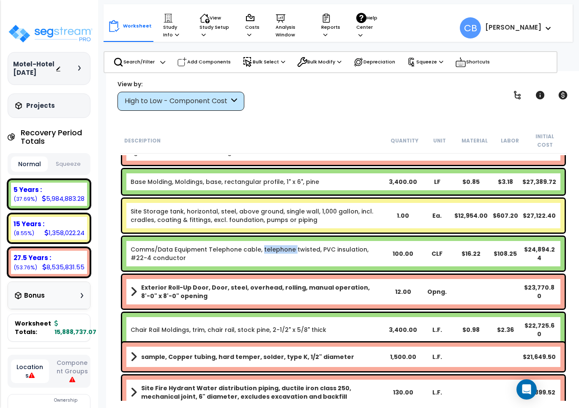
click at [285, 235] on div "Comms/Data Equipment Telephone cable, telephone twisted, PVC insulation, #22-4 …" at bounding box center [343, 254] width 447 height 38
click at [395, 237] on div "Comms/Data Equipment Telephone cable, telephone twisted, PVC insulation, #22-4 …" at bounding box center [343, 254] width 443 height 34
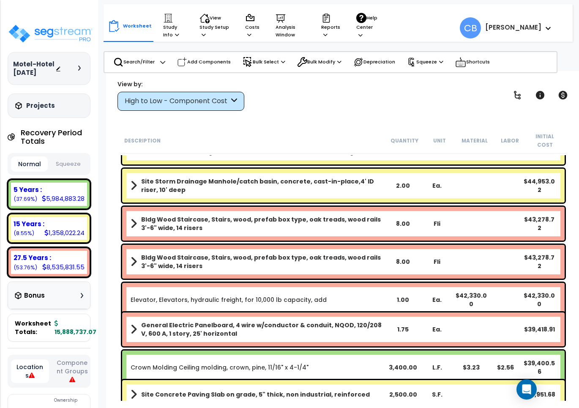
click at [324, 228] on div "Bldg Wood Staircase, Stairs, wood, prefab box type, oak treads, wood rails 3'-6…" at bounding box center [343, 224] width 443 height 34
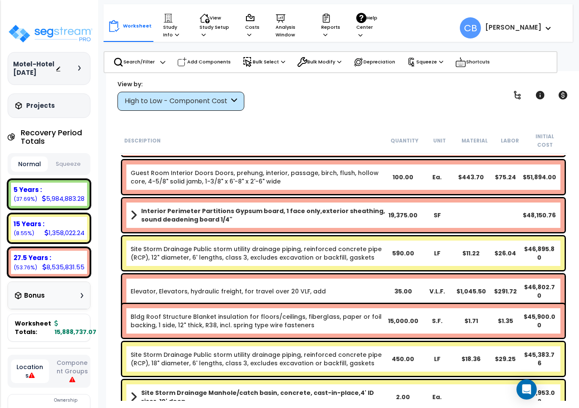
drag, startPoint x: 180, startPoint y: 217, endPoint x: 345, endPoint y: 237, distance: 165.7
click at [181, 217] on div "Interior Perimeter Partitions Gypsum board, 1 face only,exterior sheathing, sou…" at bounding box center [343, 215] width 443 height 34
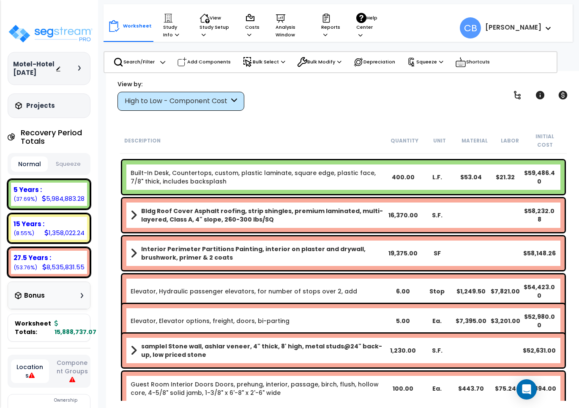
click at [347, 245] on b "Interior Perimeter Partitions Painting, interior on plaster and drywall, brushw…" at bounding box center [263, 253] width 245 height 17
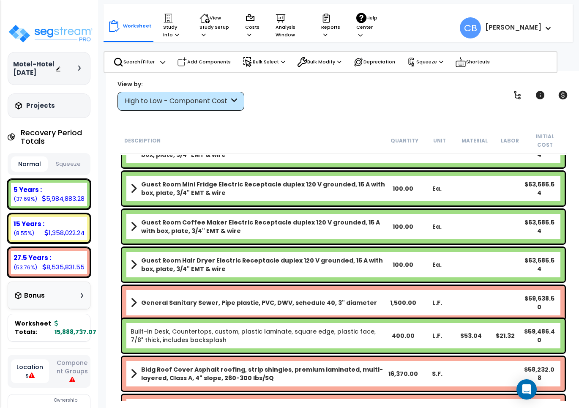
click at [237, 218] on b "Guest Room Coffee Maker Electric Receptacle duplex 120 V grounded, 15 A with bo…" at bounding box center [263, 226] width 245 height 17
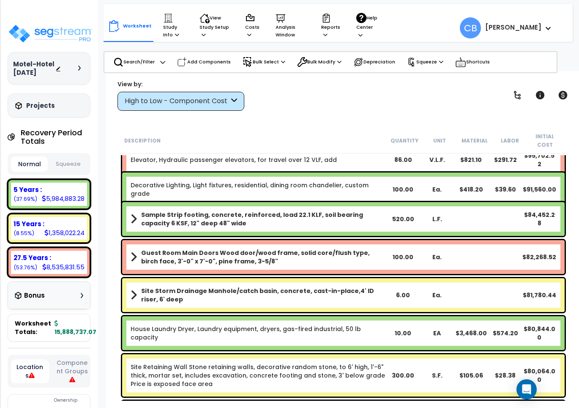
click at [305, 202] on div "Sample Strip footing, concrete, reinforced, load 22.1 KLF, soil bearing capacit…" at bounding box center [343, 219] width 443 height 34
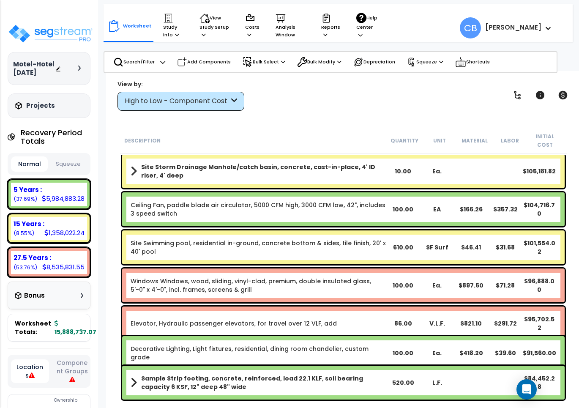
click at [305, 201] on link "Ceiling Fan, paddle blade air circulator, 5000 CFM high, 3000 CFM low, 42", inc…" at bounding box center [258, 209] width 255 height 17
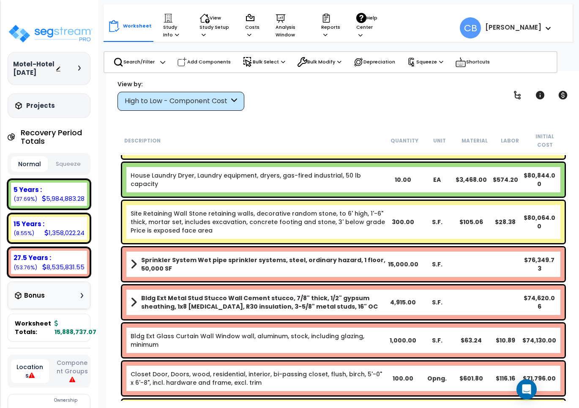
click at [305, 201] on div "Site Retaining Wall Stone retaining walls, decorative random stone, to 6' high,…" at bounding box center [343, 222] width 443 height 42
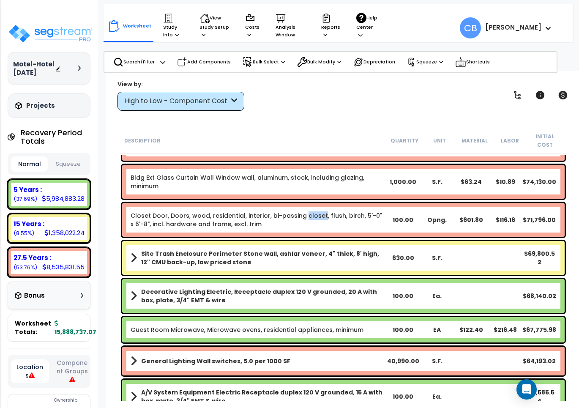
click at [305, 203] on div "Closet Door, Doors, wood, residential, interior, bi-passing closet, flush, birc…" at bounding box center [343, 220] width 443 height 34
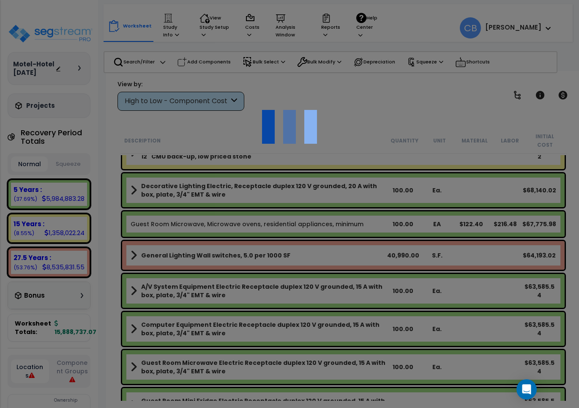
click at [305, 197] on div at bounding box center [289, 204] width 579 height 408
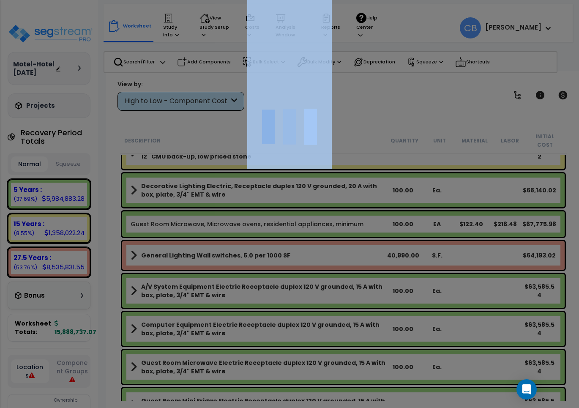
scroll to position [2273, 0]
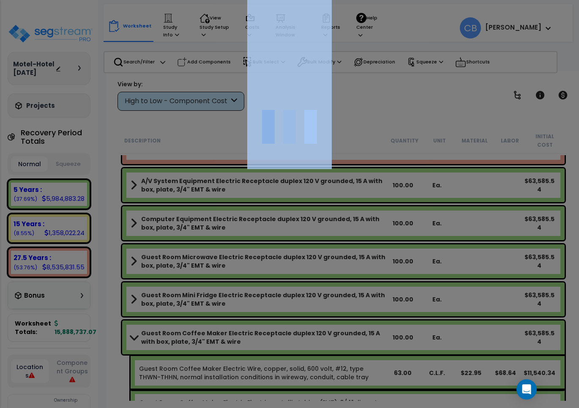
click at [305, 197] on div at bounding box center [289, 204] width 579 height 408
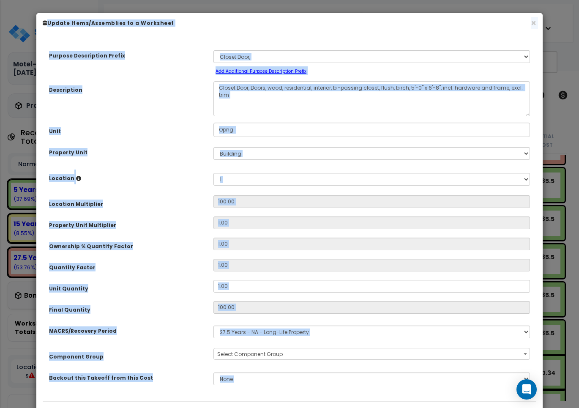
click at [537, 26] on div "× Update Items/Assemblies to a Worksheet" at bounding box center [289, 23] width 507 height 21
click at [532, 23] on button "×" at bounding box center [533, 23] width 5 height 9
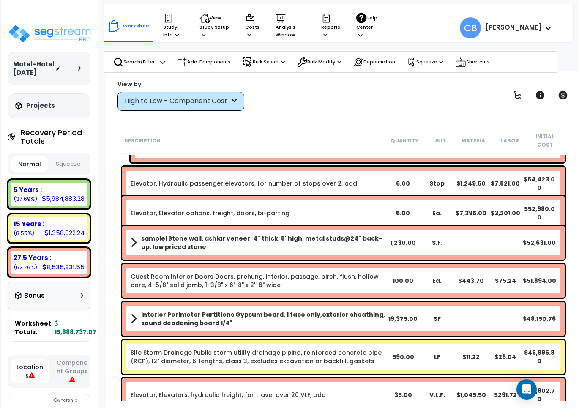
click at [255, 314] on b "Interior Perimeter Partitions Gypsum board, 1 face only,exterior sheathing, sou…" at bounding box center [263, 318] width 245 height 17
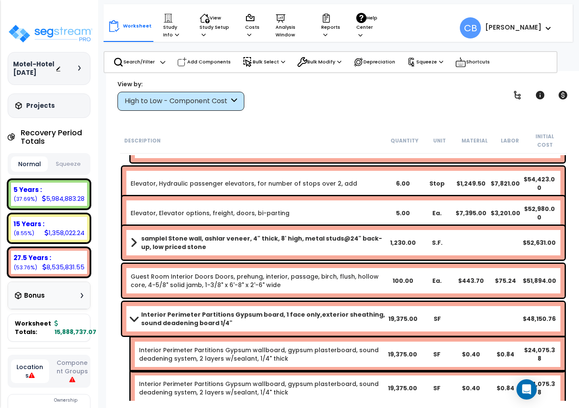
scroll to position [3066, 0]
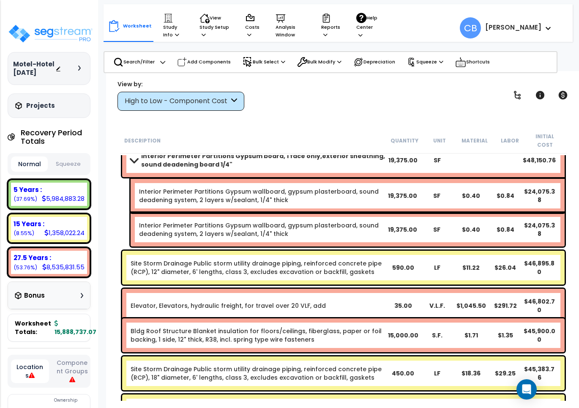
click at [299, 233] on div "Interior Perimeter Partitions Gypsum wallboard, gypsum plasterboard, sound dead…" at bounding box center [348, 230] width 434 height 34
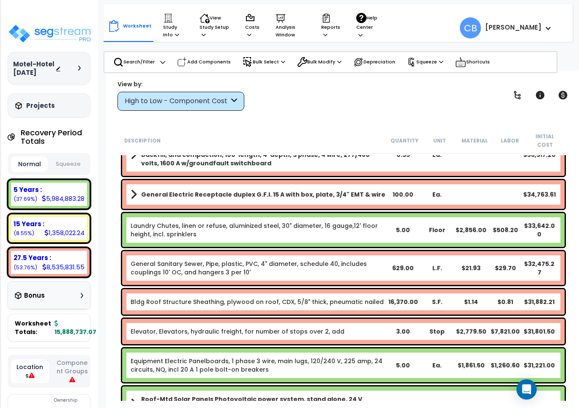
click at [299, 233] on div "Laundry Chutes, linen or refuse, aluminized steel, 30" diameter, 16 gauge,12' f…" at bounding box center [343, 230] width 443 height 34
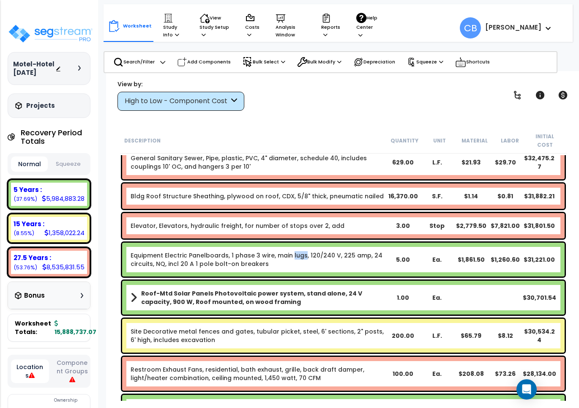
click at [299, 241] on div "Equipment Electric Panelboards, 1 phase 3 wire, main lugs, 120/240 V, 225 amp, …" at bounding box center [343, 260] width 447 height 38
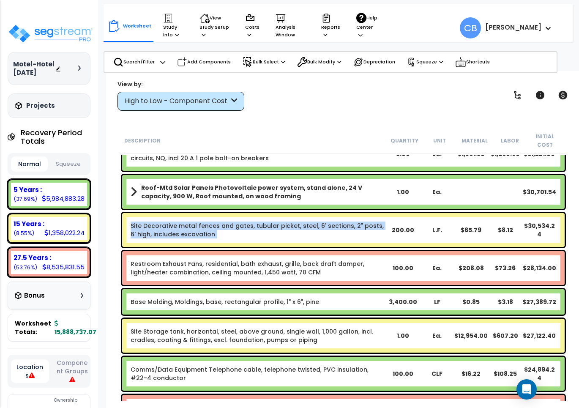
click at [299, 233] on div "Site Decorative metal fences and gates, tubular picket, steel, 6' sections, 2" …" at bounding box center [343, 230] width 443 height 34
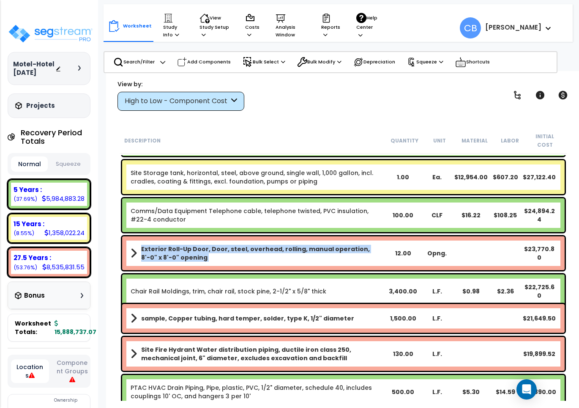
click at [299, 236] on div "Exterior Roll-Up Door, Door, steel, overhead, rolling, manual operation, 8'-0" …" at bounding box center [343, 253] width 443 height 34
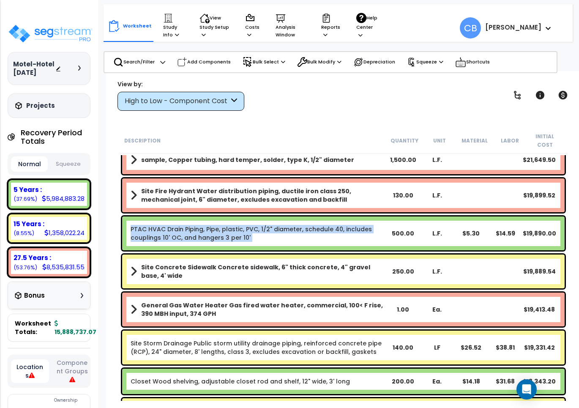
click at [299, 233] on div "PTAC HVAC Drain Piping, Pipe, plastic, PVC, 1/2" diameter, schedule 40, include…" at bounding box center [343, 234] width 443 height 34
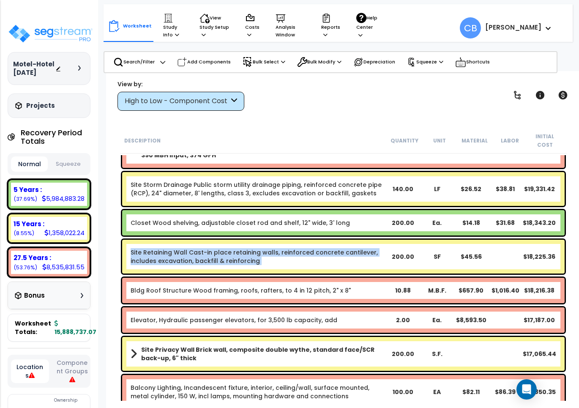
click at [299, 240] on div "Site Retaining Wall Cast-in place retaining walls, reinforced concrete cantilev…" at bounding box center [343, 257] width 443 height 34
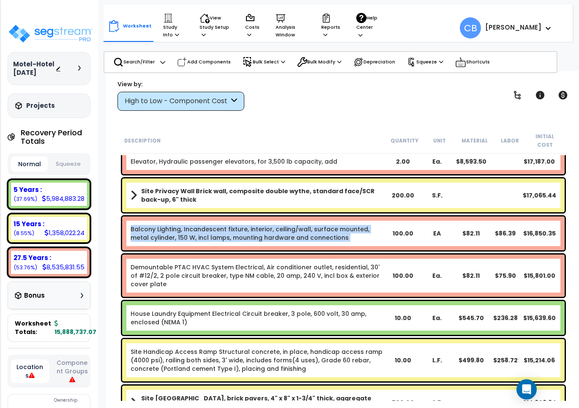
click at [299, 233] on div "Balcony Lighting, Incandescent fixture, interior, ceiling/wall, surface mounted…" at bounding box center [343, 234] width 443 height 34
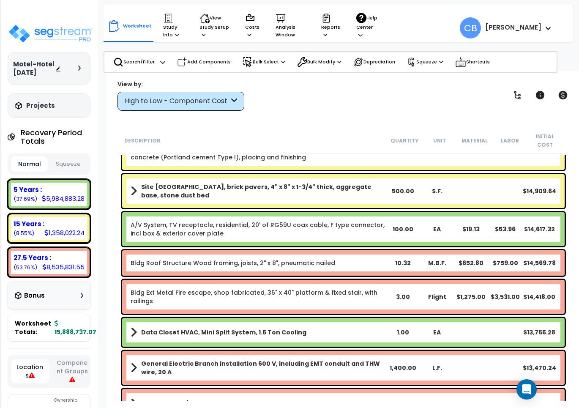
drag, startPoint x: 299, startPoint y: 233, endPoint x: 240, endPoint y: 211, distance: 63.0
click at [240, 212] on div "A/V System, TV receptacle, residential, 20' of RG59U coax cable, F type connect…" at bounding box center [343, 229] width 443 height 34
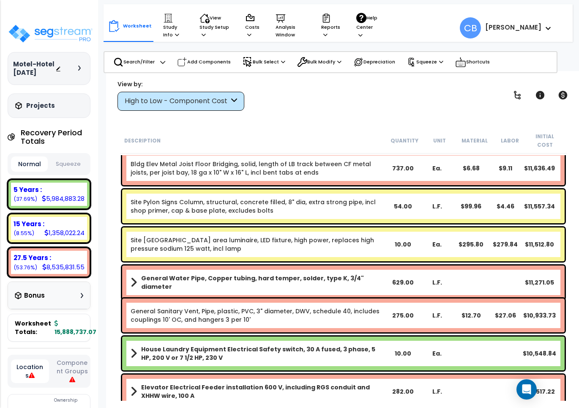
scroll to position [5286, 0]
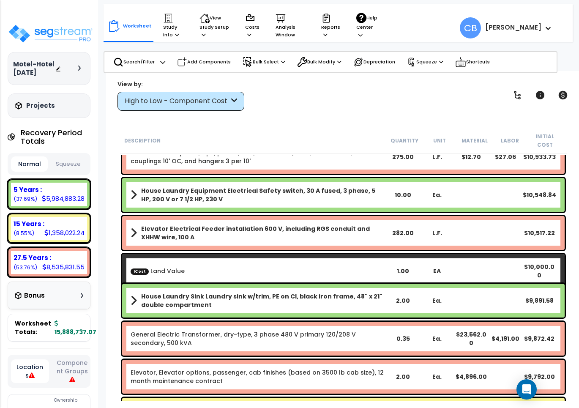
click at [306, 236] on div "Elevator Electrical Feeder installation 600 V, including RGS conduit and XHHW w…" at bounding box center [343, 233] width 443 height 34
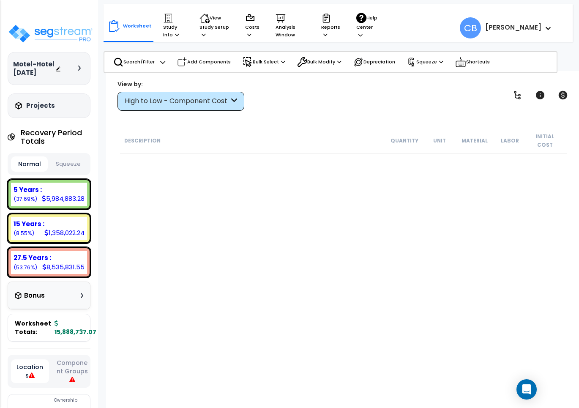
scroll to position [0, 0]
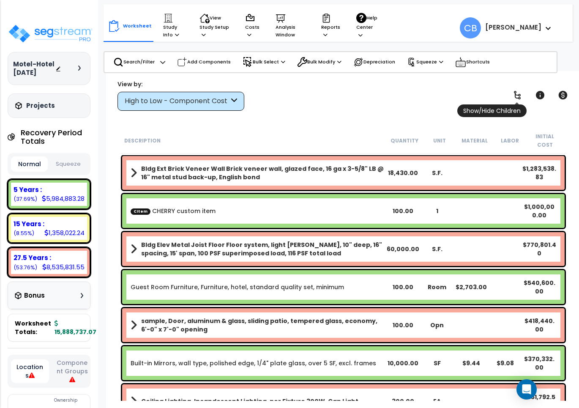
click at [525, 90] on link at bounding box center [517, 95] width 19 height 19
click at [524, 91] on link at bounding box center [517, 95] width 19 height 19
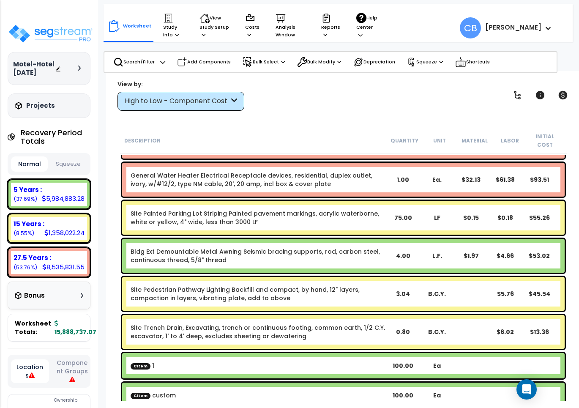
scroll to position [38323, 0]
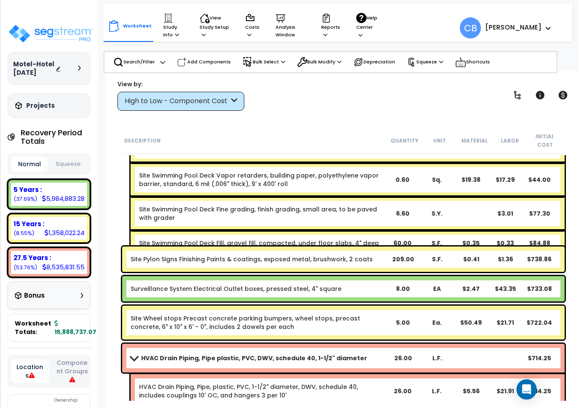
click at [305, 265] on div "Site Pylon Signs Finishing Paints & coatings, exposed metal, brushwork, 2 coats…" at bounding box center [343, 259] width 447 height 30
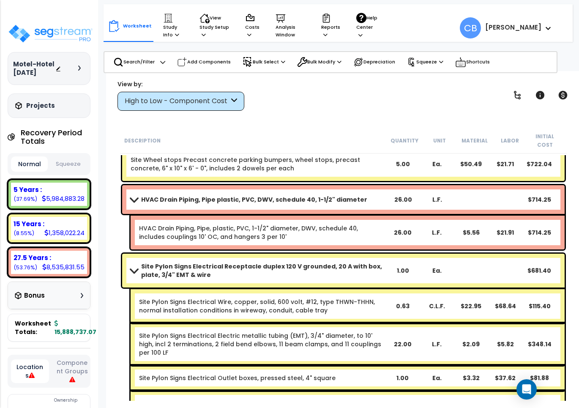
click at [305, 265] on b "Site Pylon Signs Electrical Receptacle duplex 120 V grounded, 20 A with box, pl…" at bounding box center [263, 270] width 245 height 17
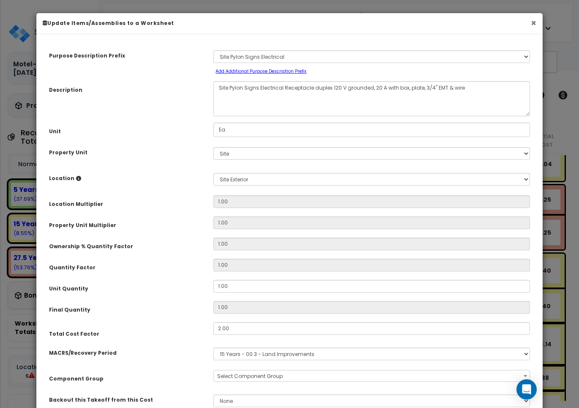
click at [534, 22] on button "×" at bounding box center [533, 23] width 5 height 9
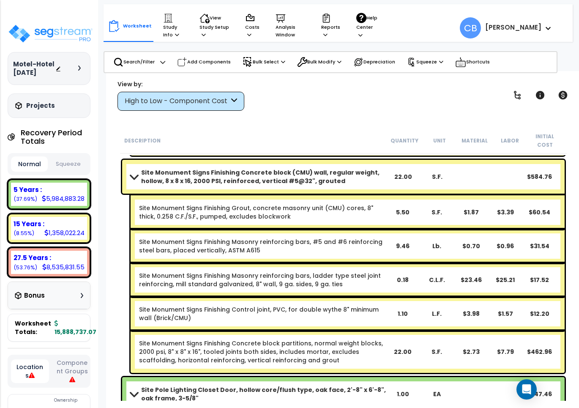
click at [376, 216] on div "Site Monument Signs Finishing Grout, concrete masonry unit (CMU) cores, 8" thic…" at bounding box center [348, 212] width 434 height 34
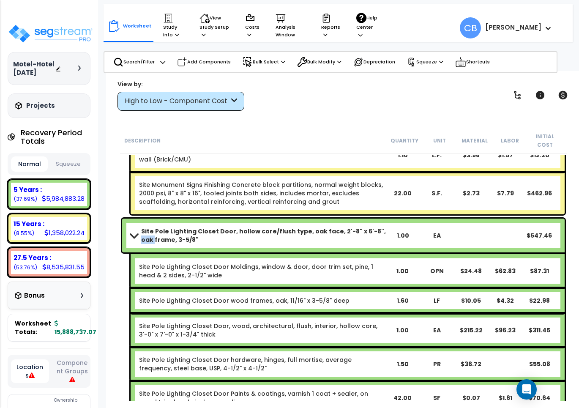
click at [376, 219] on div "Site Pole Lighting Closet Door, hollow core/flush type, oak face, 2'-8" x 6'-8"…" at bounding box center [343, 236] width 443 height 34
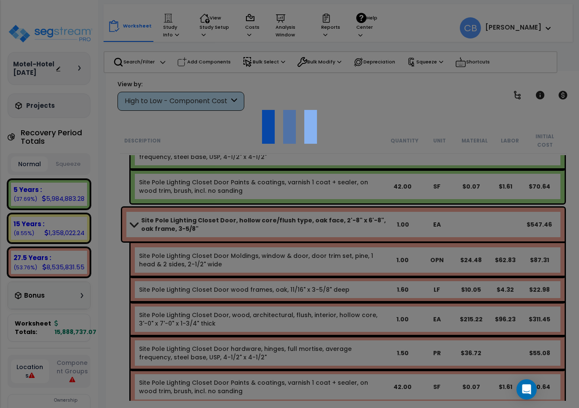
click at [376, 219] on div at bounding box center [289, 204] width 579 height 408
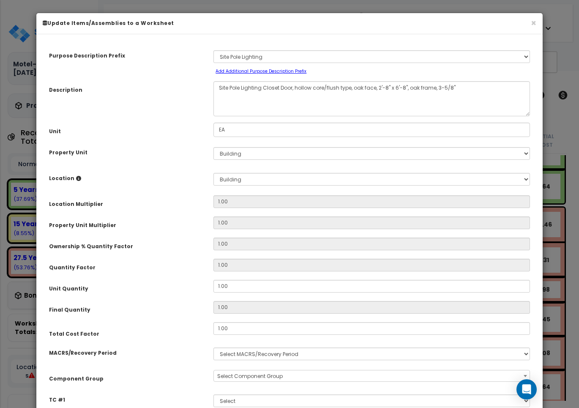
select select "3667"
click at [533, 24] on button "×" at bounding box center [533, 23] width 5 height 9
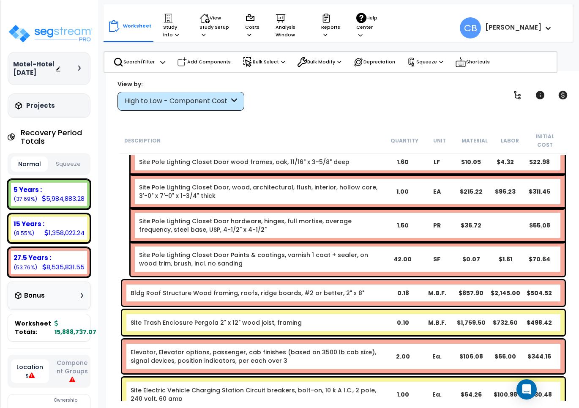
click at [329, 263] on div "Site Pole Lighting Closet Door Paints & coatings, varnish 1 coat + sealer, on w…" at bounding box center [348, 259] width 434 height 34
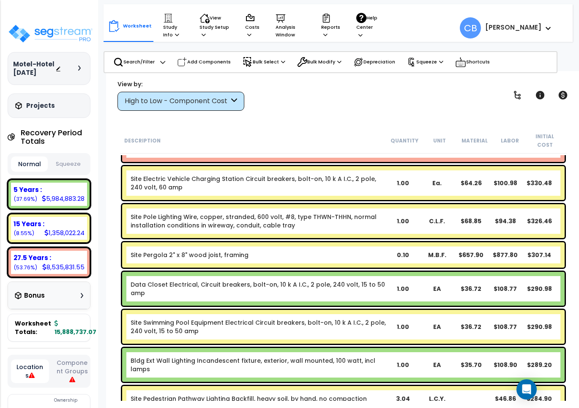
click at [307, 272] on div "Data Closet Electrical, Circuit breakers, bolt-on, 10 k A I.C., 2 pole, 240 vol…" at bounding box center [343, 289] width 443 height 34
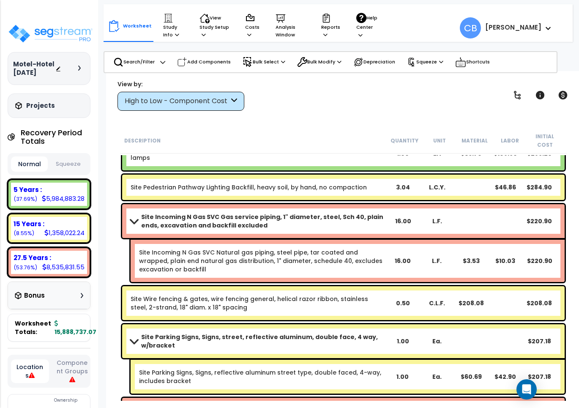
click at [301, 272] on div "Site Incoming N Gas SVC Natural gas piping, steel pipe, tar coated and wrapped,…" at bounding box center [348, 261] width 434 height 42
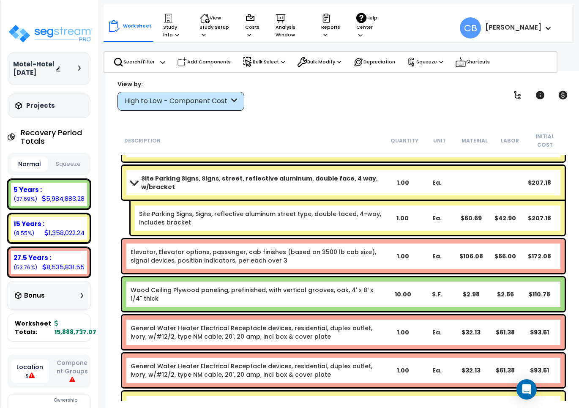
click at [300, 278] on div "Wood Ceiling Plywood paneling, prefinished, with vertical grooves, oak, 4' x 8'…" at bounding box center [343, 294] width 443 height 34
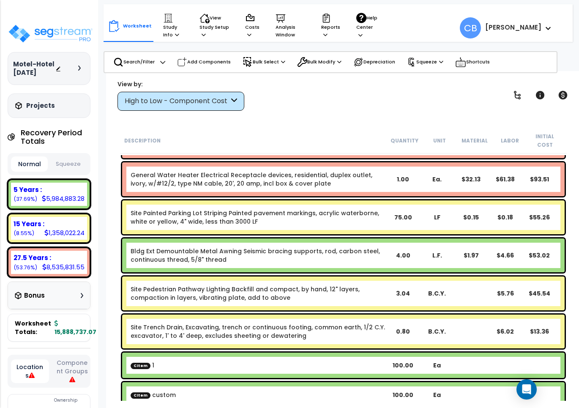
click at [300, 285] on link "Site Pedestrian Pathway Lighting Backfill and compact, by hand, 12" layers, com…" at bounding box center [258, 293] width 255 height 17
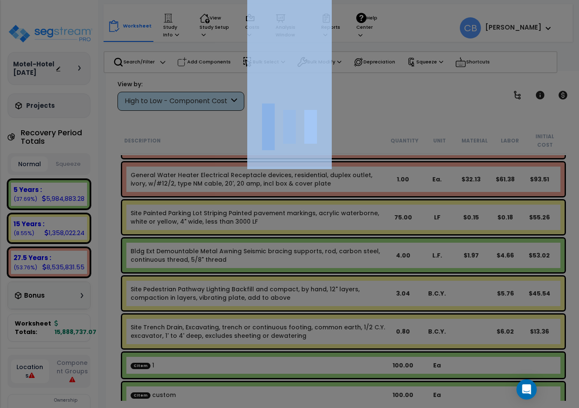
click at [300, 278] on div at bounding box center [289, 204] width 579 height 408
click at [300, 34] on div "We are Building your Study. So please grab a coffee and let us do the heavy lif…" at bounding box center [289, 17] width 579 height 34
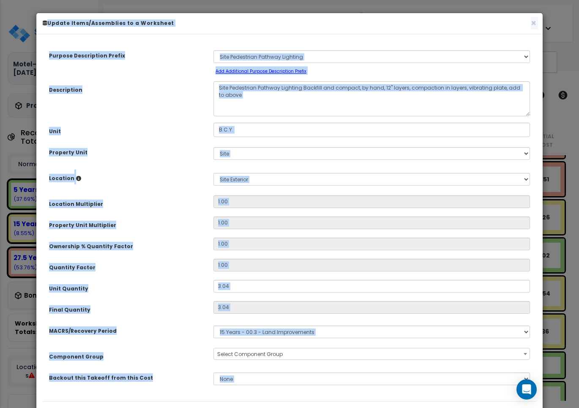
scroll to position [0, 0]
click at [265, 282] on input "3.04" at bounding box center [372, 286] width 317 height 13
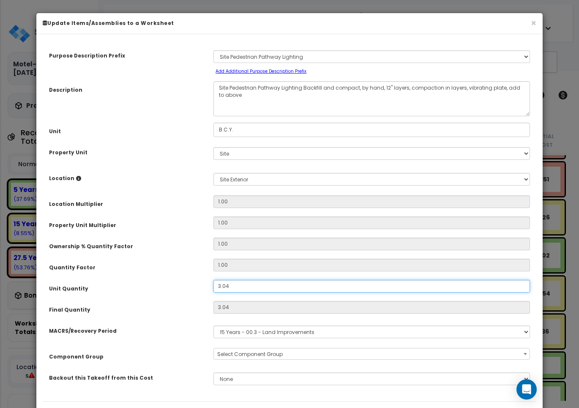
click at [265, 282] on input "3.04" at bounding box center [372, 286] width 317 height 13
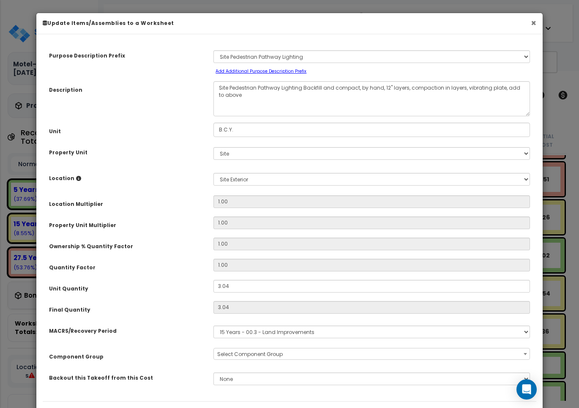
click at [532, 26] on button "×" at bounding box center [533, 23] width 5 height 9
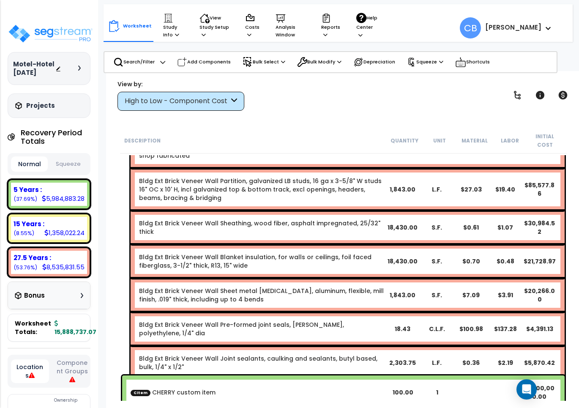
scroll to position [317, 0]
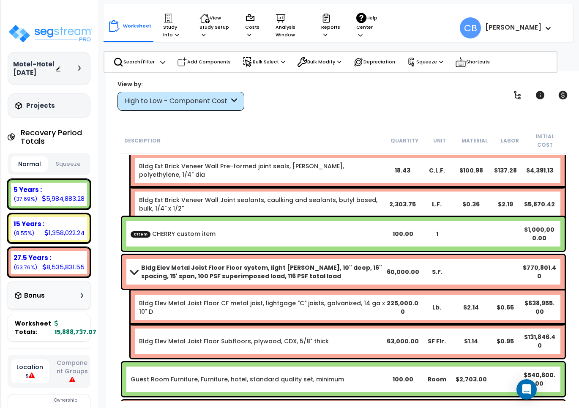
click at [256, 324] on div "Bldg Elev Metal Joist Floor Subfloors, plywood, CDX, 5/8" thick 63,000.00 SF Fl…" at bounding box center [348, 341] width 434 height 34
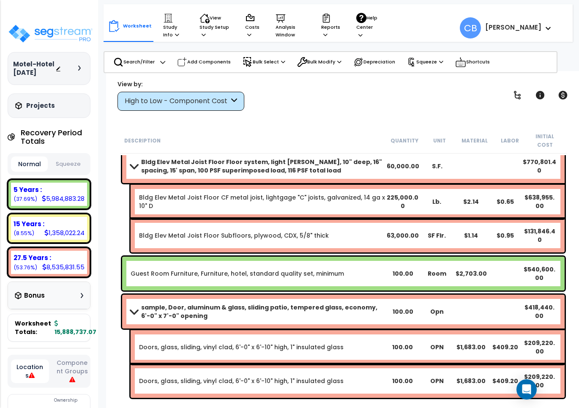
click at [137, 226] on div "Bldg Elev Metal Joist Floor Subfloors, plywood, CDX, 5/8" thick 63,000.00 SF Fl…" at bounding box center [348, 236] width 434 height 34
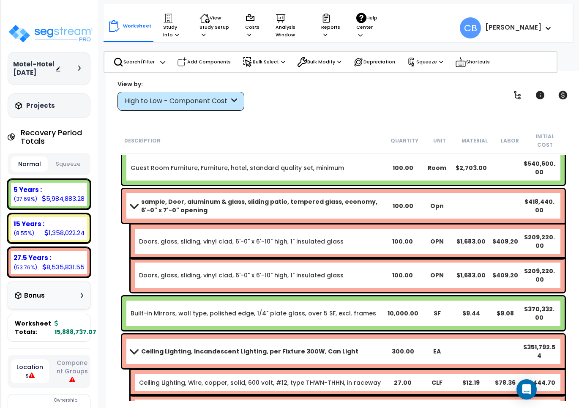
click at [137, 226] on div "Doors, glass, sliding, vinyl clad, 6'-0" x 6'-10" high, 1" insulated glass 100.…" at bounding box center [348, 242] width 434 height 34
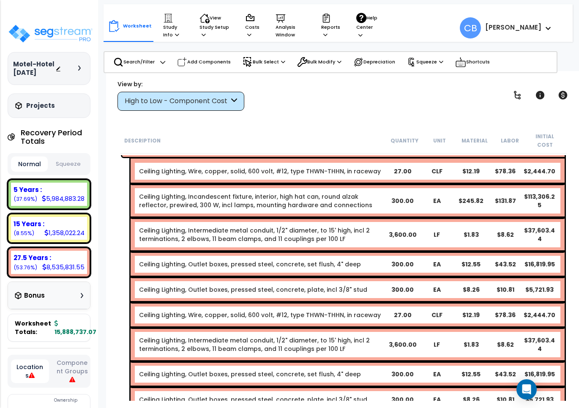
click at [137, 226] on div "Ceiling Lighting, Intermediate metal conduit, 1/2" diameter, to 15' high, incl …" at bounding box center [348, 235] width 434 height 34
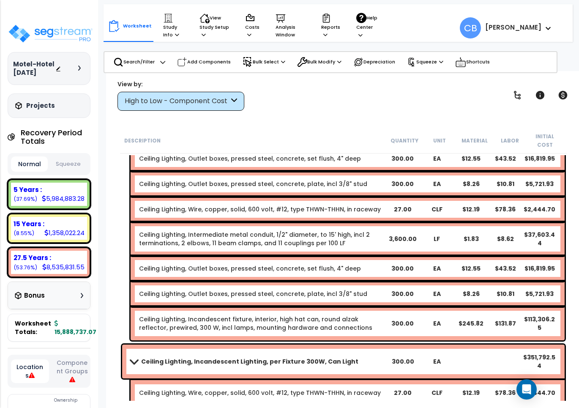
click at [137, 226] on div "Ceiling Lighting, Intermediate metal conduit, 1/2" diameter, to 15' high, incl …" at bounding box center [348, 239] width 434 height 34
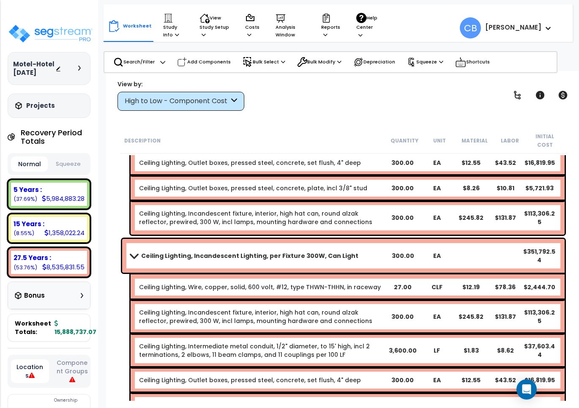
click at [144, 219] on div "Ceiling Lighting, Incandescent fixture, interior, high hat can, round alzak ref…" at bounding box center [348, 218] width 434 height 34
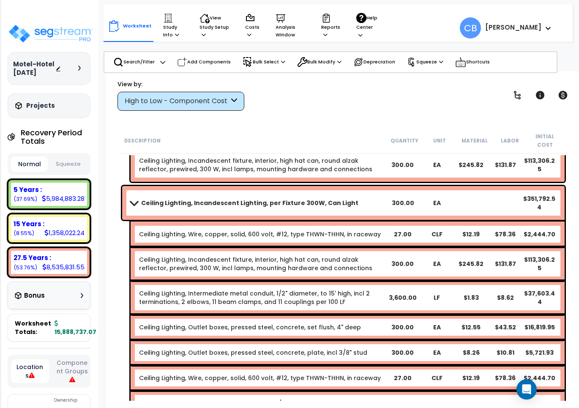
click at [144, 222] on div "Ceiling Lighting, Wire, copper, solid, 600 volt, #12, type THWN-THHN, in racewa…" at bounding box center [348, 234] width 434 height 25
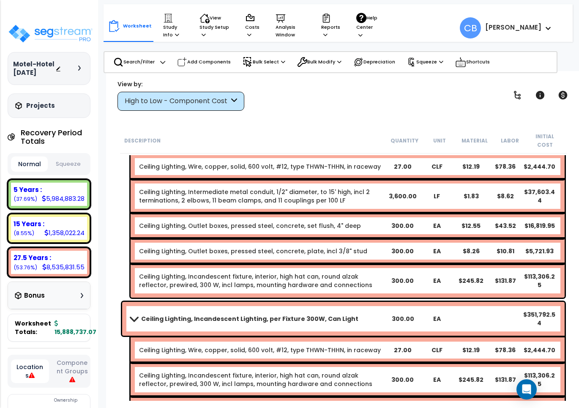
click at [144, 222] on link "Ceiling Lighting, Outlet boxes, pressed steel, concrete, set flush, 4" deep" at bounding box center [250, 226] width 222 height 8
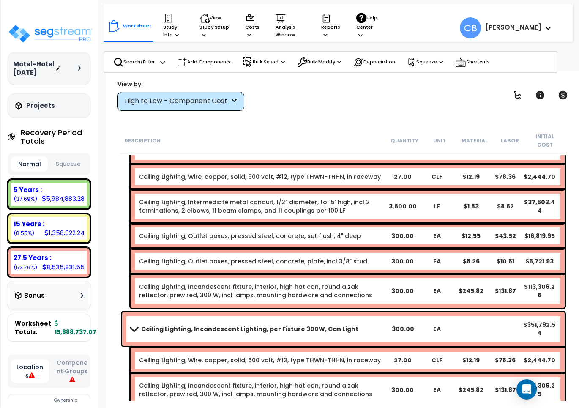
scroll to position [1639, 0]
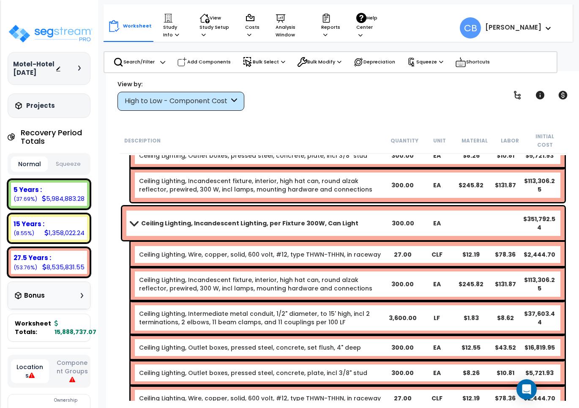
click at [144, 219] on link "Ceiling Lighting, Incandescent Lighting, per Fixture 300W, Can Light" at bounding box center [258, 223] width 255 height 12
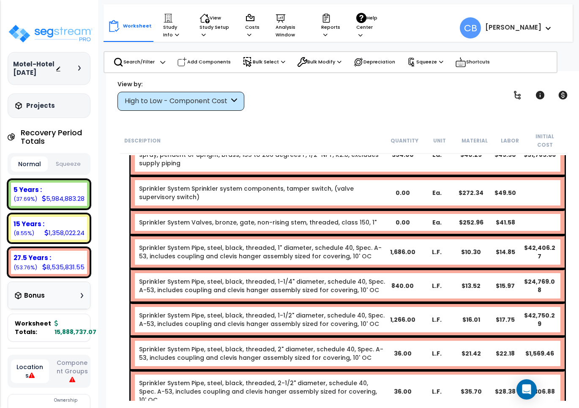
click at [144, 219] on div "Sprinkler System Valves, bronze, gate, non-rising stem, threaded, class 150, 1"…" at bounding box center [348, 222] width 434 height 25
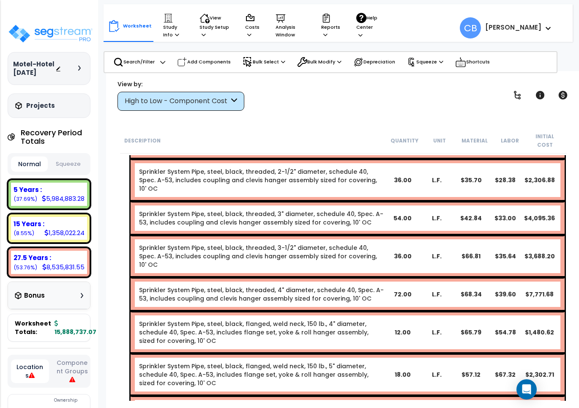
click at [144, 235] on div "Sprinkler System Pipe, steel, black, threaded, 3-1/2" diameter, schedule 40, Sp…" at bounding box center [348, 256] width 434 height 42
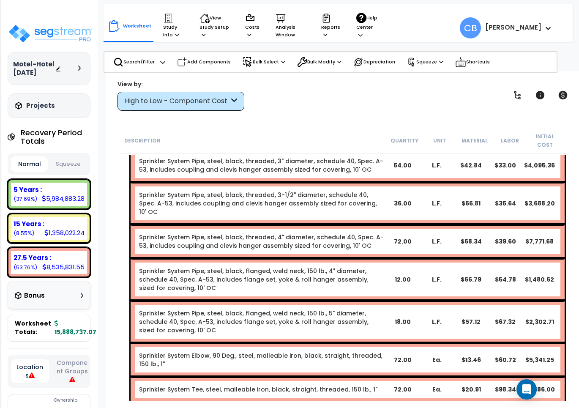
scroll to position [2484, 0]
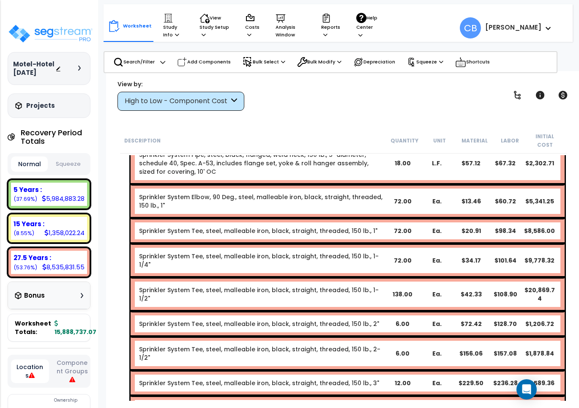
click at [144, 244] on div "Sprinkler System Tee, steel, malleable iron, black, straight, threaded, 150 lb.…" at bounding box center [348, 261] width 434 height 34
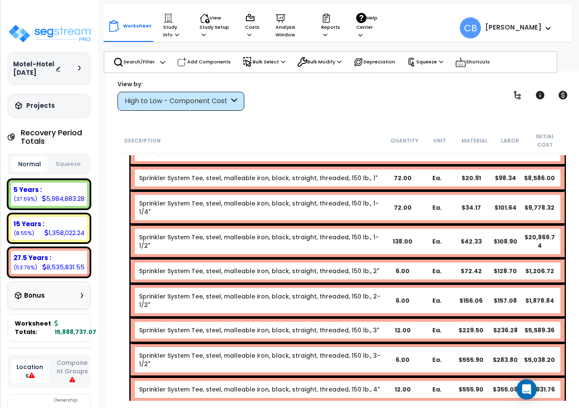
scroll to position [2696, 0]
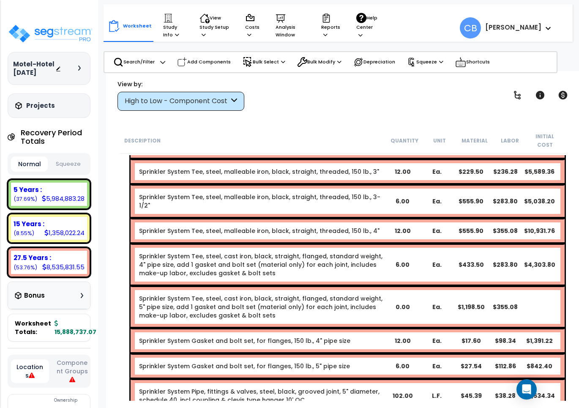
click at [144, 244] on div "Sprinkler System Tee, steel, cast iron, black, straight, flanged, standard weig…" at bounding box center [348, 265] width 434 height 42
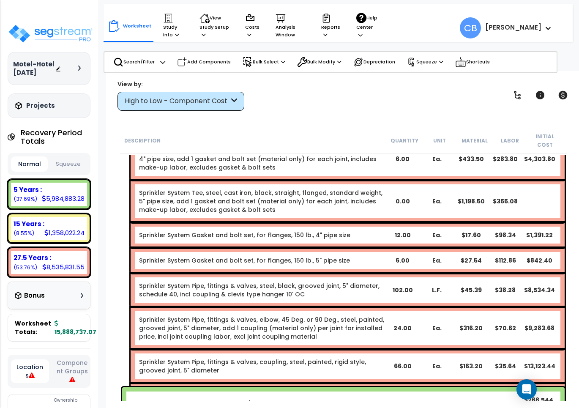
click at [144, 273] on div "Sprinkler System Pipe, fittings & valves, steel, black, grooved joint, 5" diame…" at bounding box center [348, 290] width 434 height 34
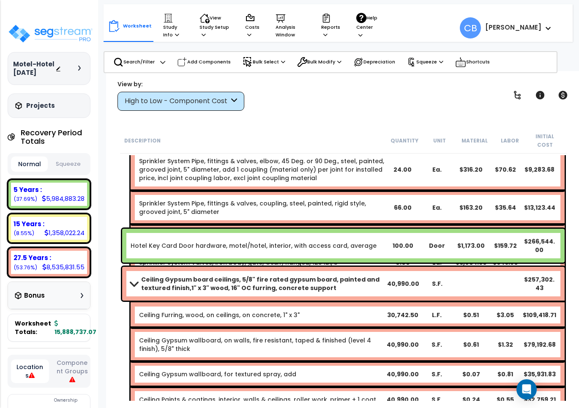
click at [144, 227] on div "Hotel Key Card Door hardware, motel/hotel, interior, with access card, average …" at bounding box center [343, 246] width 447 height 38
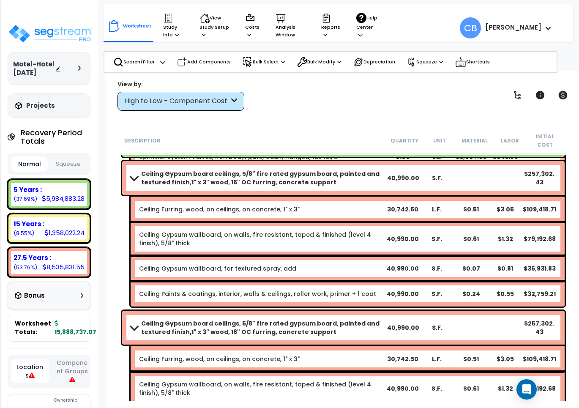
click at [144, 222] on div "Ceiling Gypsum wallboard, on walls, fire resistant, taped & finished (level 4 f…" at bounding box center [348, 239] width 434 height 34
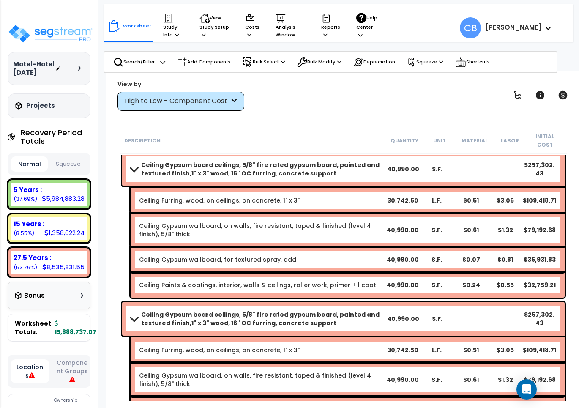
click at [144, 222] on link "Ceiling Gypsum wallboard, on walls, fire resistant, taped & finished (level 4 f…" at bounding box center [262, 230] width 246 height 17
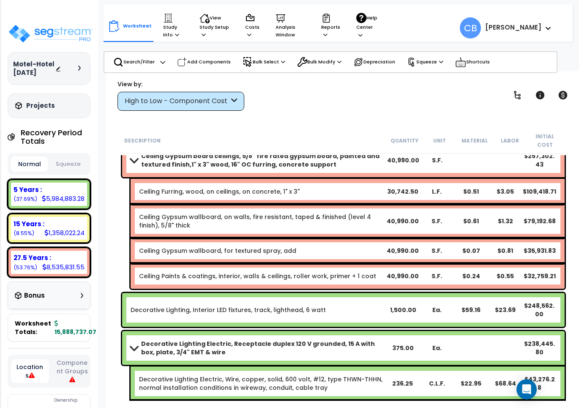
click at [144, 219] on link "Ceiling Gypsum wallboard, on walls, fire resistant, taped & finished (level 4 f…" at bounding box center [262, 221] width 246 height 17
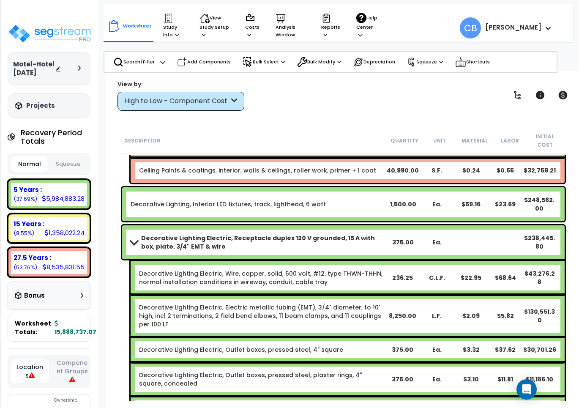
click at [144, 225] on div "Decorative Lighting Electric, Receptacle duplex 120 V grounded, 15 A with box, …" at bounding box center [343, 242] width 443 height 34
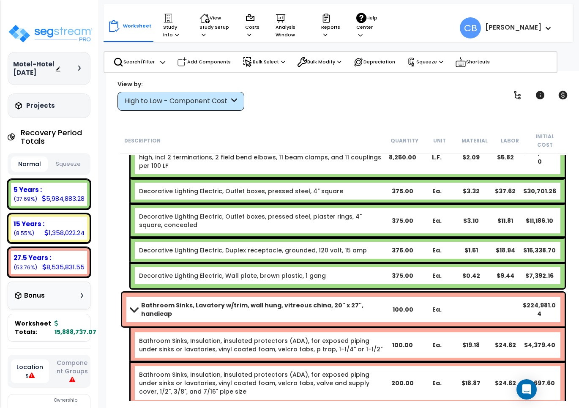
click at [144, 219] on link "Decorative Lighting Electric, Outlet boxes, pressed steel, plaster rings, 4" sq…" at bounding box center [262, 220] width 246 height 17
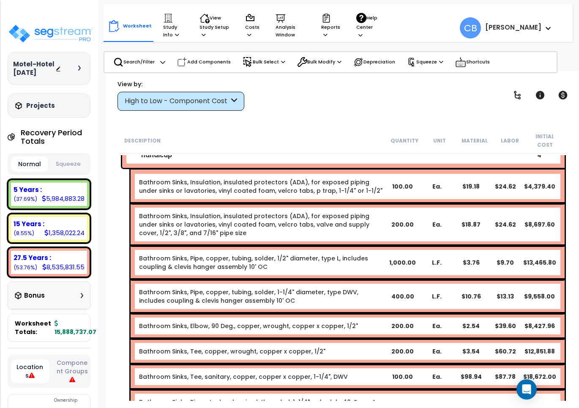
click at [144, 219] on link "Bathroom Sinks, Insulation, insulated protectors (ADA), for exposed piping unde…" at bounding box center [262, 224] width 246 height 25
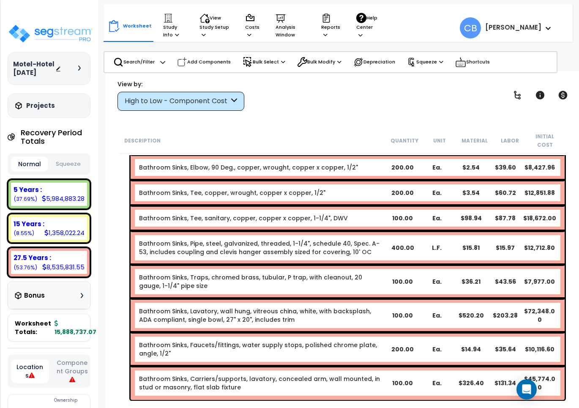
click at [144, 219] on div "Bathroom Sinks, Tee, sanitary, copper, copper x copper, 1-1/4", DWV 100.00 Ea. …" at bounding box center [348, 218] width 434 height 25
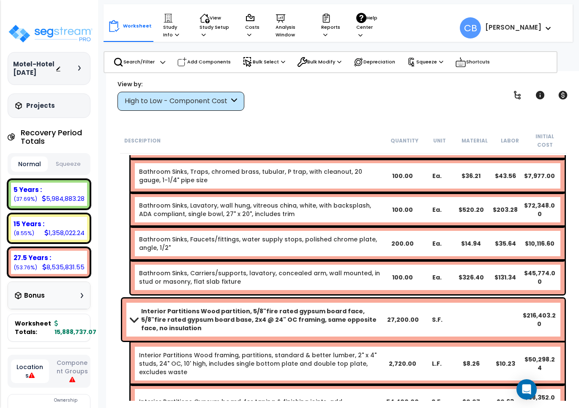
click at [144, 227] on div "Bathroom Sinks, Faucets/fittings, water supply stops, polished chrome plate, an…" at bounding box center [348, 244] width 434 height 34
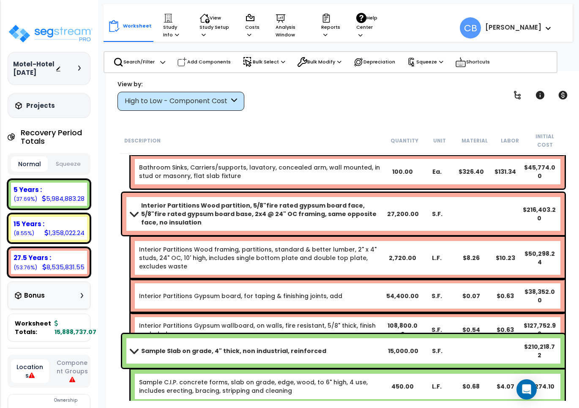
click at [144, 219] on div "Interior Partitions Wood partition, 5/8"fire rated gypsum board face, 5/8"fire …" at bounding box center [343, 214] width 443 height 42
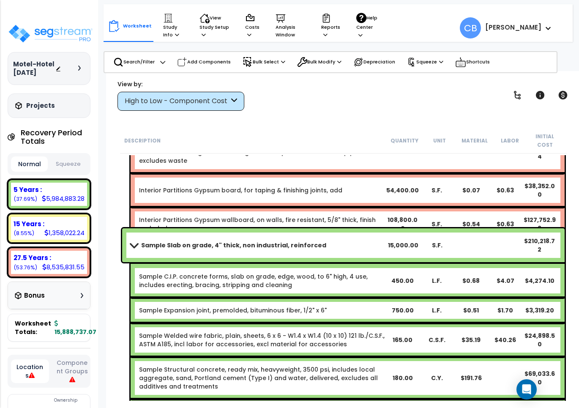
click at [144, 226] on div "Sample Slab on grade, 4" thick, non industrial, reinforced 15,000.00 S.F. $210,…" at bounding box center [343, 415] width 447 height 378
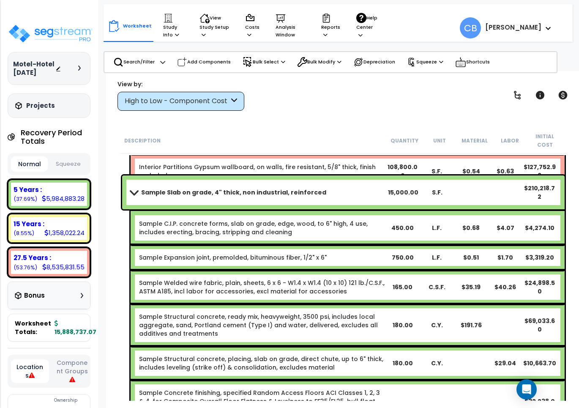
click at [144, 219] on link "Sample C.I.P. concrete forms, slab on grade, edge, wood, to 6" high, 4 use, inc…" at bounding box center [262, 227] width 246 height 17
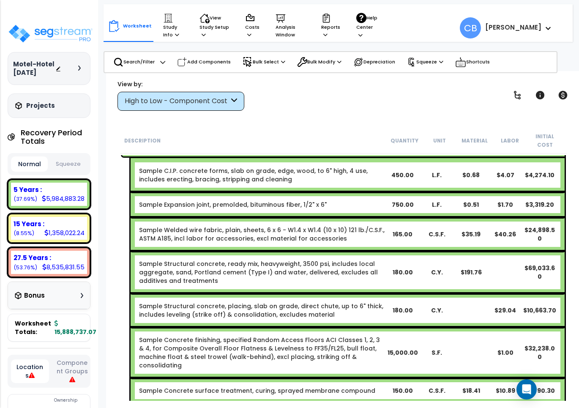
click at [144, 226] on link "Sample Welded wire fabric, plain, sheets, 6 x 6 - W1.4 x W1.4 (10 x 10) 121 lb.…" at bounding box center [262, 234] width 246 height 17
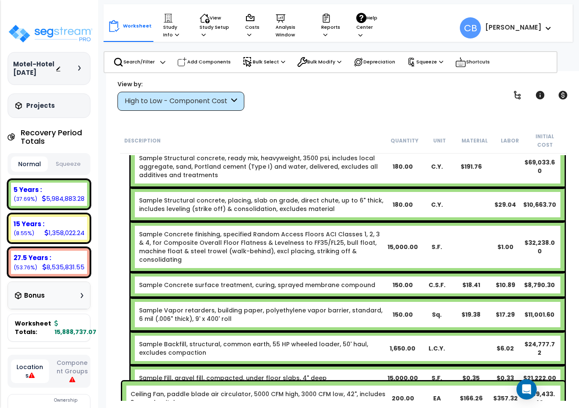
click at [144, 230] on link "Sample Concrete finishing, specified Random Access Floors ACI Classes 1, 2, 3 &…" at bounding box center [262, 247] width 246 height 34
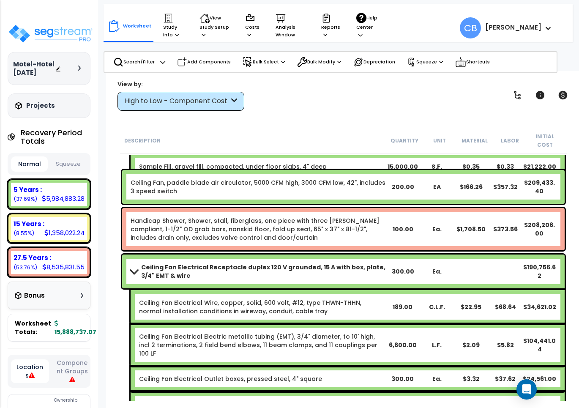
click at [144, 219] on link "Handicap Shower, Shower, stall, fiberglass, one piece with three walls, ADA com…" at bounding box center [258, 229] width 255 height 25
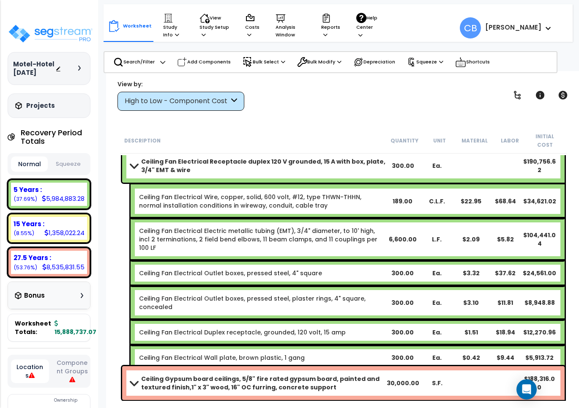
click at [144, 227] on link "Ceiling Fan Electrical Electric metallic tubing (EMT), 3/4" diameter, to 10' hi…" at bounding box center [262, 239] width 246 height 25
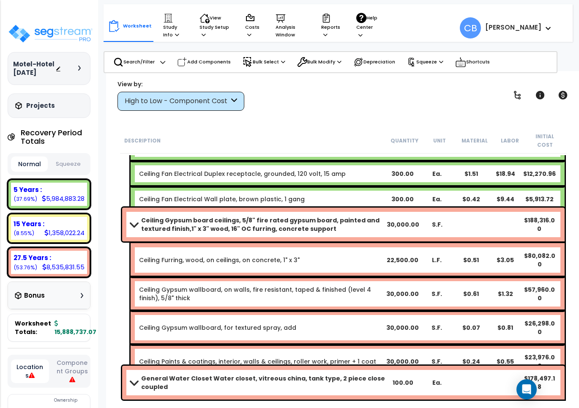
click at [144, 219] on b "Ceiling Gypsum board ceilings, 5/8" fire rated gypsum board, painted and textur…" at bounding box center [263, 224] width 245 height 17
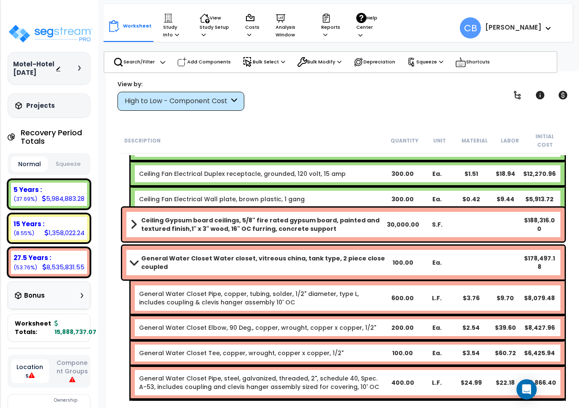
click at [206, 165] on div "Ceiling Fan Electrical Duplex receptacle, grounded, 120 volt, 15 amp 300.00 Ea.…" at bounding box center [348, 173] width 434 height 25
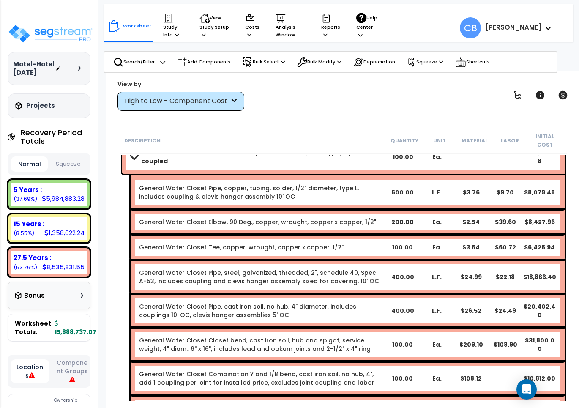
click at [206, 165] on div "General Water Closet Water closet, vitreous china, tank type, 2 piece close cou…" at bounding box center [343, 157] width 443 height 34
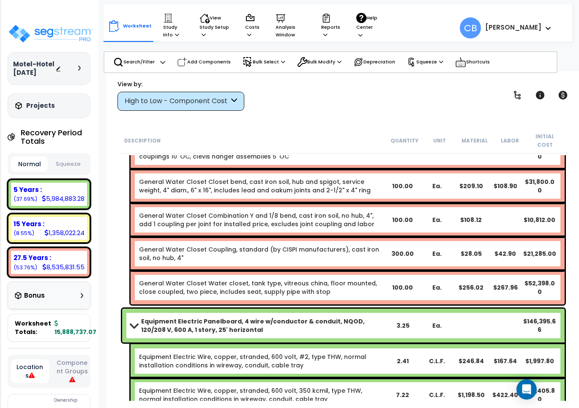
click at [206, 169] on div "General Water Closet Closet bend, cast iron soil, hub and spigot, service weigh…" at bounding box center [348, 186] width 434 height 34
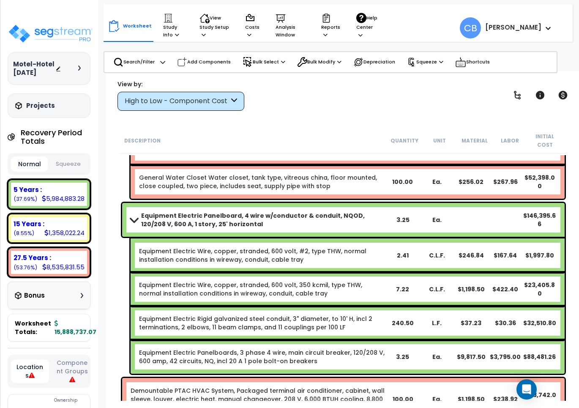
click at [206, 173] on link "General Water Closet Water closet, tank type, vitreous china, floor mounted, cl…" at bounding box center [262, 181] width 246 height 17
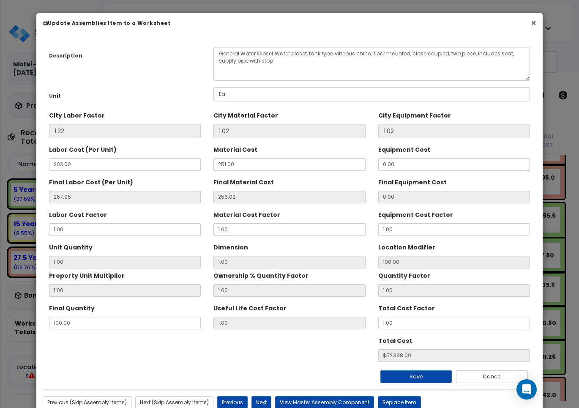
click at [536, 24] on button "×" at bounding box center [533, 23] width 5 height 9
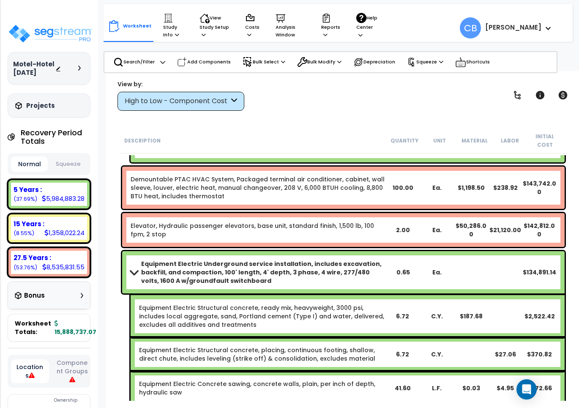
click at [266, 321] on div "Equipment Electric Structural concrete, ready mix, heavyweight, 3000 psi, inclu…" at bounding box center [348, 316] width 434 height 42
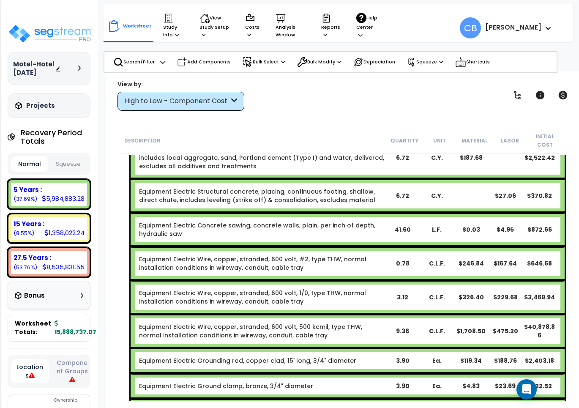
click at [266, 323] on link "Equipment Electric Wire, copper, stranded, 600 volt, 500 kcmil, type THW, norma…" at bounding box center [262, 331] width 246 height 17
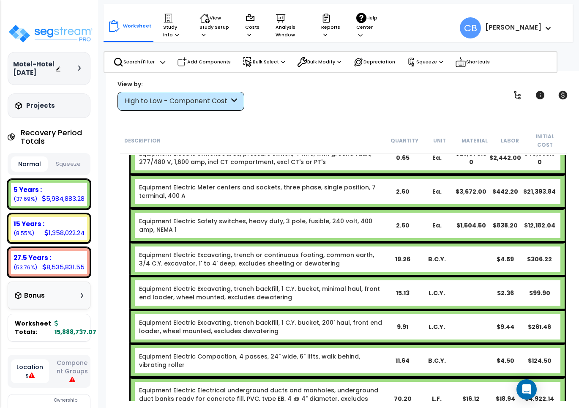
click at [244, 276] on div "Equipment Electric Excavating, trench backfill, 1 C.Y. bucket, minimal haul, fr…" at bounding box center [348, 293] width 434 height 34
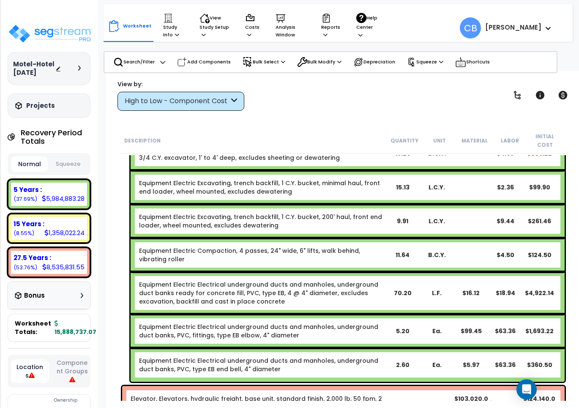
click at [244, 280] on link "Equipment Electric Electrical underground ducts and manholes, underground duct …" at bounding box center [262, 292] width 246 height 25
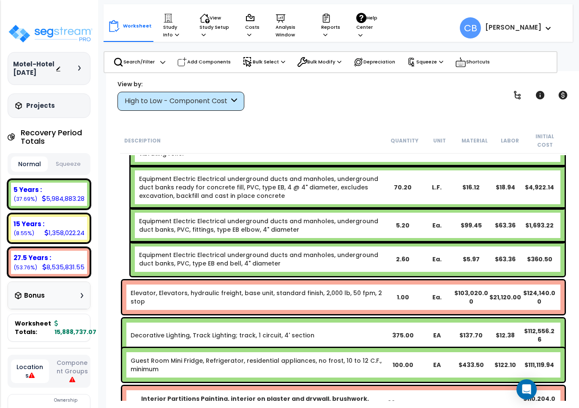
click at [244, 280] on div "Elevator, Elevators, hydraulic freight, base unit, standard finish, 2,000 lb, 5…" at bounding box center [343, 297] width 443 height 34
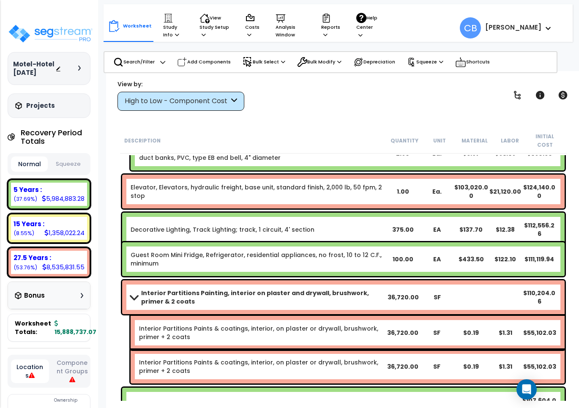
click at [244, 280] on div "Interior Partitions Painting, interior on plaster and drywall, brushwork, prime…" at bounding box center [343, 297] width 443 height 34
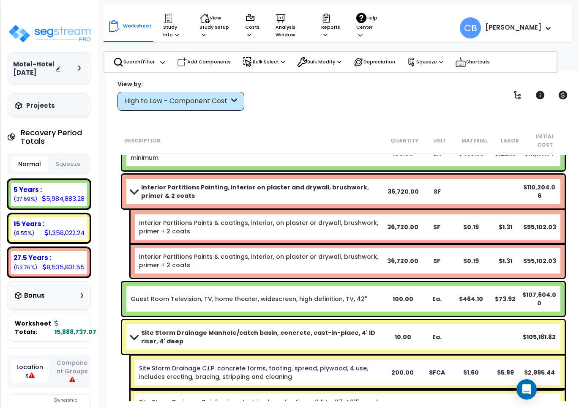
click at [244, 280] on div "Guest Room Television, TV, home theater, widescreen, high definition, TV, 42" 1…" at bounding box center [343, 299] width 447 height 38
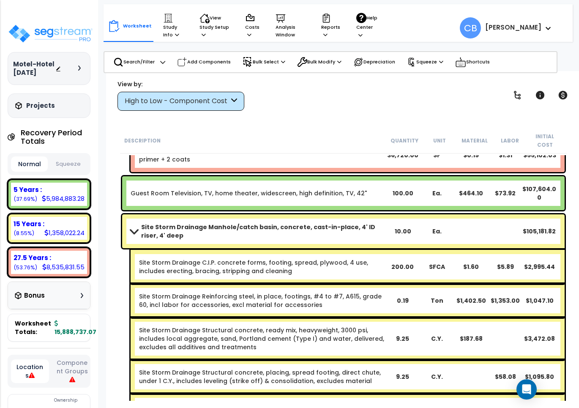
click at [244, 272] on div "Site Storm Drainage C.I.P. concrete forms, footing, spread, plywood, 4 use, inc…" at bounding box center [348, 267] width 434 height 34
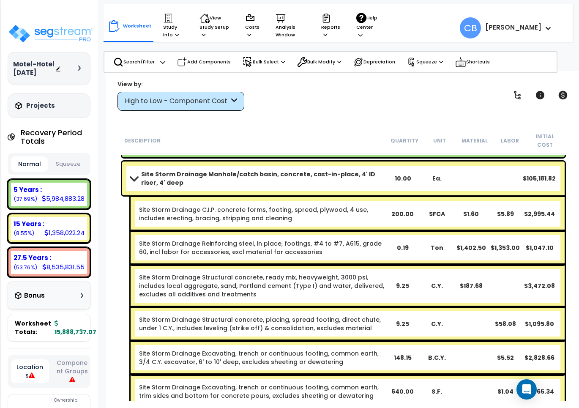
scroll to position [6660, 0]
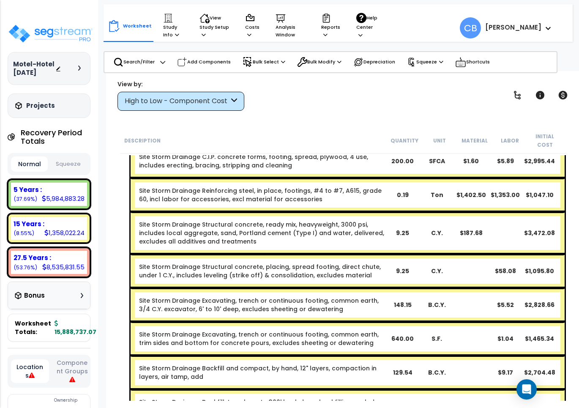
click at [244, 272] on div "Site Storm Drainage Structural concrete, placing, spread footing, direct chute,…" at bounding box center [348, 271] width 434 height 34
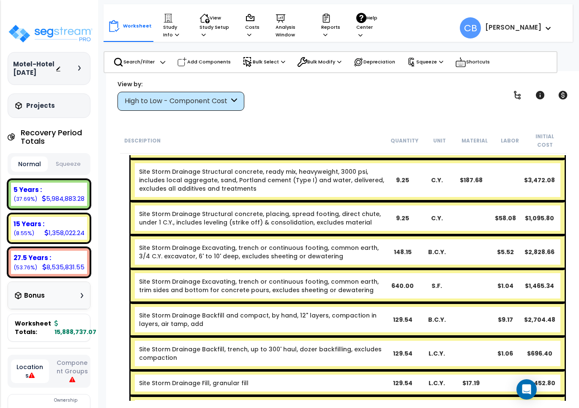
click at [244, 277] on link "Site Storm Drainage Excavating, trench or continuous footing, common earth, tri…" at bounding box center [262, 285] width 246 height 17
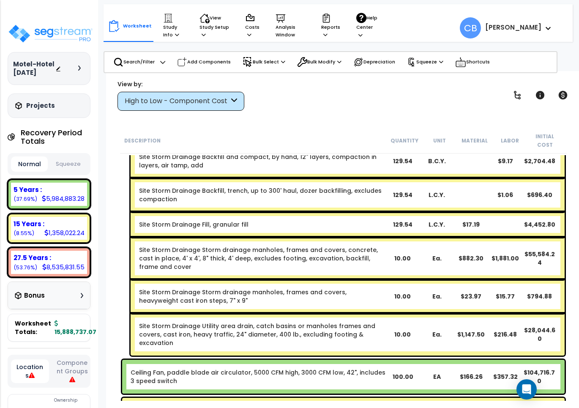
click at [244, 280] on div "Site Storm Drainage Storm drainage manholes, frames and covers, heavyweight cas…" at bounding box center [348, 297] width 434 height 34
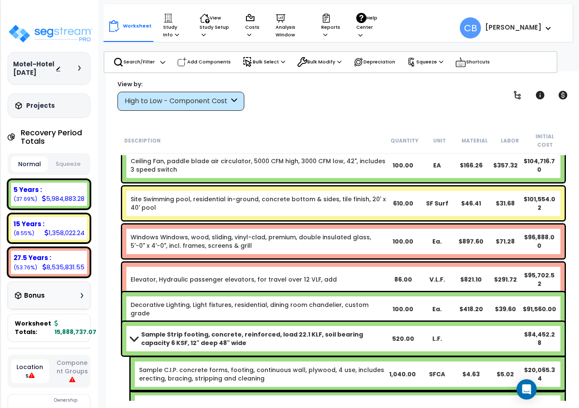
click at [244, 272] on div "Elevator, Hydraulic passenger elevators, for travel over 12 VLF, add 86.00 V.L.…" at bounding box center [343, 280] width 443 height 34
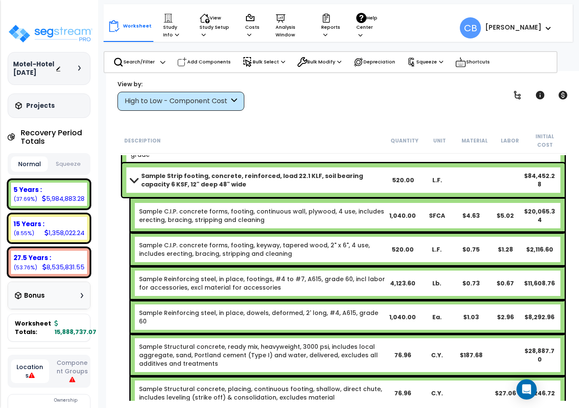
click at [244, 275] on link "Sample Reinforcing steel, in place, footings, #4 to #7, A615, grade 60, incl la…" at bounding box center [262, 283] width 246 height 17
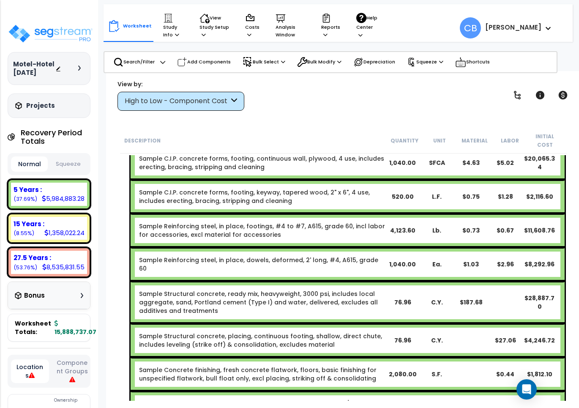
click at [174, 197] on div "Sample C.I.P. concrete forms, footing, keyway, tapered wood, 2" x 6", 4 use, in…" at bounding box center [348, 197] width 434 height 34
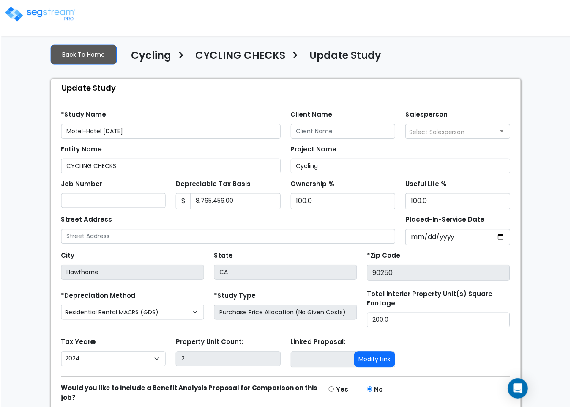
scroll to position [40, 0]
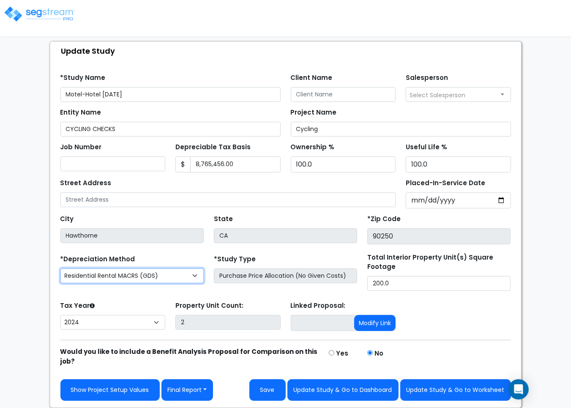
click at [148, 270] on select "Commercial MACRS (GDS) Residential Rental MACRS (GDS) Commercial MACRS (ADS) Co…" at bounding box center [131, 276] width 143 height 15
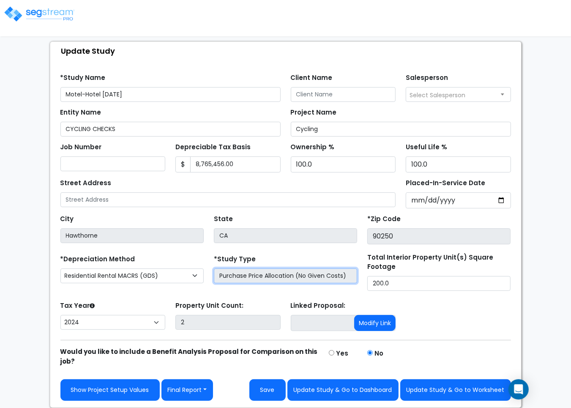
click at [263, 276] on input "Purchase Price Allocation (No Given Costs)" at bounding box center [285, 276] width 143 height 15
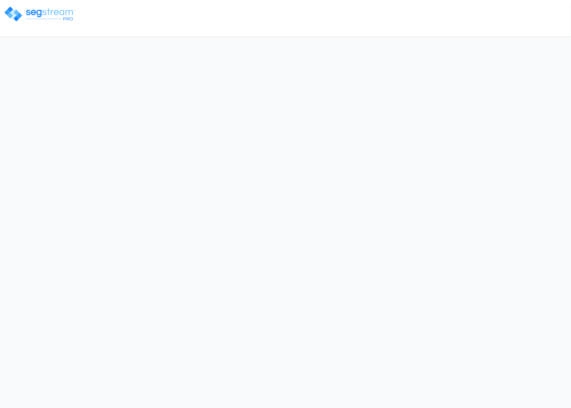
select select "CRM(_5"
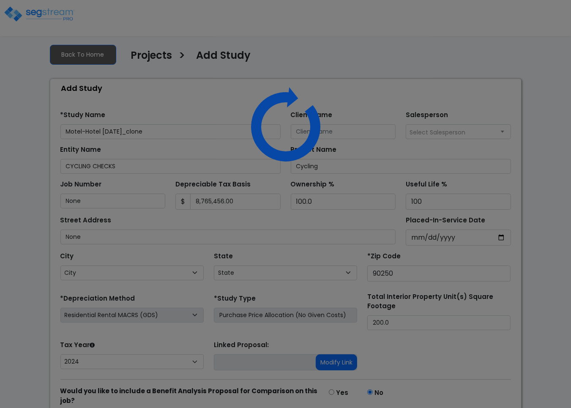
select select "CA"
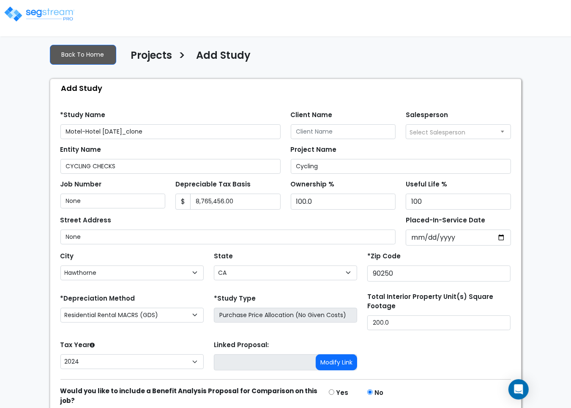
click at [254, 328] on div "*Study Type Purchase Price Allocation (No Given Costs) New Construction / Reno …" at bounding box center [286, 311] width 154 height 38
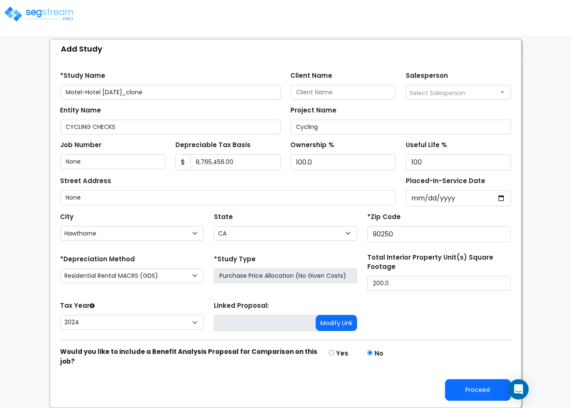
click at [263, 266] on div "*Study Type Purchase Price Allocation (No Given Costs) New Construction / Reno …" at bounding box center [285, 268] width 143 height 30
